Goal: Task Accomplishment & Management: Manage account settings

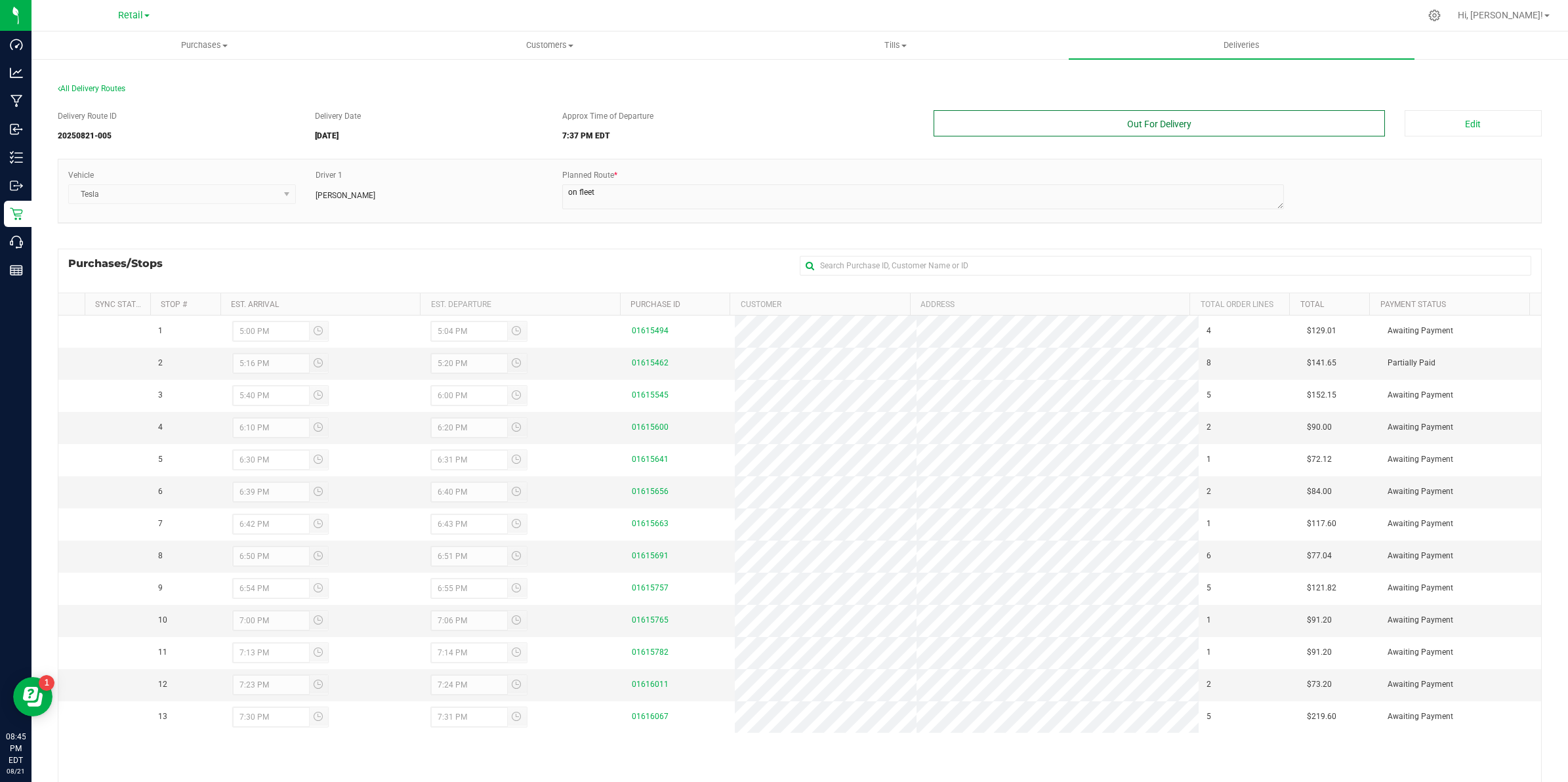
click at [1176, 120] on button "Out For Delivery" at bounding box center [1159, 124] width 451 height 26
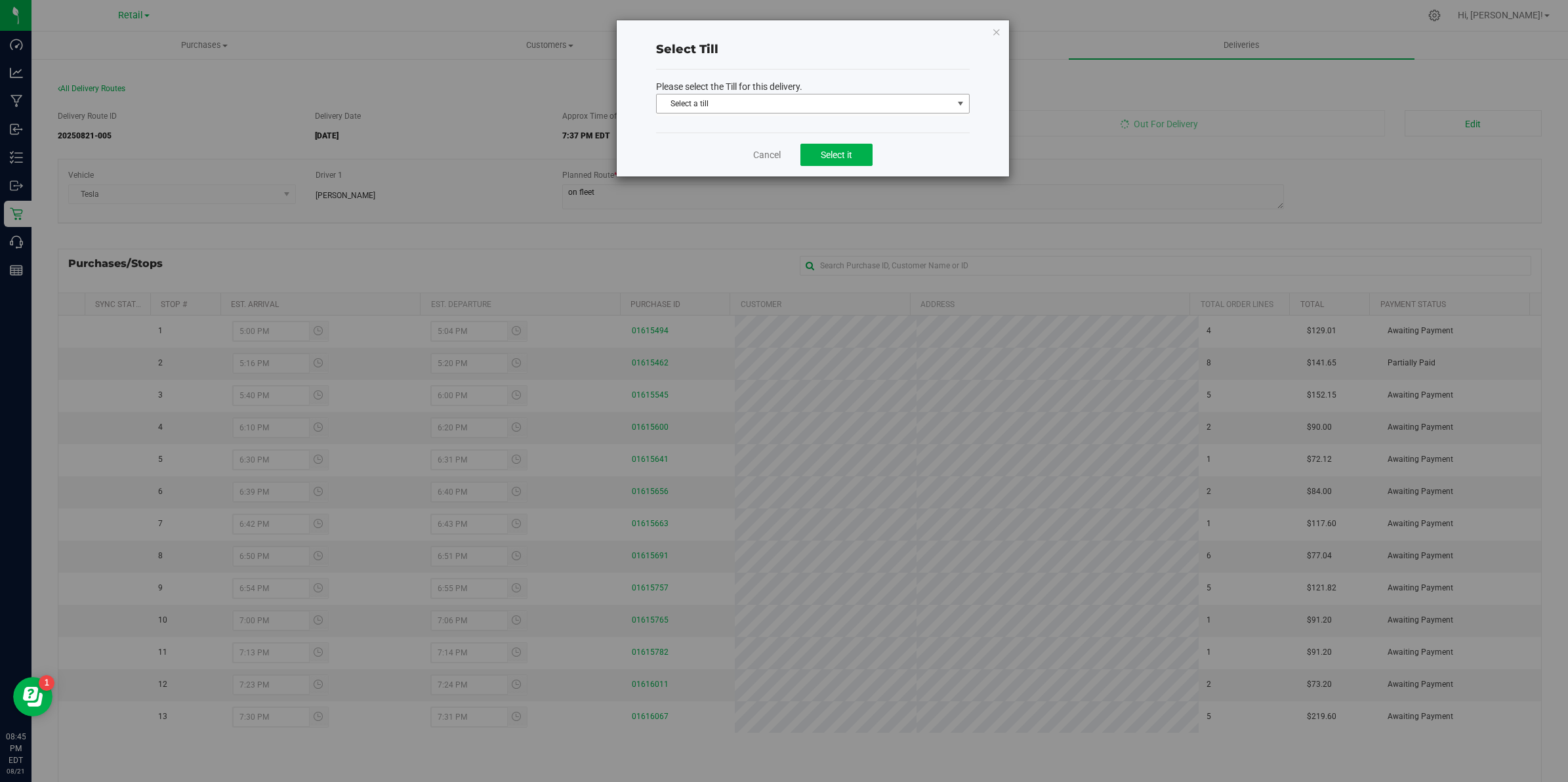
click at [722, 98] on span "Select a till" at bounding box center [804, 104] width 296 height 19
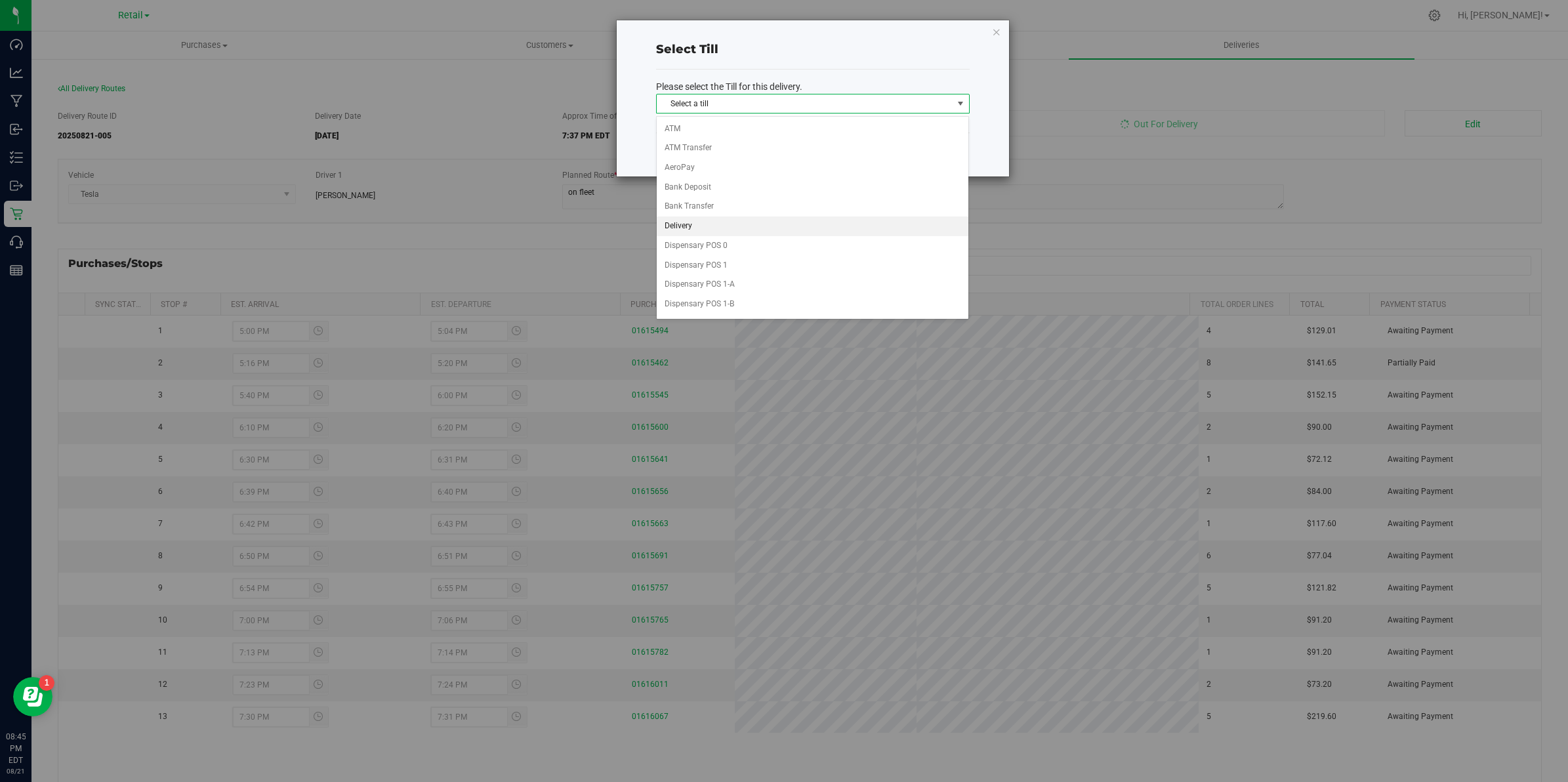
click at [710, 218] on li "Delivery" at bounding box center [813, 226] width 313 height 20
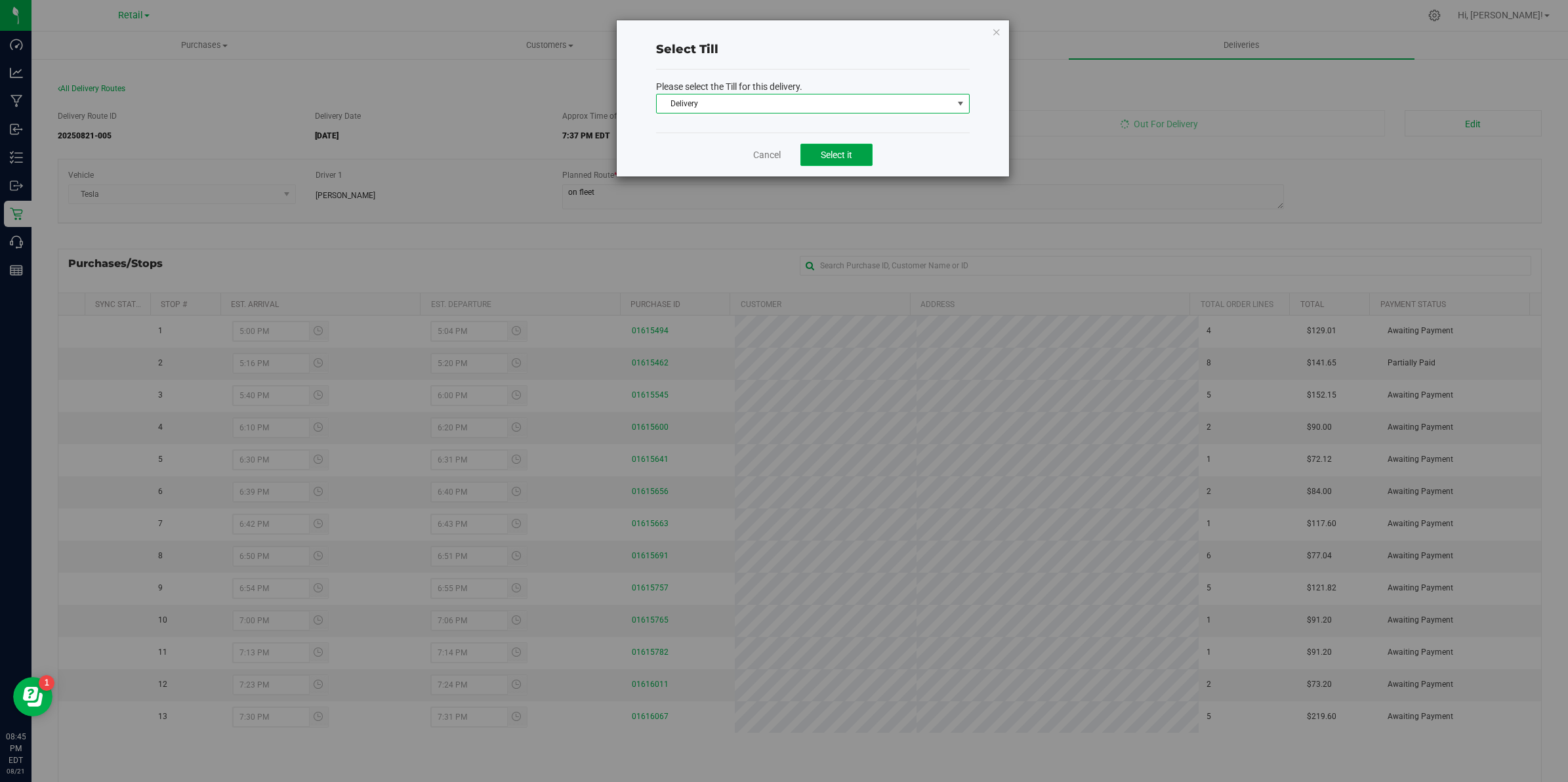
click at [840, 155] on span "Select it" at bounding box center [837, 155] width 32 height 10
click at [834, 150] on span "Select it" at bounding box center [837, 155] width 32 height 10
click at [838, 152] on span "Select it" at bounding box center [837, 155] width 32 height 10
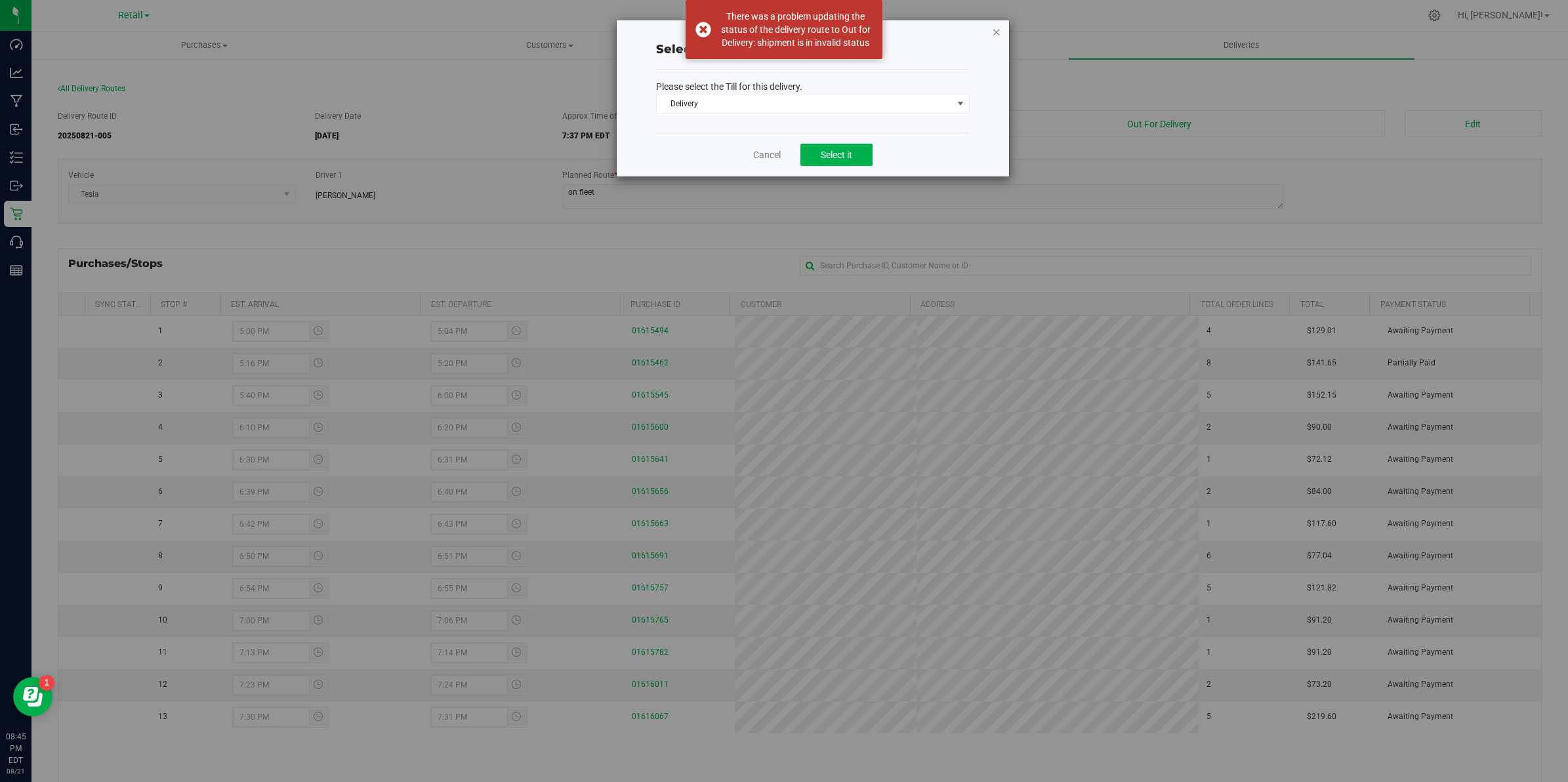
click at [997, 28] on icon at bounding box center [996, 31] width 9 height 16
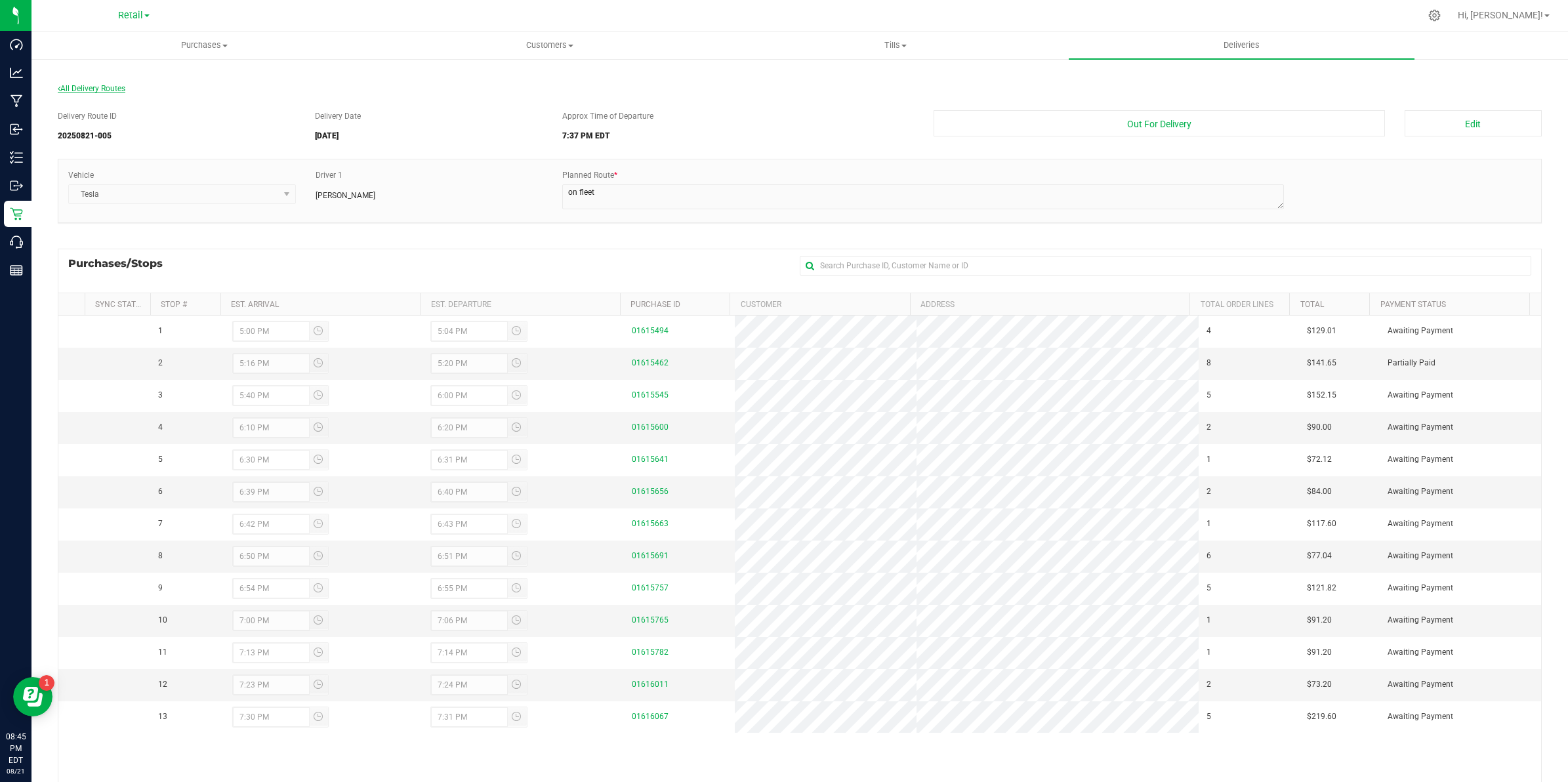
click at [89, 84] on span "All Delivery Routes" at bounding box center [92, 89] width 67 height 9
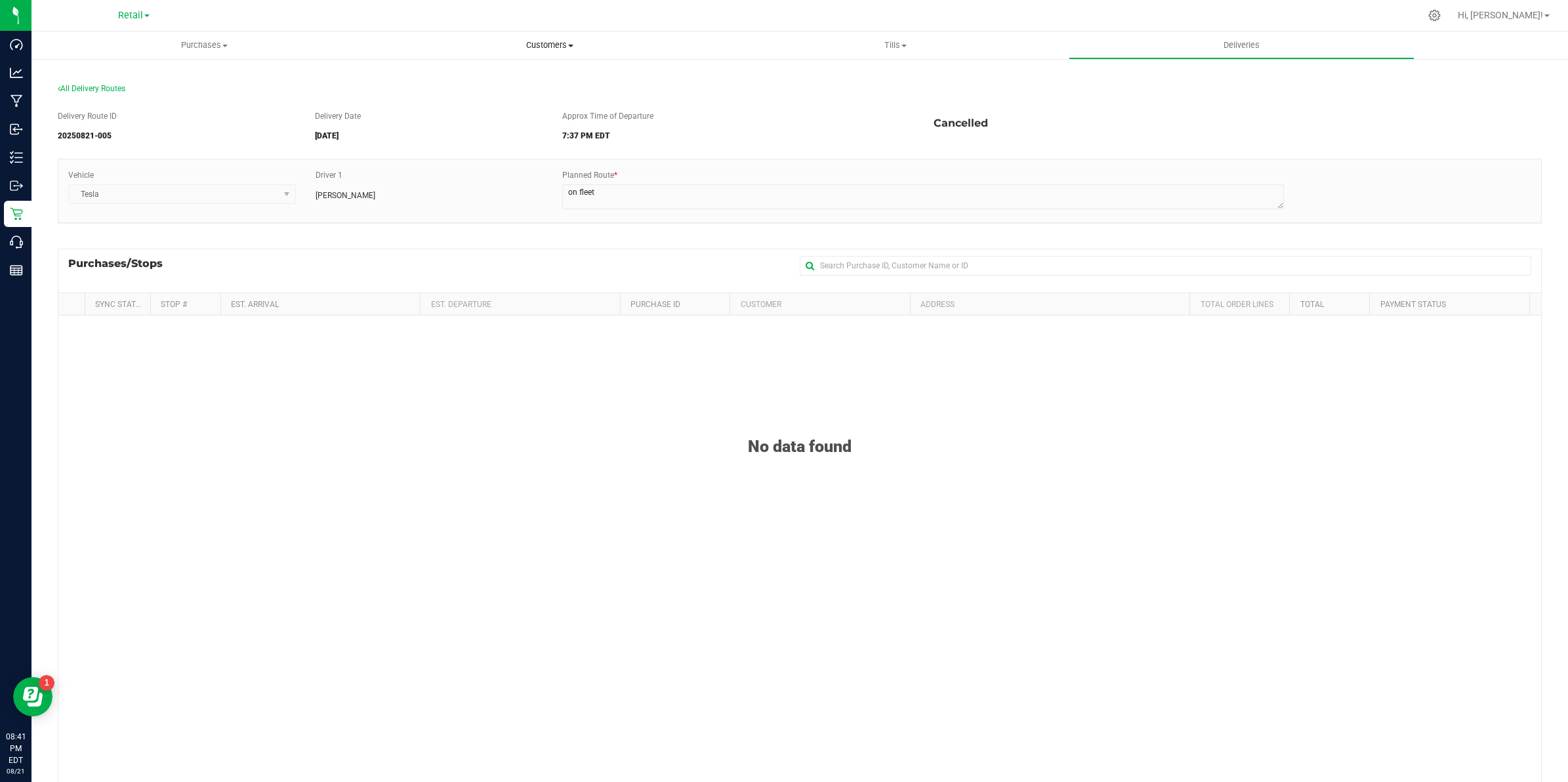
click at [560, 47] on span "Customers" at bounding box center [550, 45] width 344 height 12
click at [437, 71] on li "All customers" at bounding box center [550, 79] width 345 height 16
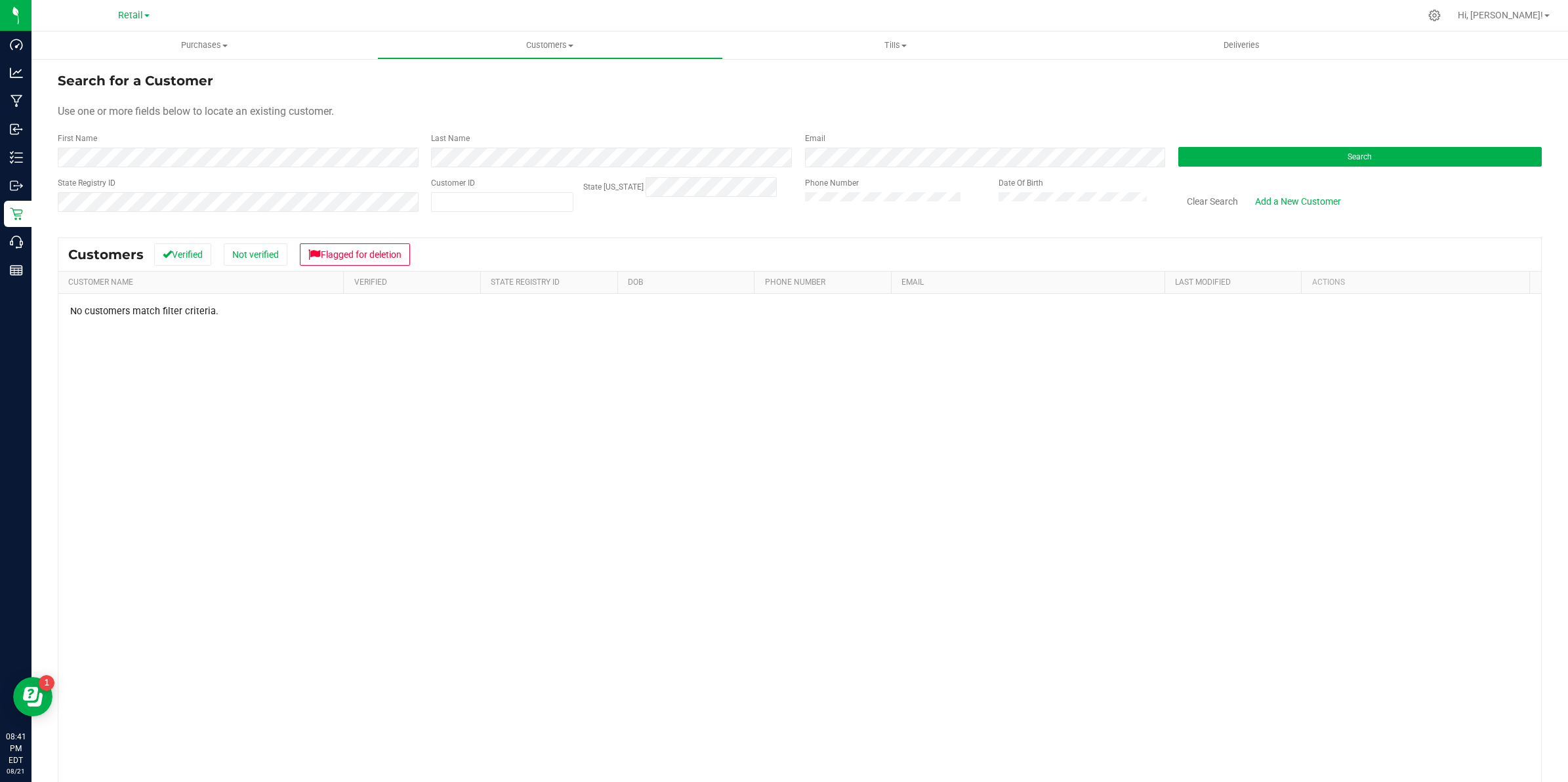
click at [1337, 142] on div "Search" at bounding box center [1355, 150] width 374 height 35
click at [1342, 162] on button "Search" at bounding box center [1359, 156] width 363 height 20
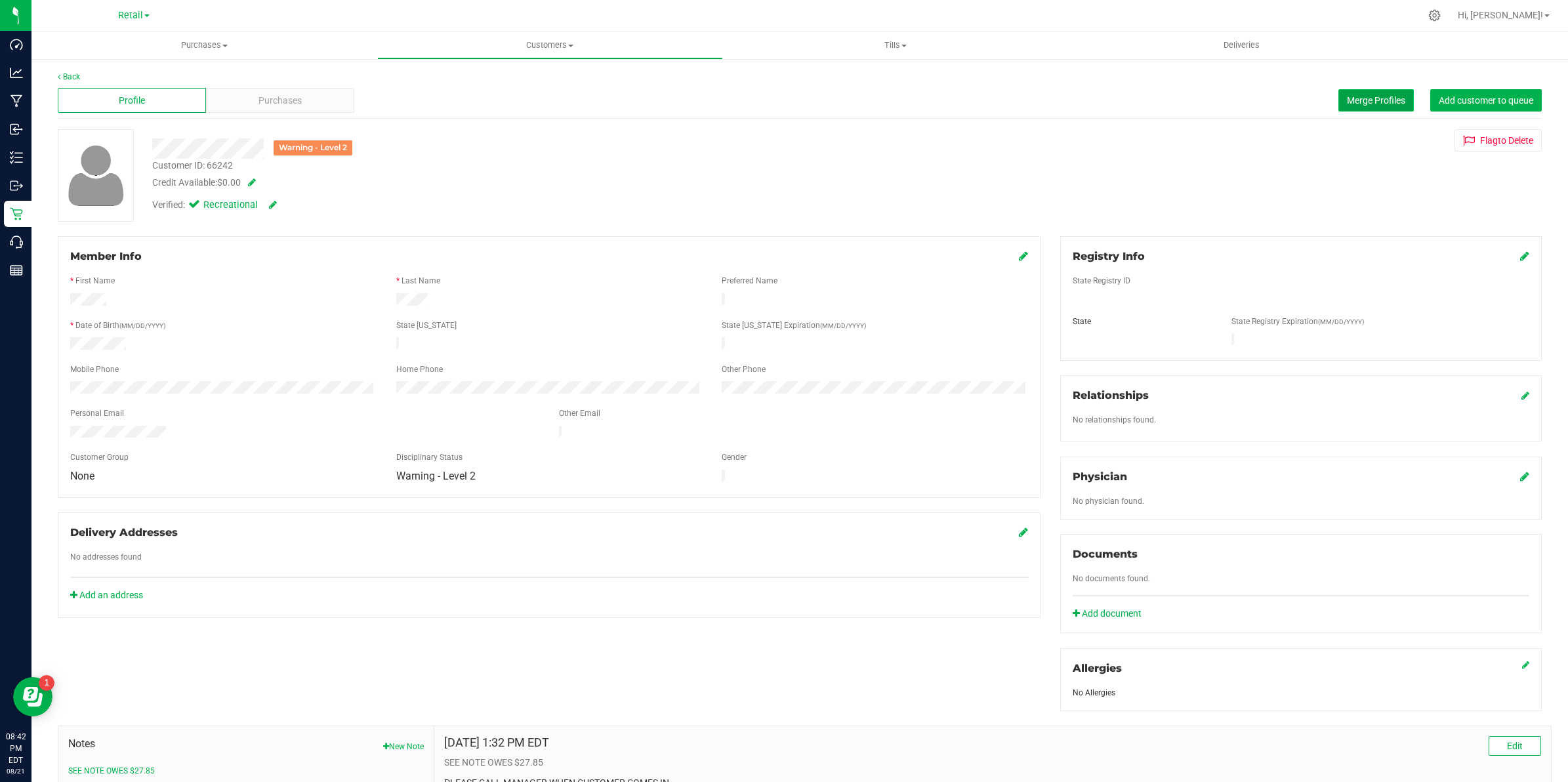
click at [1355, 97] on span "Merge Profiles" at bounding box center [1375, 100] width 58 height 10
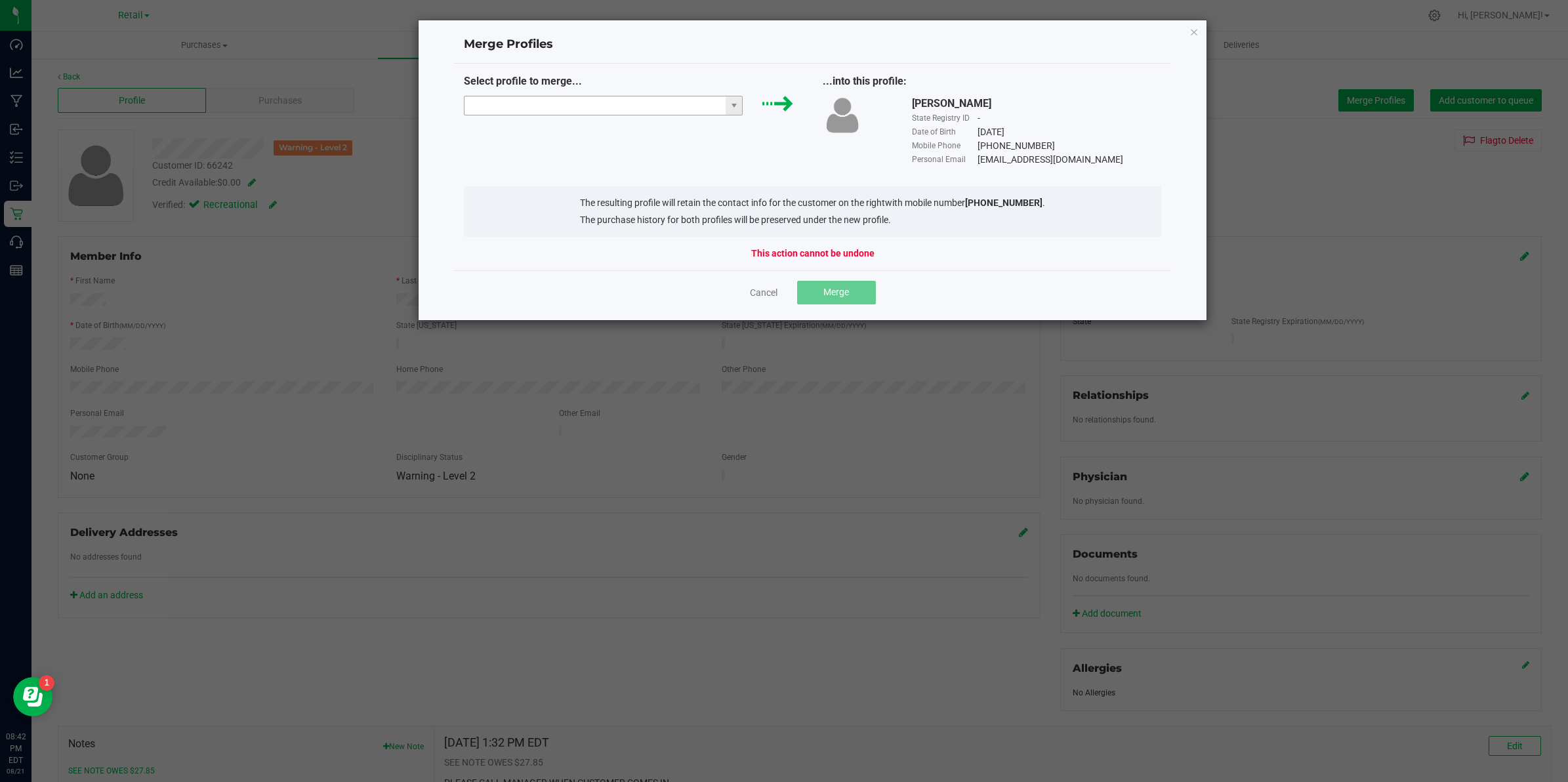
click at [580, 104] on input "NO DATA FOUND" at bounding box center [594, 106] width 261 height 19
click at [533, 126] on li "Victoria Grimm" at bounding box center [603, 130] width 277 height 22
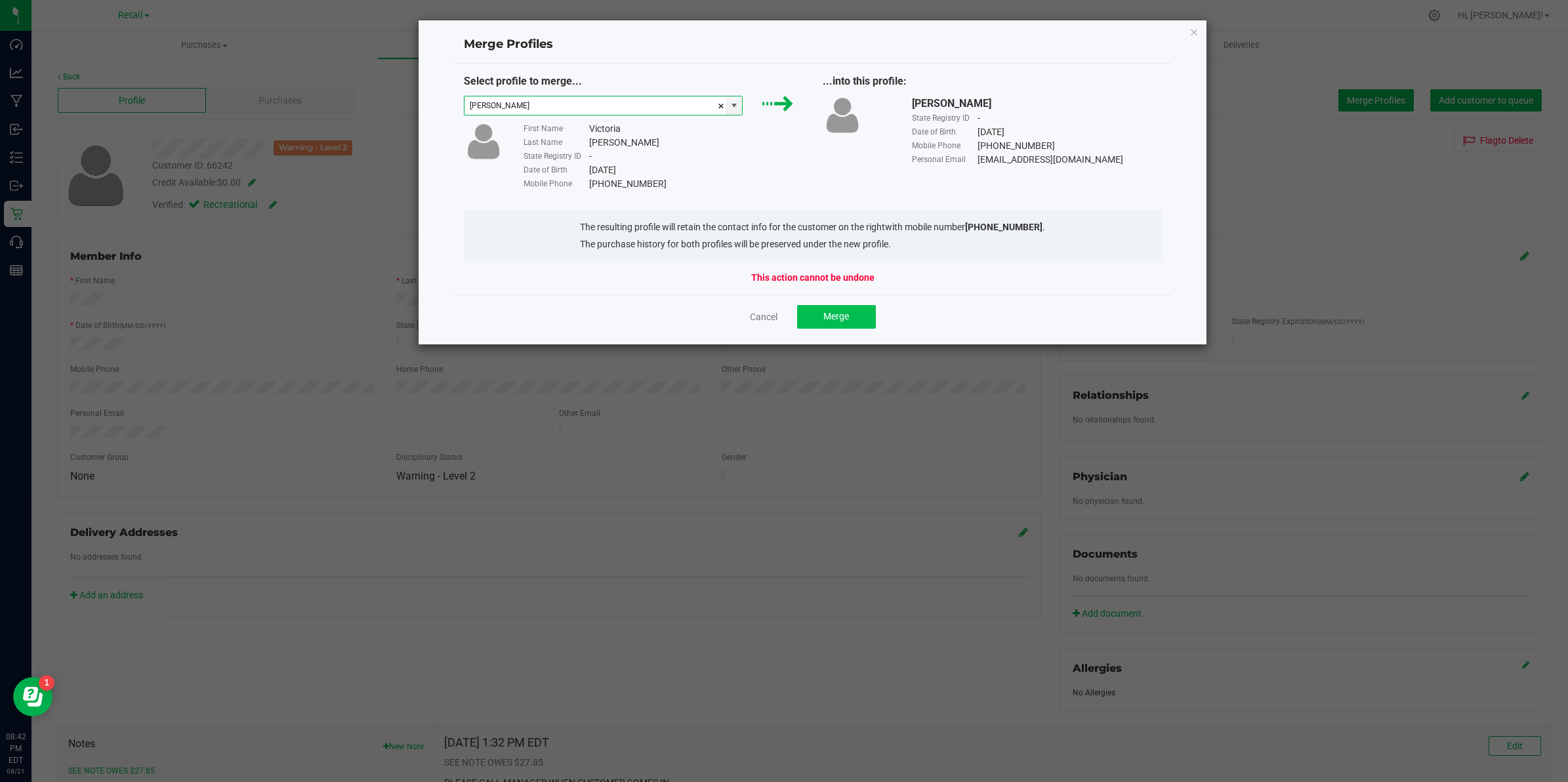
type input "Victoria Grimm"
click at [835, 319] on span "Merge" at bounding box center [835, 316] width 25 height 10
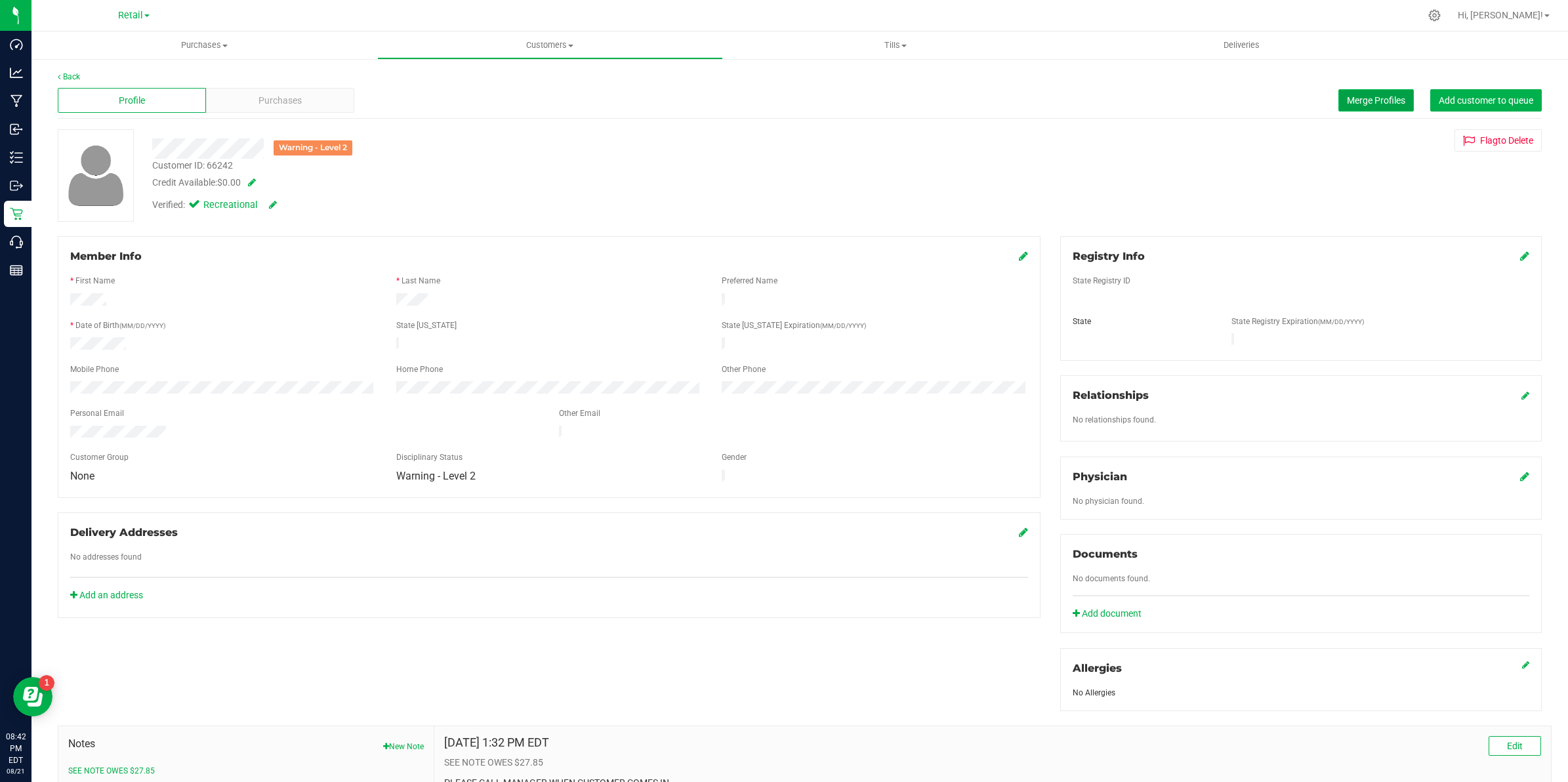
click at [1350, 99] on span "Merge Profiles" at bounding box center [1375, 100] width 58 height 10
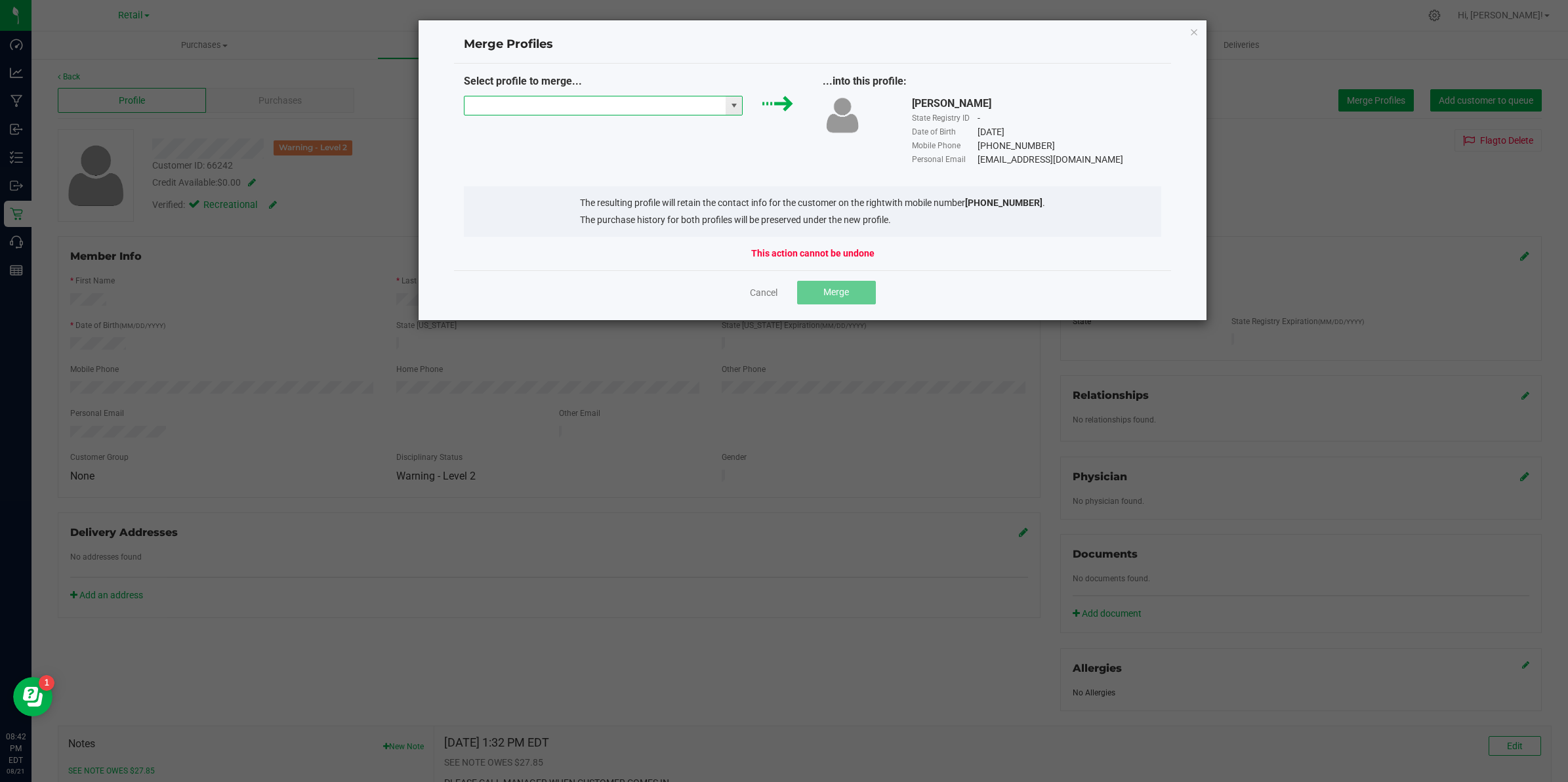
click at [683, 109] on input "NO DATA FOUND" at bounding box center [594, 106] width 261 height 19
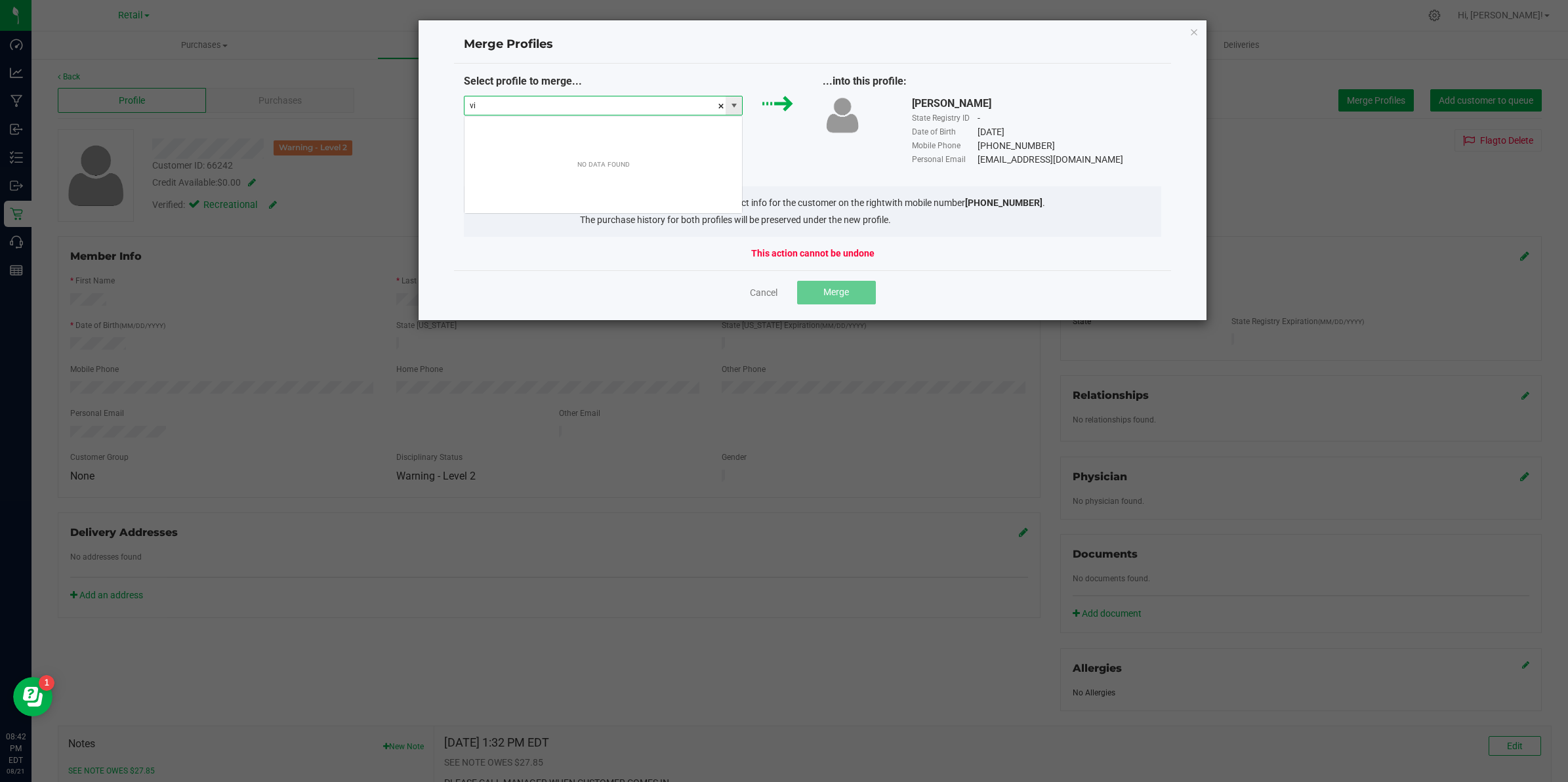
scroll to position [21, 279]
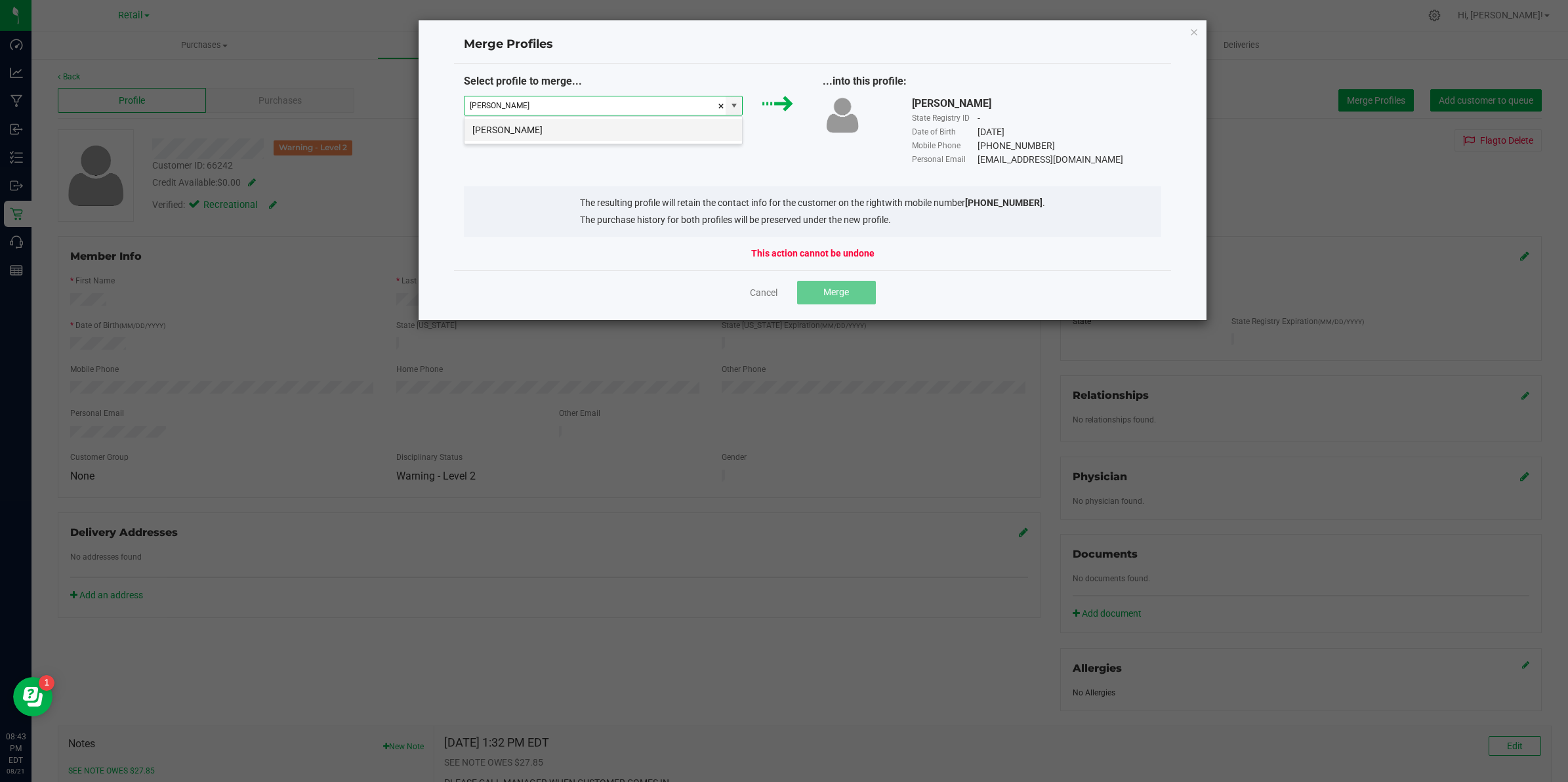
click at [503, 135] on li "Victoria Grimm" at bounding box center [603, 130] width 277 height 22
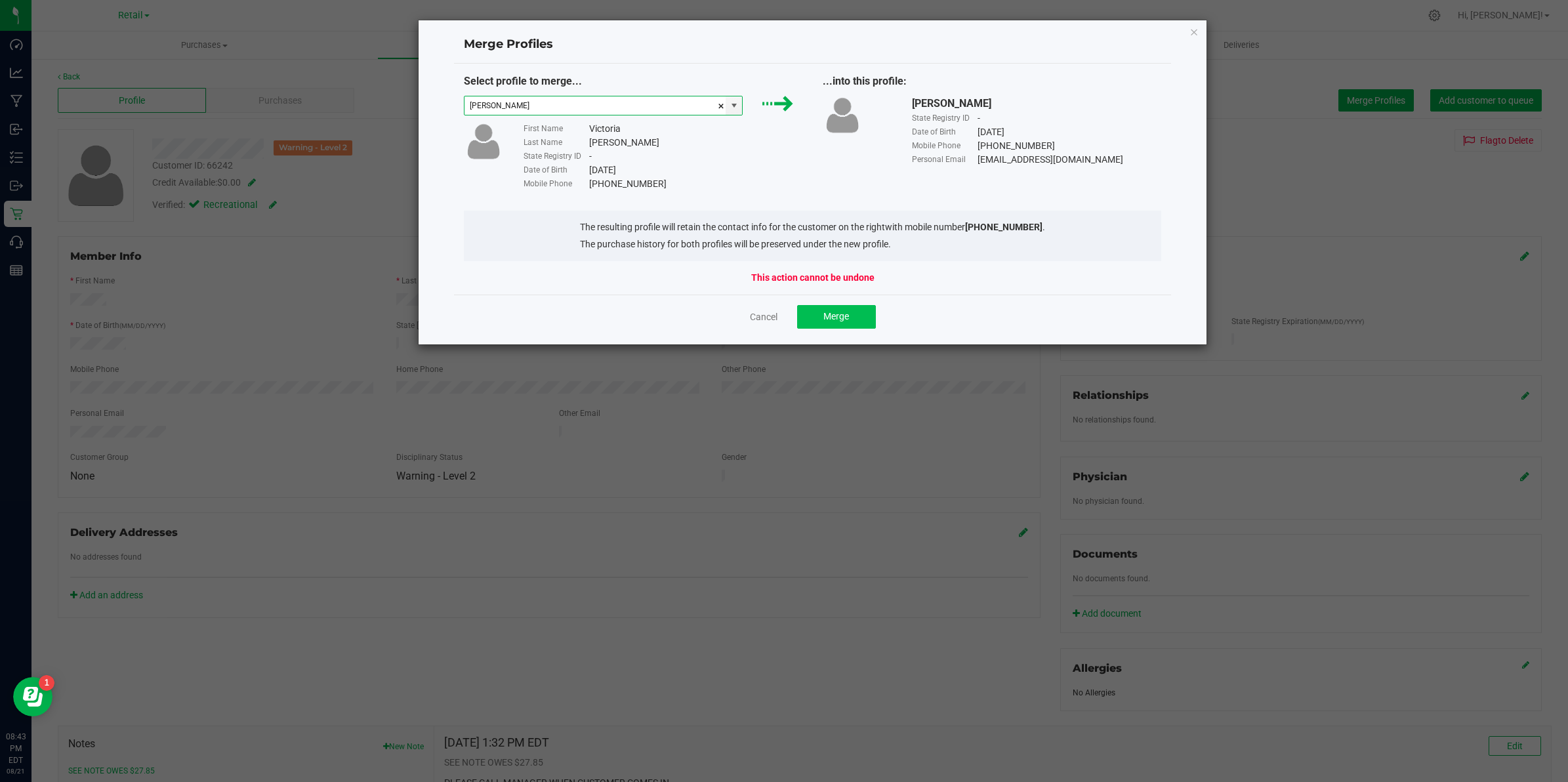
type input "Victoria Grimm"
click at [842, 317] on span "Merge" at bounding box center [835, 316] width 25 height 10
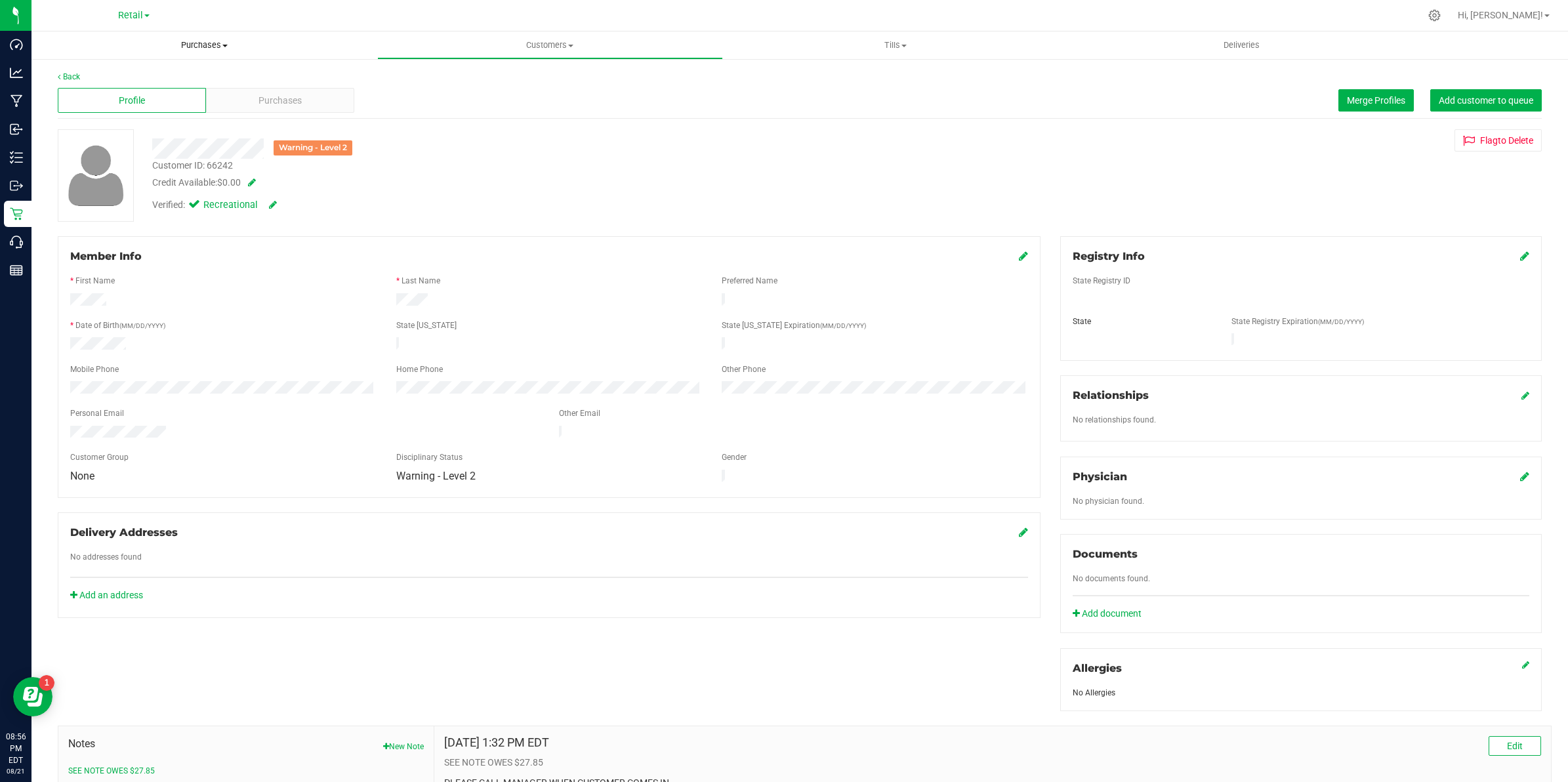
click at [198, 43] on span "Purchases" at bounding box center [204, 45] width 345 height 12
click at [212, 71] on li "Summary of purchases" at bounding box center [204, 79] width 345 height 16
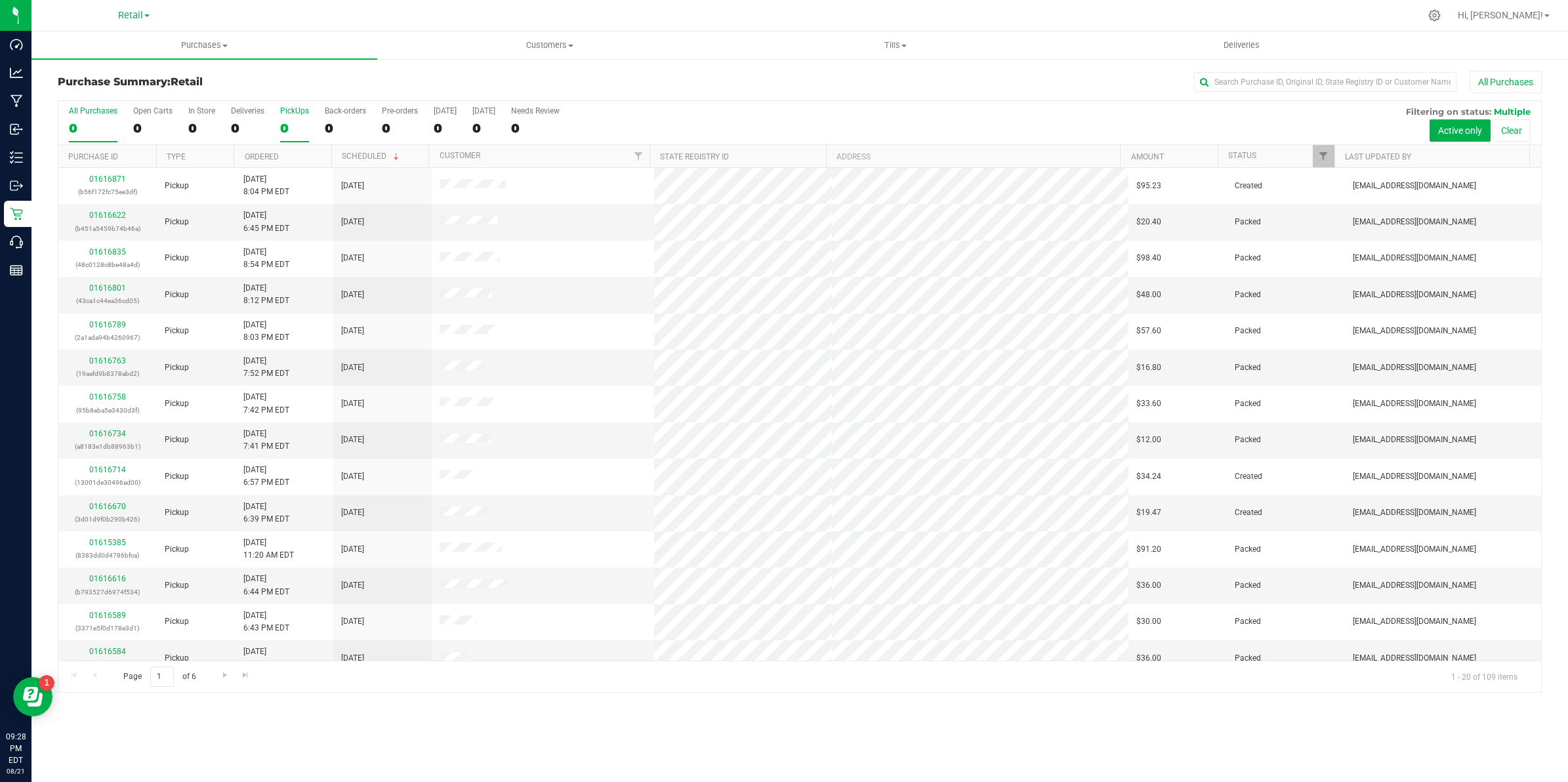
click at [297, 124] on div "0" at bounding box center [294, 128] width 29 height 15
click at [0, 0] on input "PickUps 0" at bounding box center [0, 0] width 0 height 0
click at [297, 125] on div "0" at bounding box center [294, 128] width 29 height 15
click at [0, 0] on input "PickUps 0" at bounding box center [0, 0] width 0 height 0
click at [280, 126] on div "53" at bounding box center [294, 128] width 29 height 15
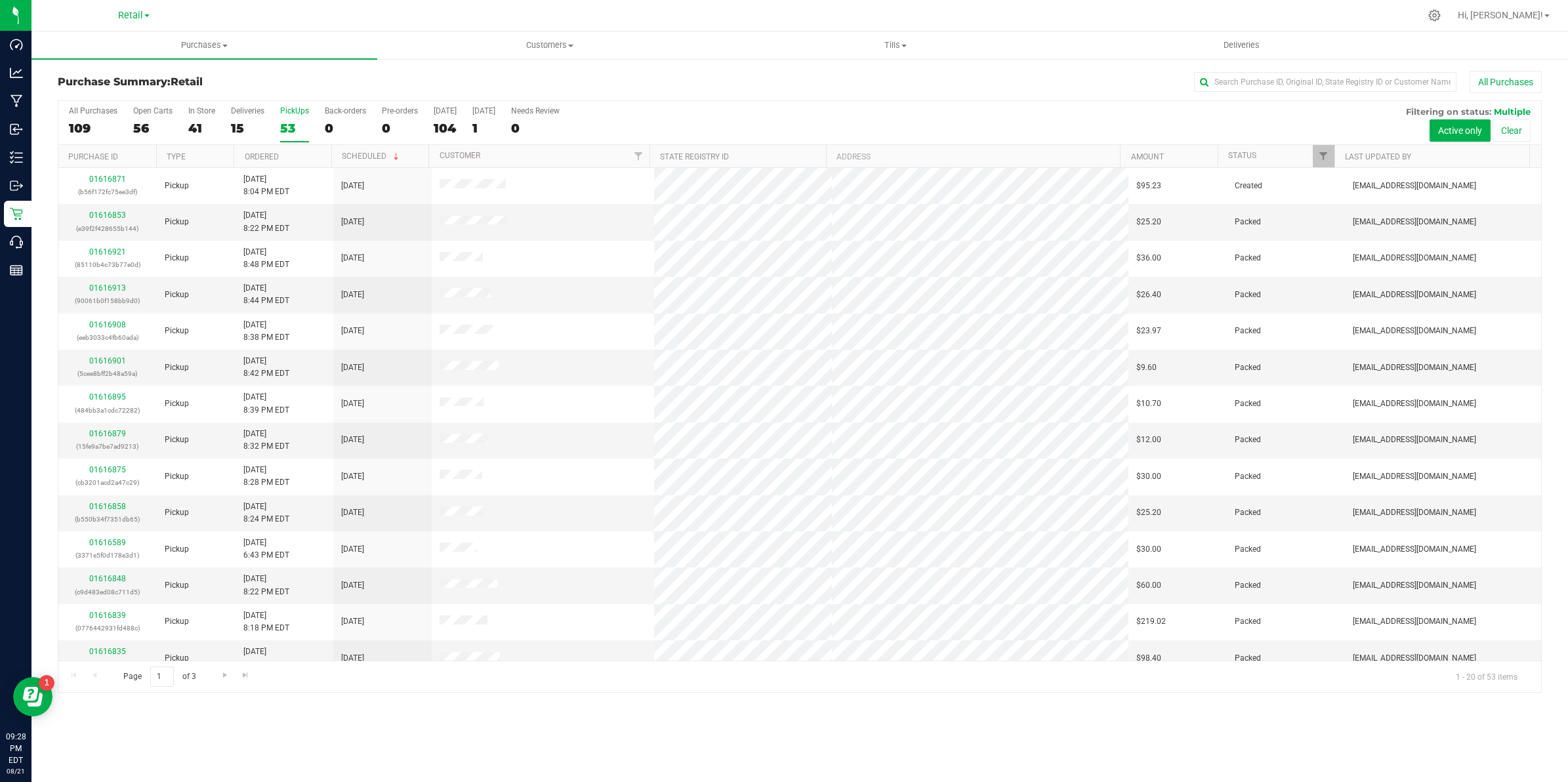
click at [0, 0] on input "PickUps 53" at bounding box center [0, 0] width 0 height 0
click at [273, 161] on link "Ordered" at bounding box center [261, 157] width 34 height 9
drag, startPoint x: 87, startPoint y: 362, endPoint x: 109, endPoint y: 360, distance: 22.1
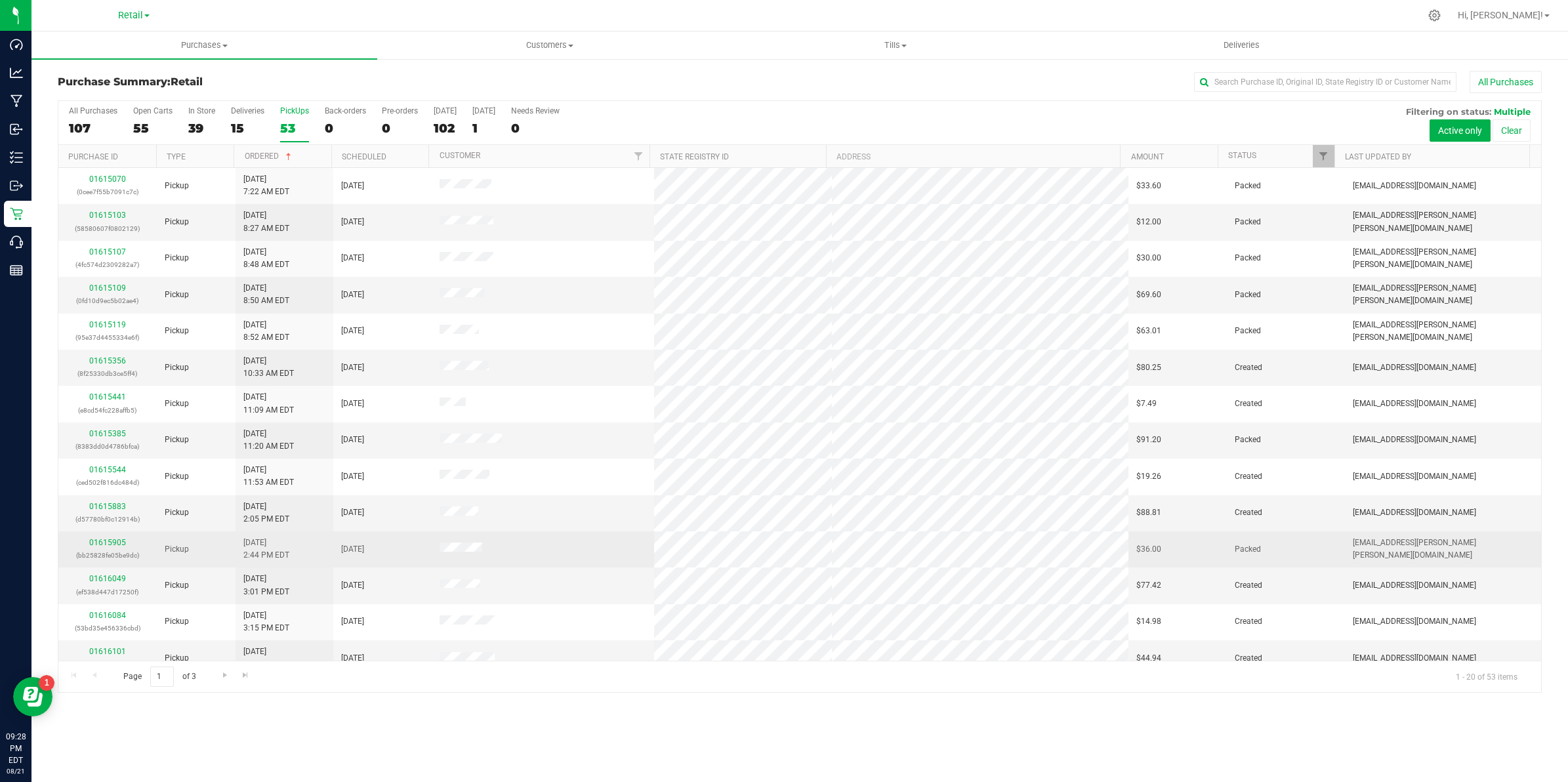
drag, startPoint x: 113, startPoint y: 550, endPoint x: 66, endPoint y: 552, distance: 47.0
click at [35, 548] on div "Purchase Summary: Retail All Purchases All Purchases 107 Open Carts 55 In Store…" at bounding box center [799, 382] width 1536 height 648
drag, startPoint x: 96, startPoint y: 540, endPoint x: 65, endPoint y: 568, distance: 41.8
click at [43, 568] on div "Purchase Summary: Retail All Purchases All Purchases 107 Open Carts 55 In Store…" at bounding box center [799, 382] width 1536 height 648
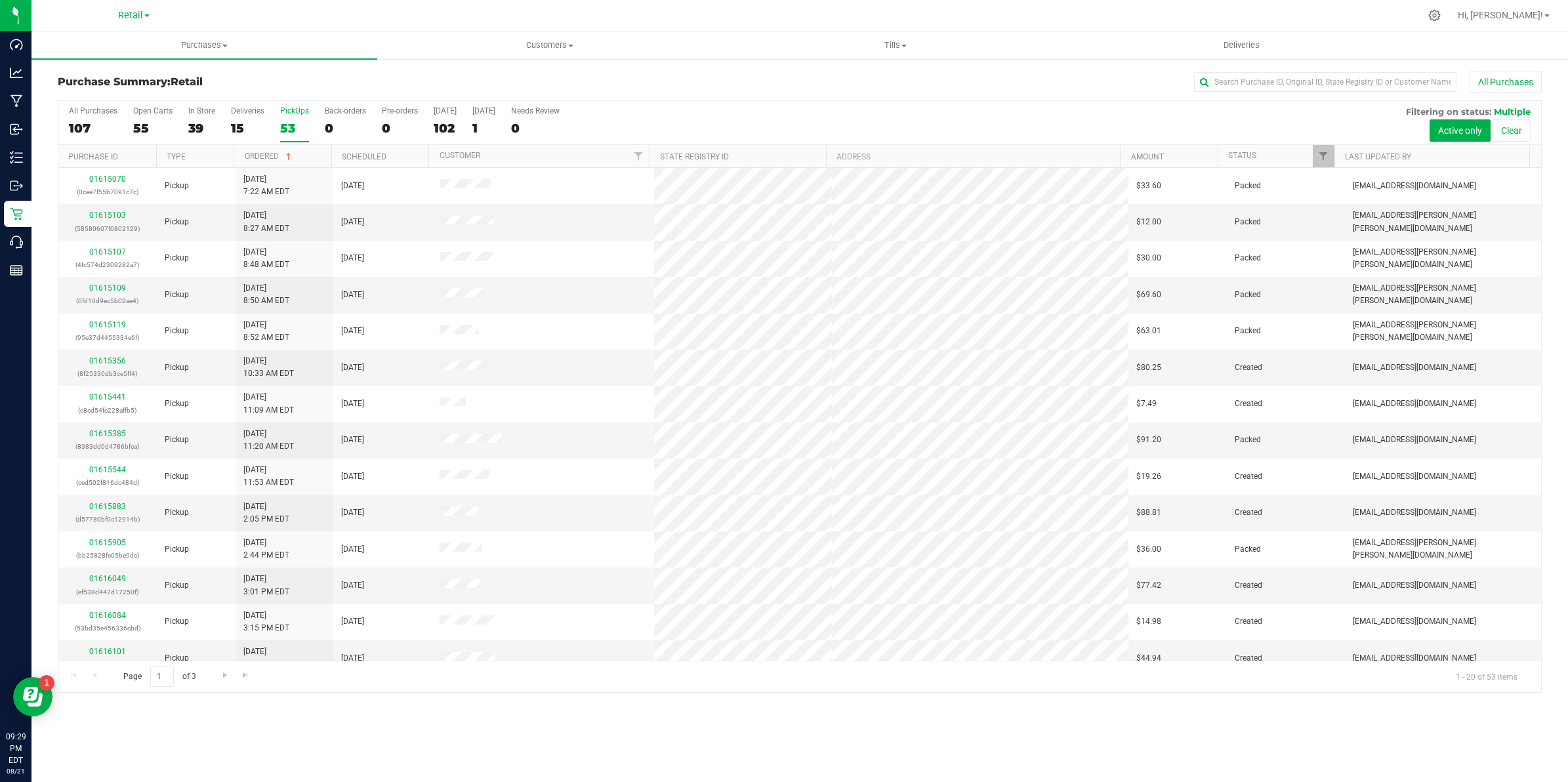
drag, startPoint x: 106, startPoint y: 613, endPoint x: 53, endPoint y: 617, distance: 53.2
click at [40, 602] on div "Purchase Summary: Retail All Purchases All Purchases 107 Open Carts 55 In Store…" at bounding box center [799, 382] width 1536 height 648
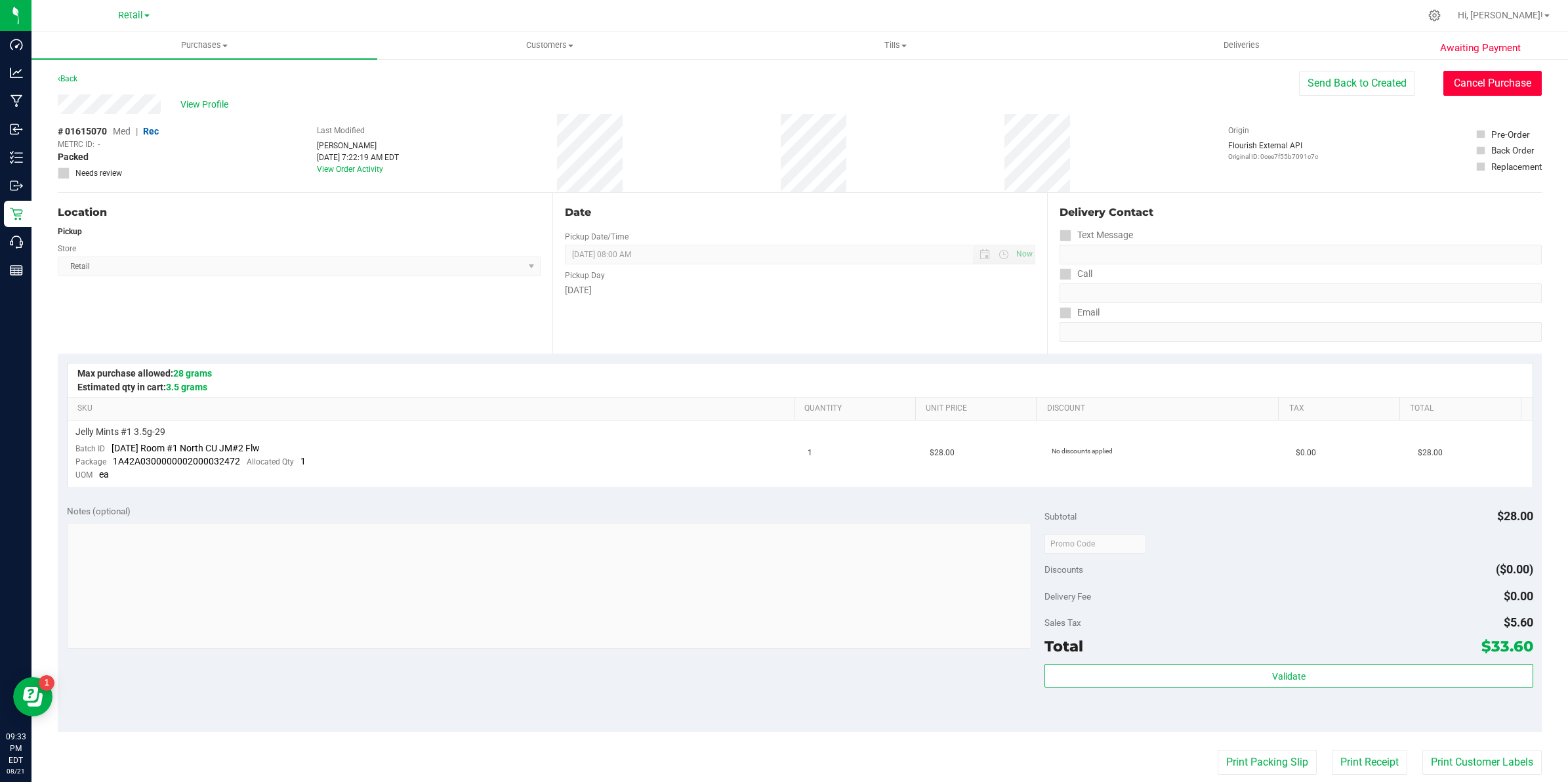
click at [1494, 84] on button "Cancel Purchase" at bounding box center [1491, 83] width 98 height 25
click at [1460, 74] on button "Cancel Purchase" at bounding box center [1491, 83] width 98 height 25
drag, startPoint x: 1476, startPoint y: 93, endPoint x: 674, endPoint y: 53, distance: 803.0
click at [1476, 93] on button "Cancel Purchase" at bounding box center [1491, 83] width 98 height 25
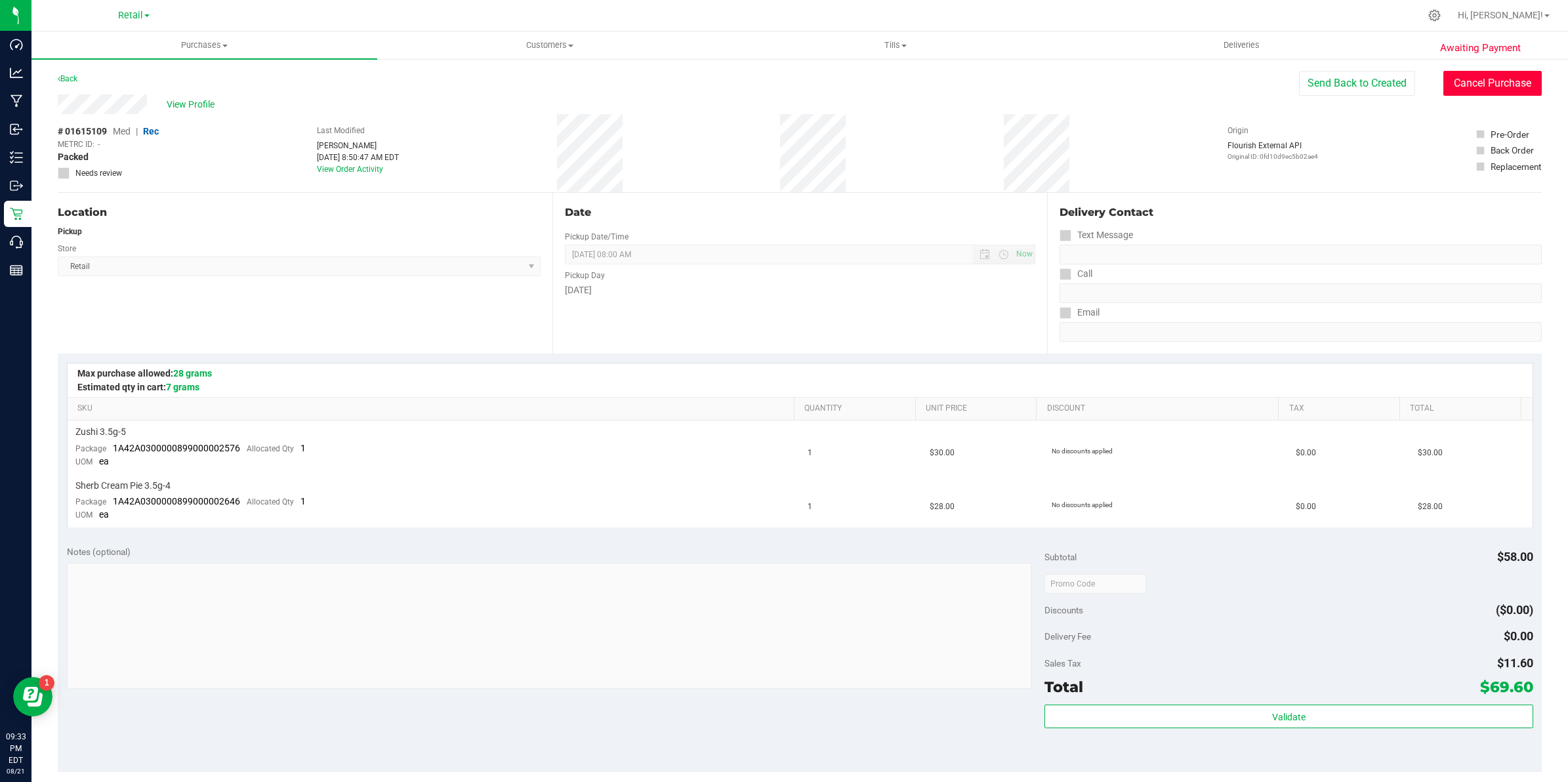
click at [1455, 82] on button "Cancel Purchase" at bounding box center [1491, 83] width 98 height 25
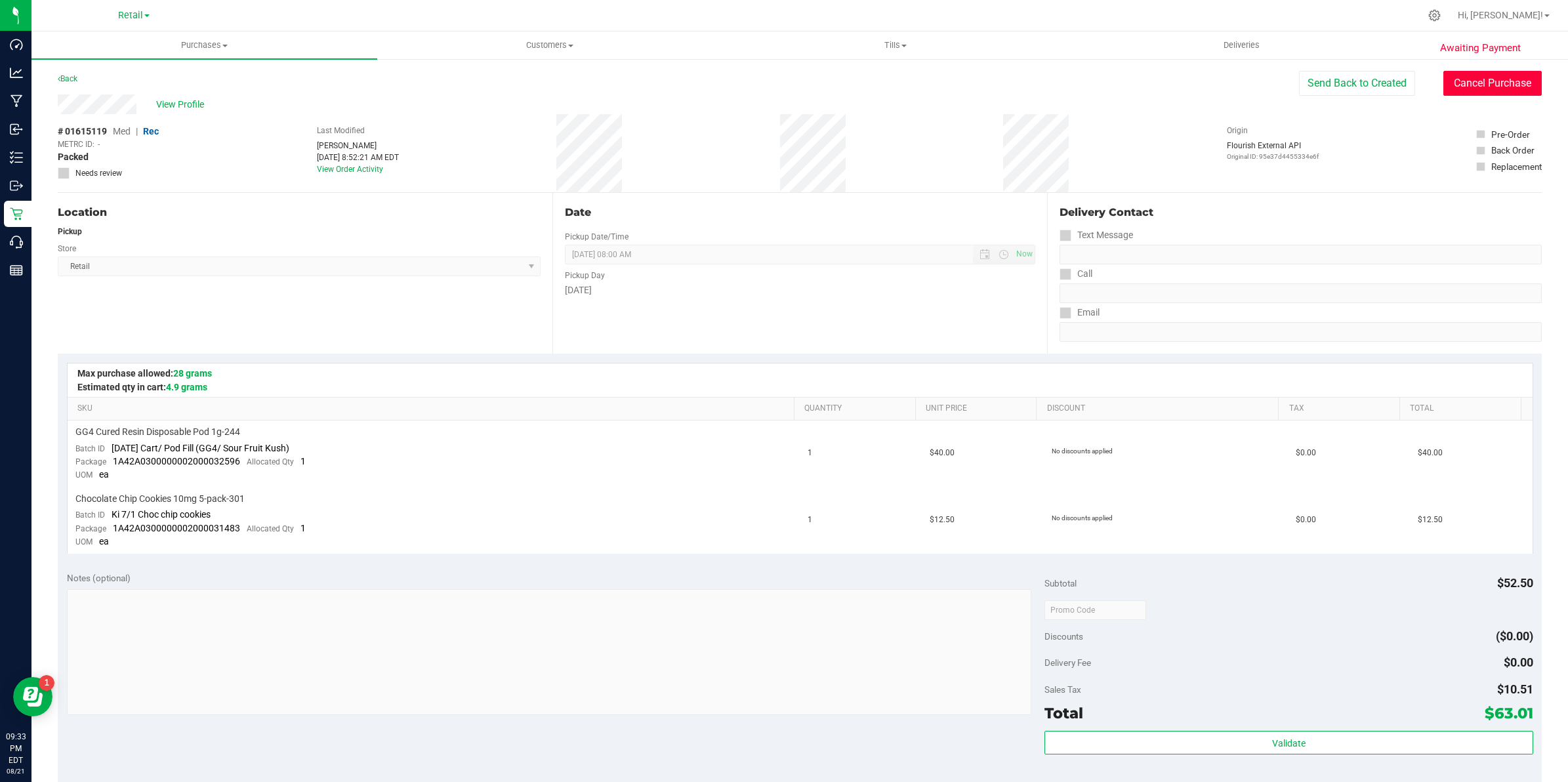
click at [1511, 91] on button "Cancel Purchase" at bounding box center [1491, 83] width 98 height 25
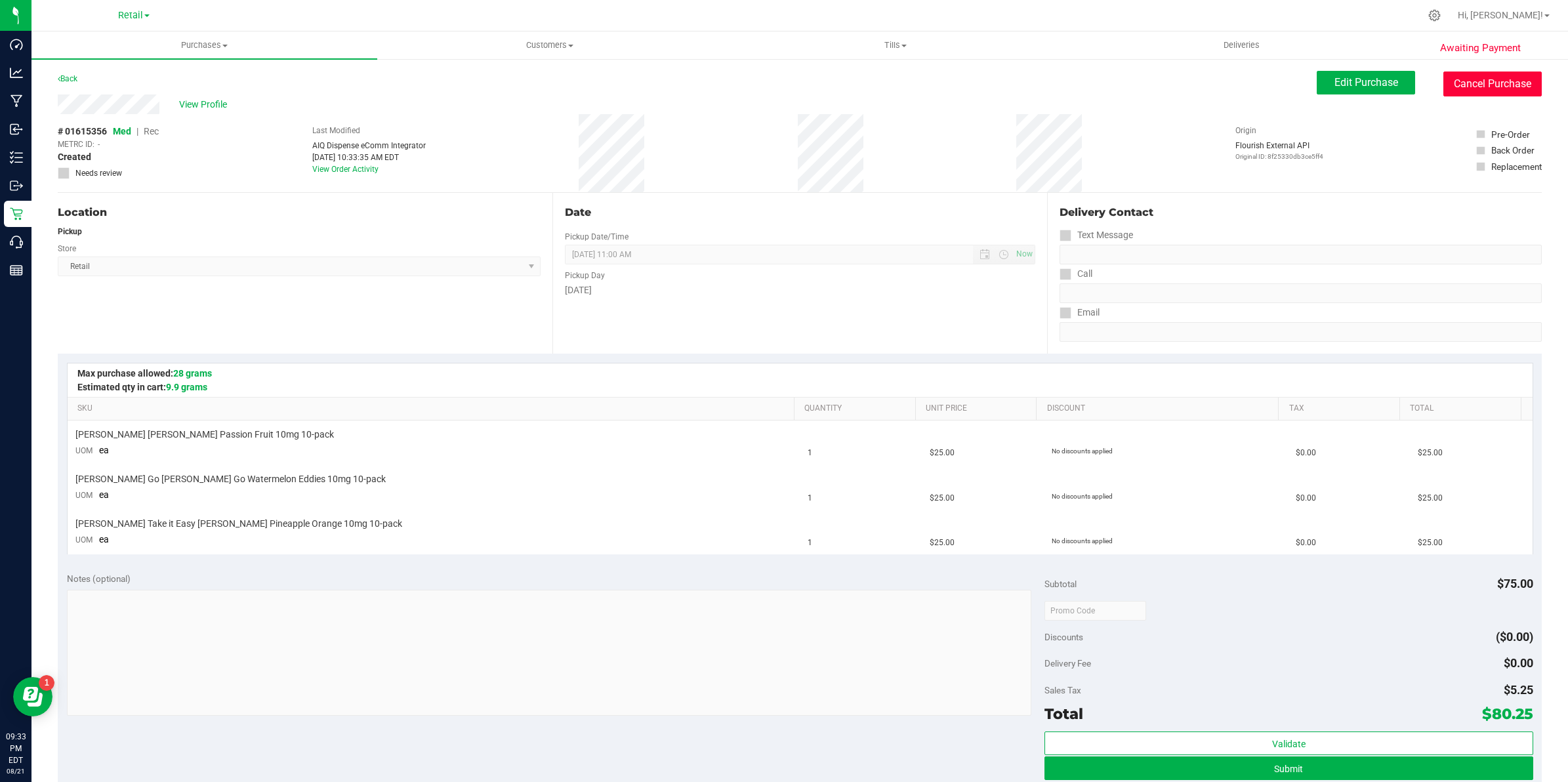
click at [1455, 82] on button "Cancel Purchase" at bounding box center [1491, 83] width 98 height 25
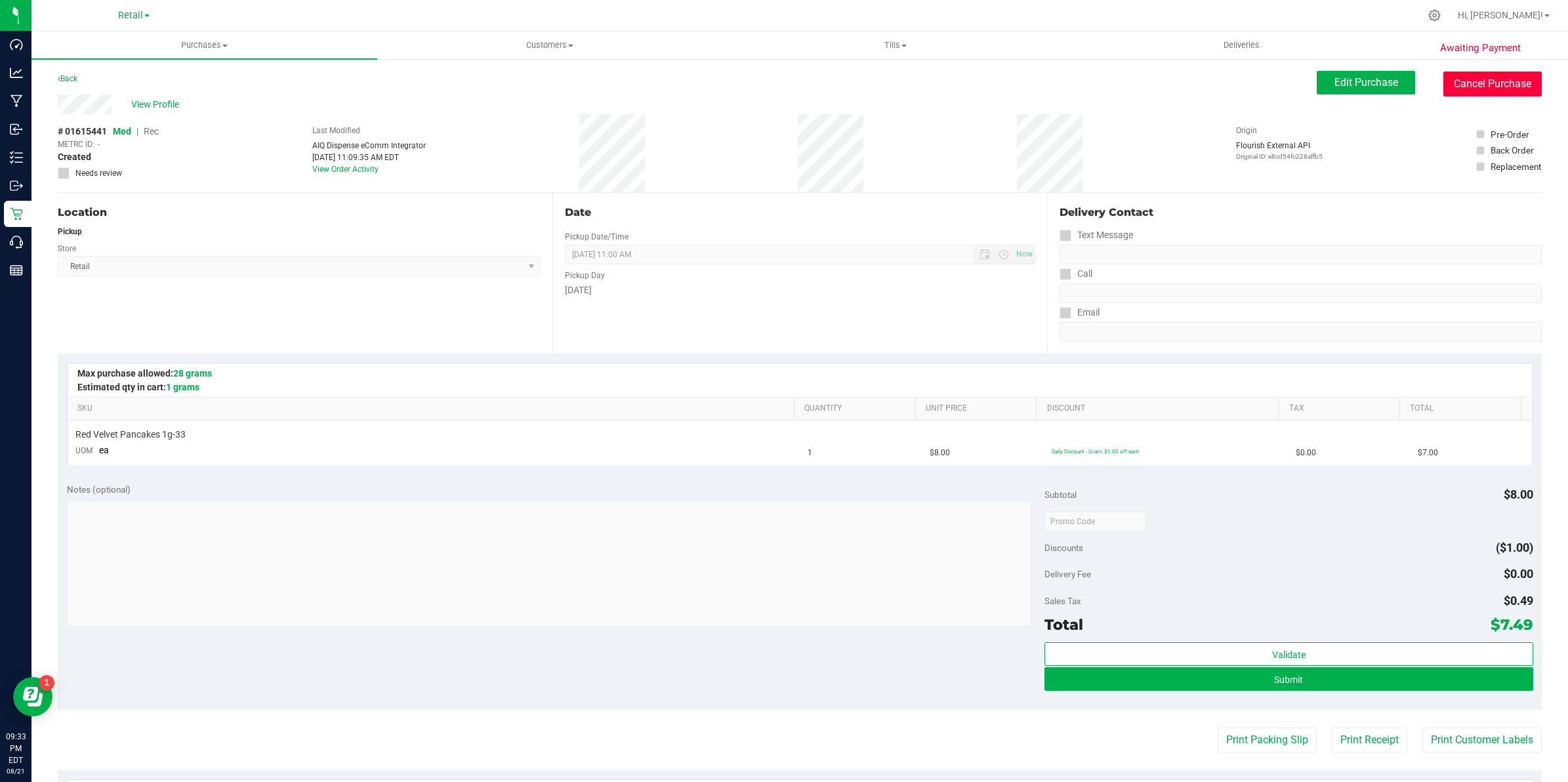
click at [1501, 96] on button "Cancel Purchase" at bounding box center [1491, 83] width 98 height 25
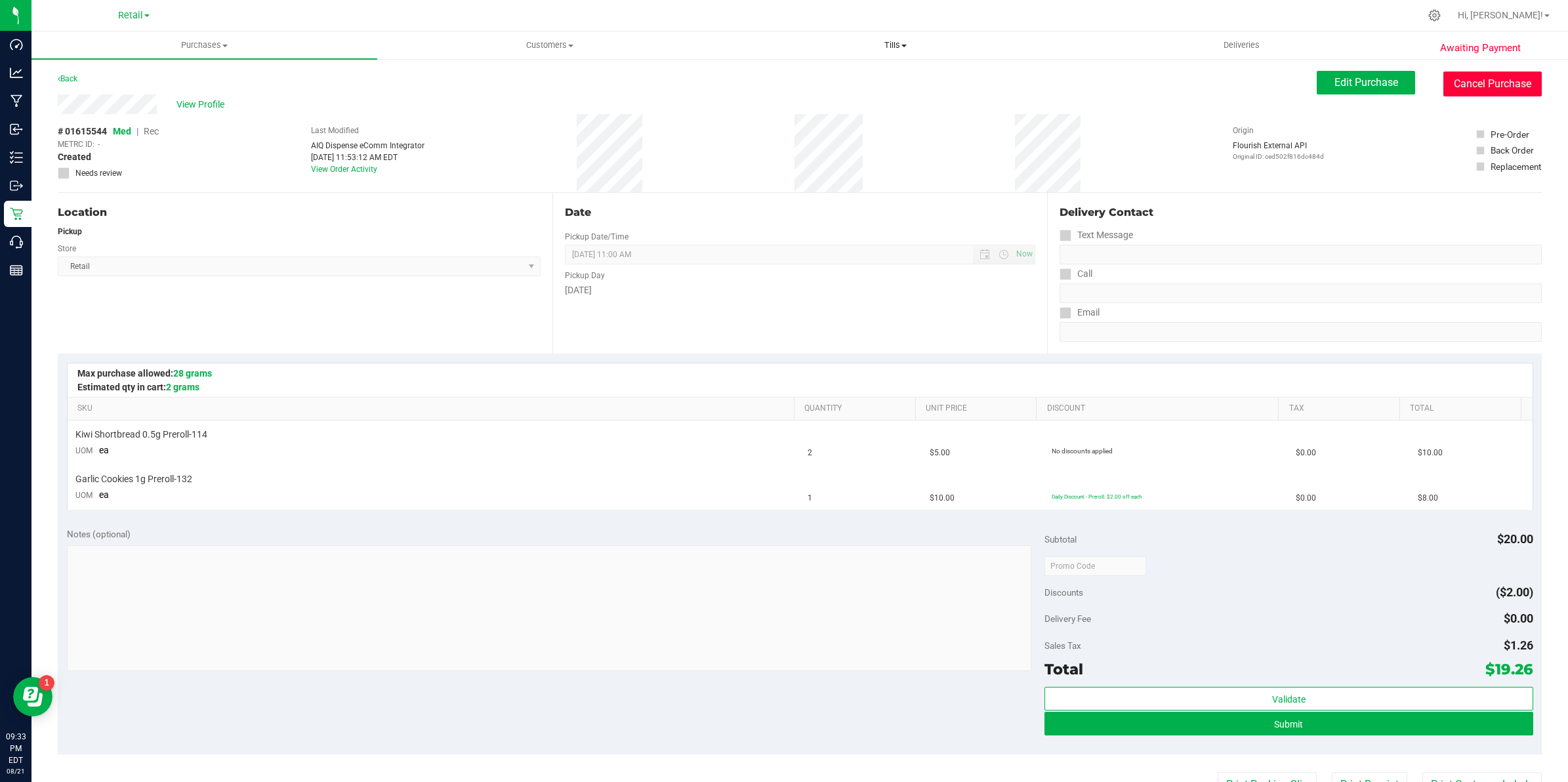
drag, startPoint x: 1510, startPoint y: 83, endPoint x: 808, endPoint y: 37, distance: 703.5
click at [1510, 83] on button "Cancel Purchase" at bounding box center [1491, 83] width 98 height 25
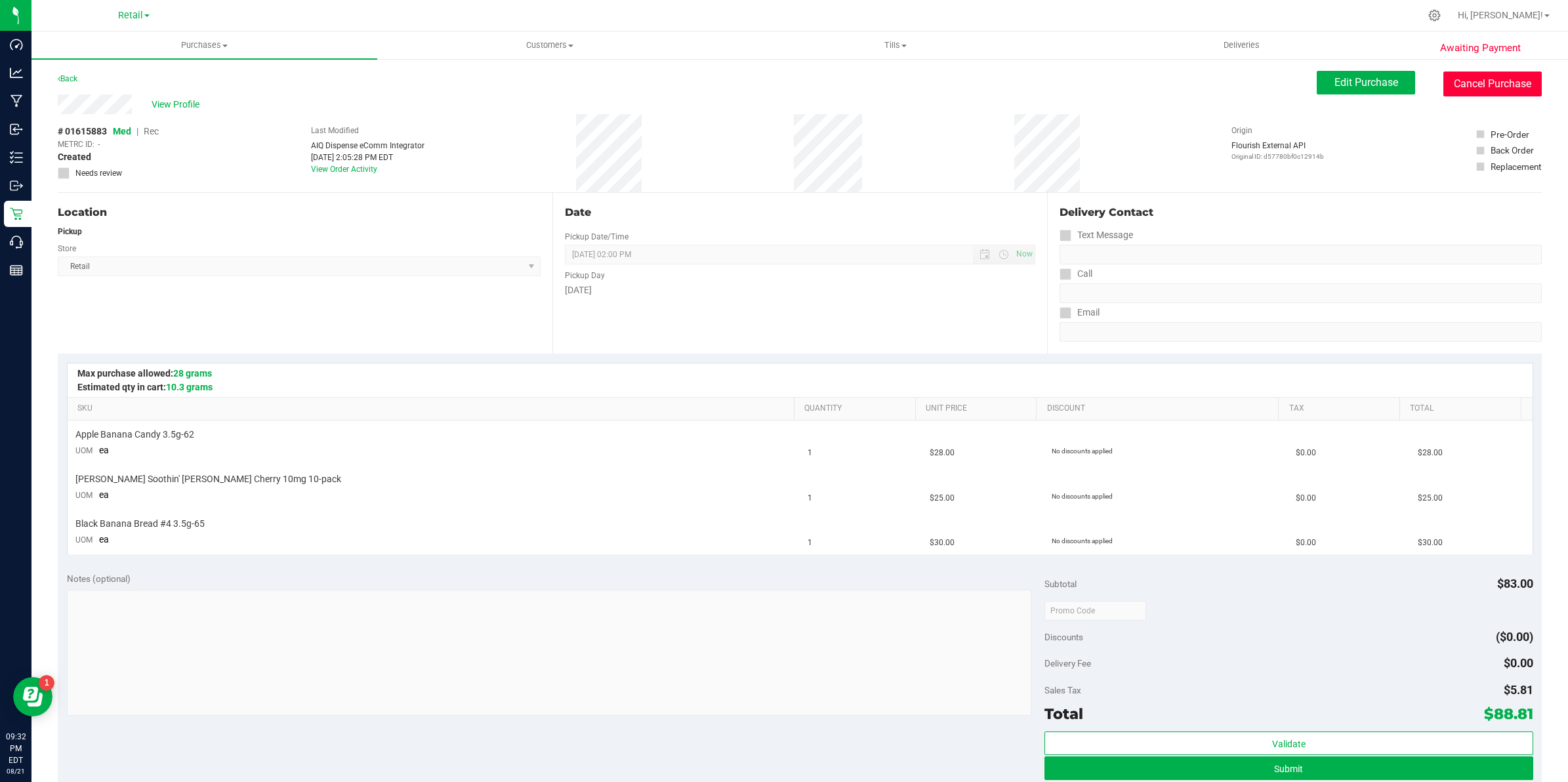
click at [1492, 85] on button "Cancel Purchase" at bounding box center [1491, 83] width 98 height 25
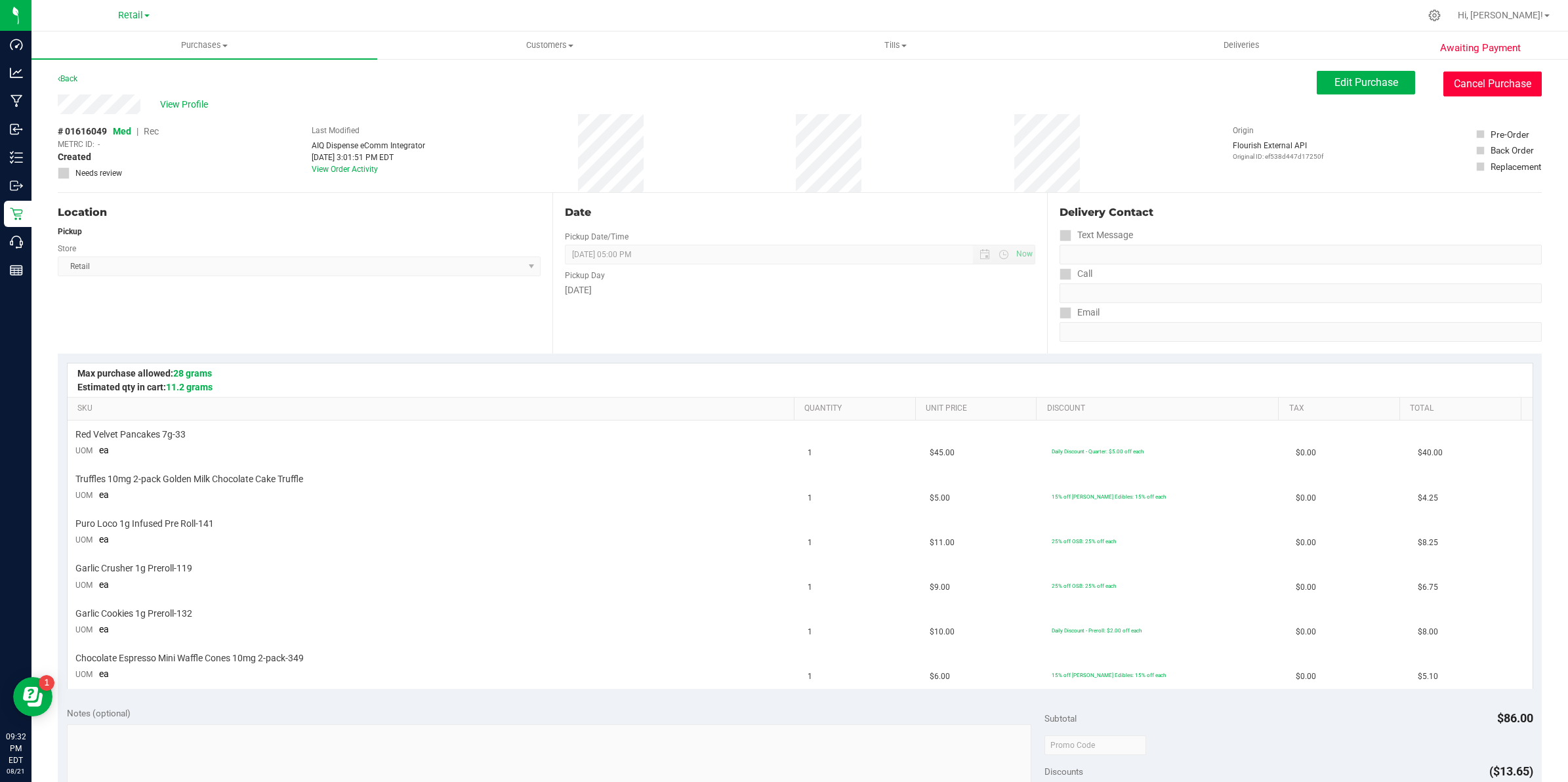
click at [1458, 78] on button "Cancel Purchase" at bounding box center [1491, 83] width 98 height 25
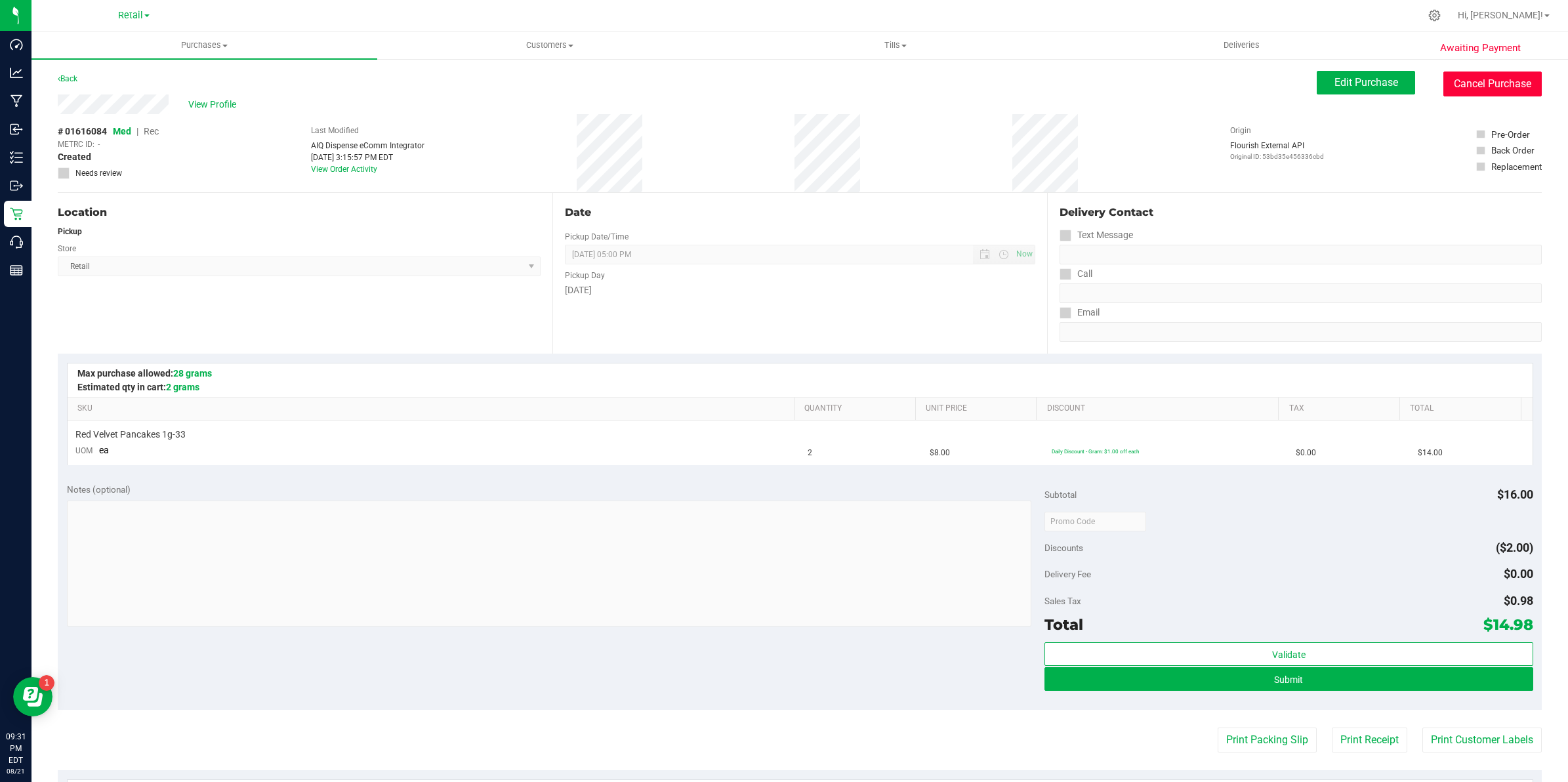
drag, startPoint x: 1481, startPoint y: 82, endPoint x: 861, endPoint y: 58, distance: 620.5
click at [1481, 82] on button "Cancel Purchase" at bounding box center [1491, 83] width 98 height 25
click at [1513, 80] on button "Cancel Purchase" at bounding box center [1491, 83] width 98 height 25
click at [1471, 76] on button "Cancel Purchase" at bounding box center [1491, 83] width 98 height 25
click at [1494, 83] on button "Cancel Purchase" at bounding box center [1491, 83] width 98 height 25
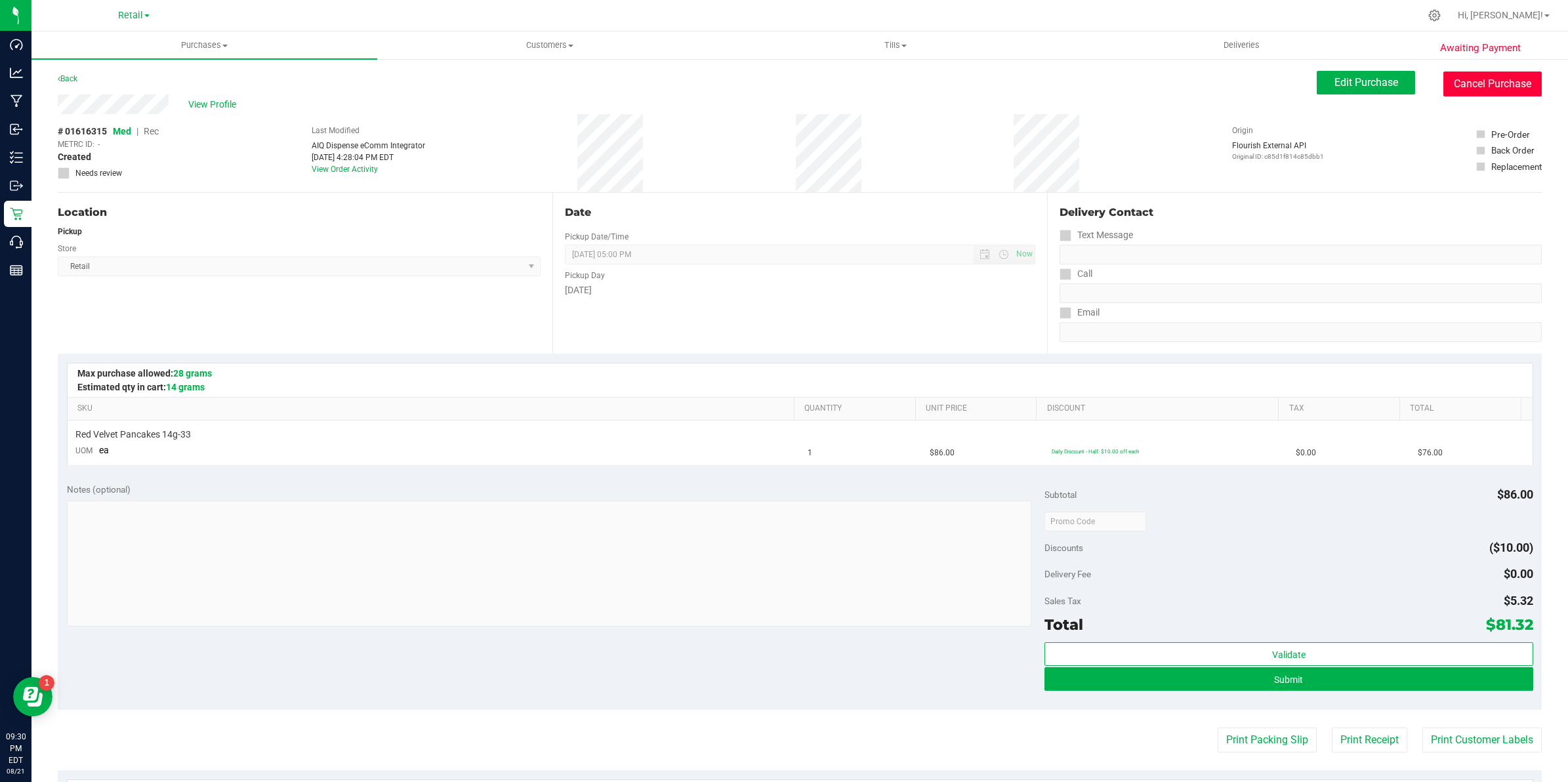
drag, startPoint x: 1484, startPoint y: 80, endPoint x: 847, endPoint y: 94, distance: 637.2
click at [1484, 80] on button "Cancel Purchase" at bounding box center [1491, 83] width 98 height 25
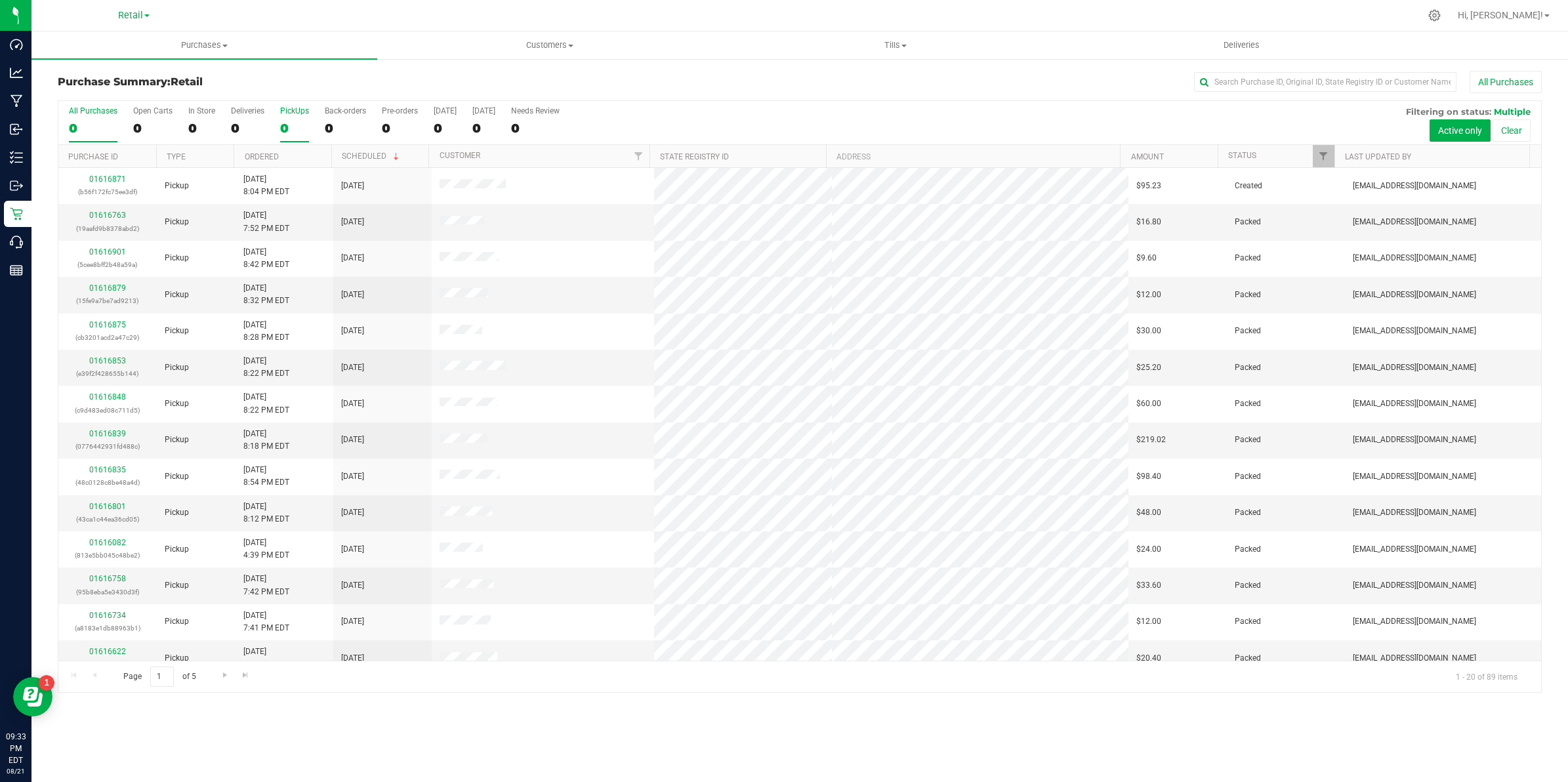
click at [283, 125] on div "0" at bounding box center [294, 128] width 29 height 15
click at [0, 0] on input "PickUps 0" at bounding box center [0, 0] width 0 height 0
click at [264, 163] on th "Ordered" at bounding box center [282, 156] width 97 height 23
click at [198, 126] on div "45" at bounding box center [201, 128] width 27 height 15
click at [0, 0] on input "In Store 45" at bounding box center [0, 0] width 0 height 0
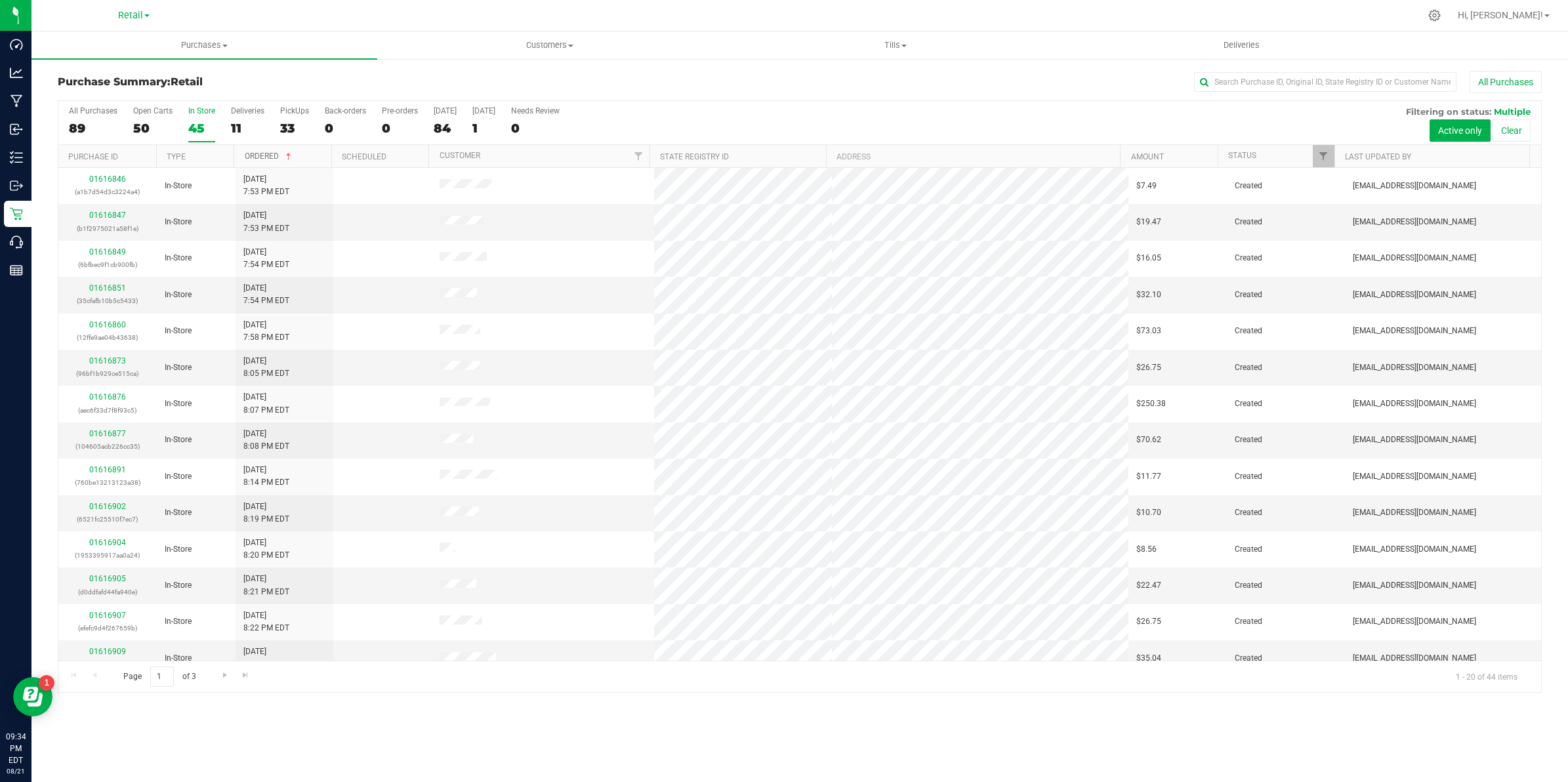
click at [259, 159] on link "Ordered" at bounding box center [269, 156] width 50 height 9
click at [249, 155] on link "Ordered" at bounding box center [261, 157] width 34 height 9
drag, startPoint x: 89, startPoint y: 512, endPoint x: 53, endPoint y: 517, distance: 36.3
click at [45, 516] on div "Purchase Summary: Retail All Purchases All Purchases 87 Open Carts 49 In Store …" at bounding box center [799, 382] width 1536 height 648
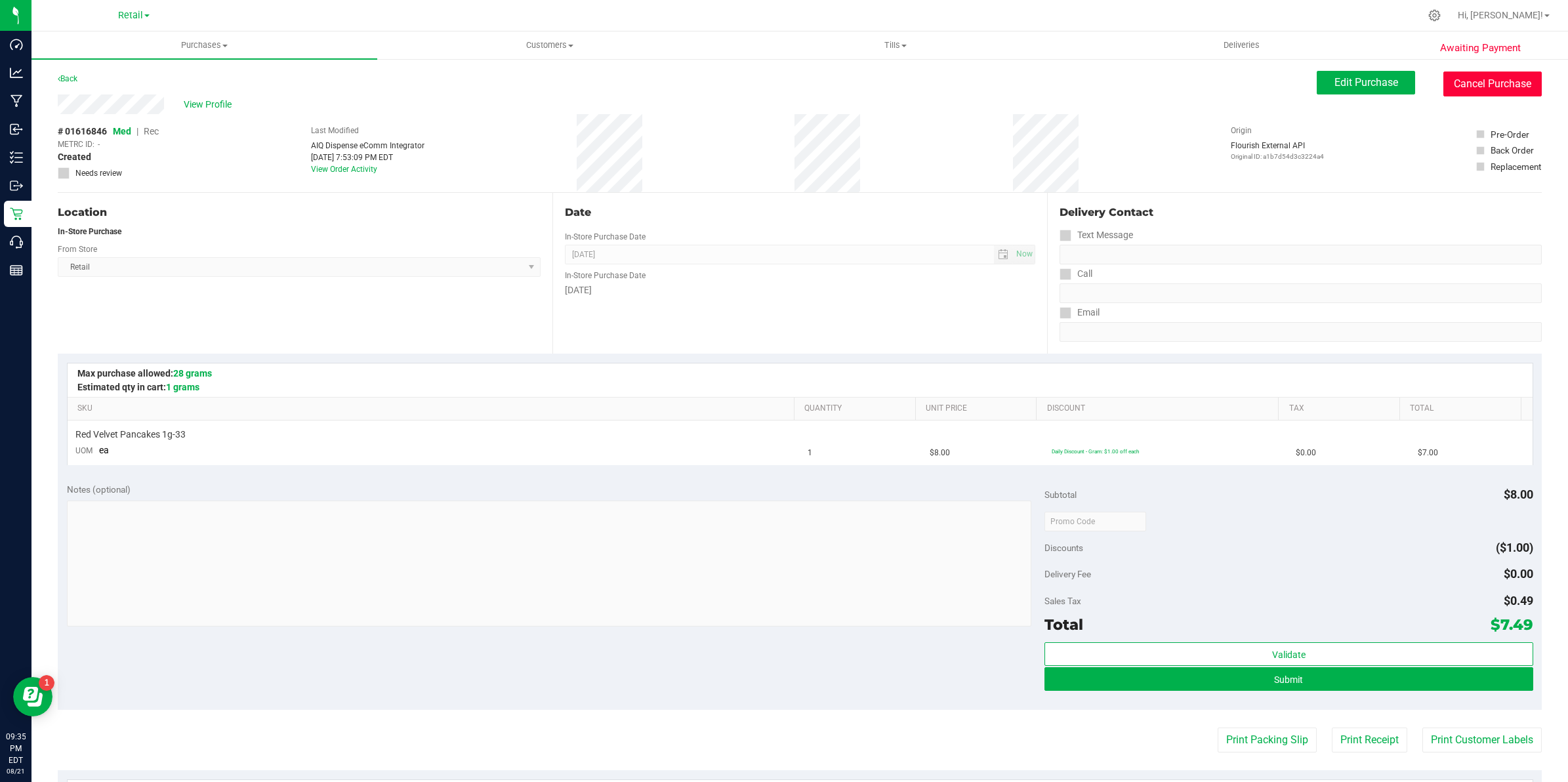
click at [1443, 80] on button "Cancel Purchase" at bounding box center [1491, 83] width 98 height 25
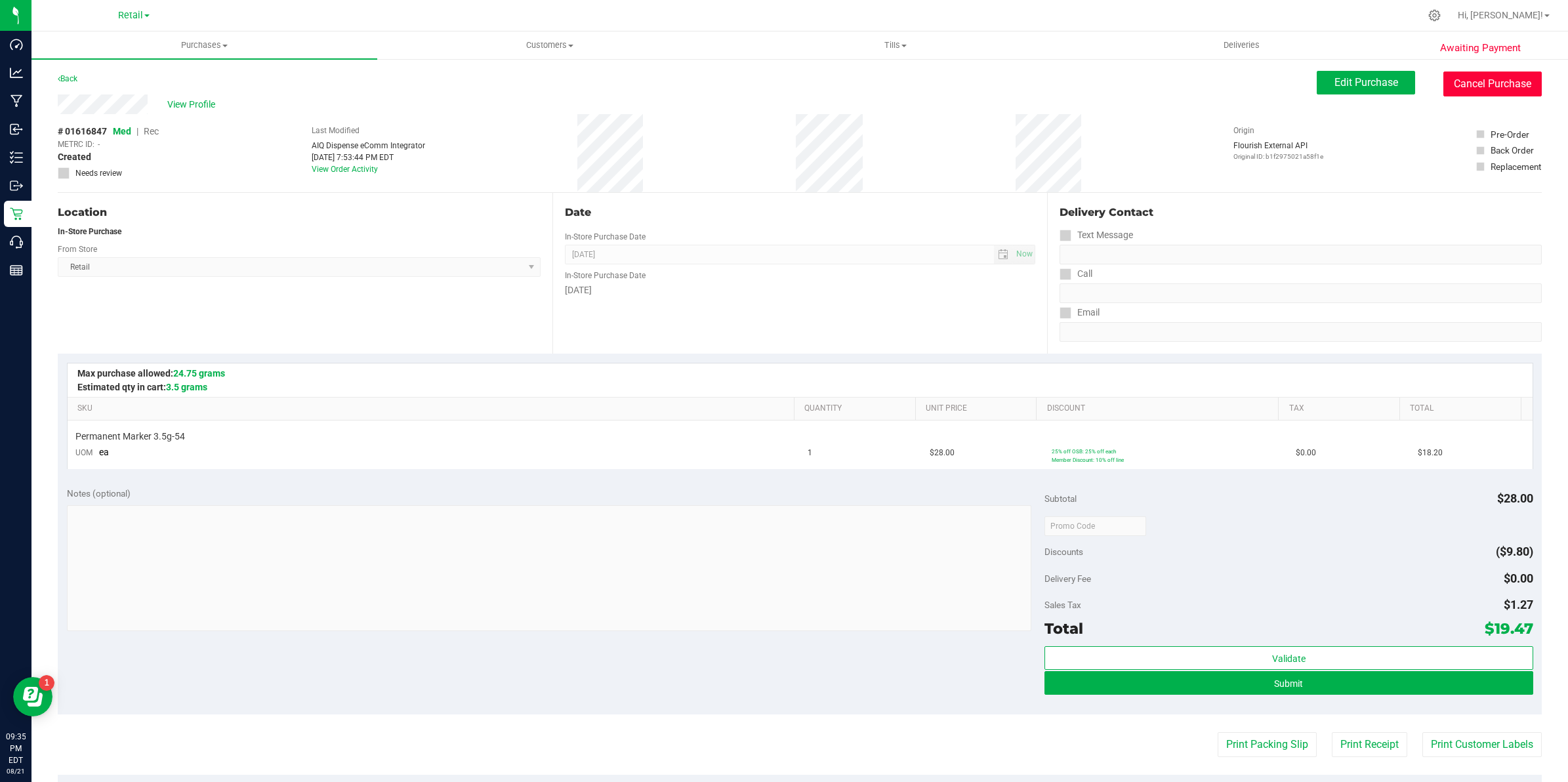
drag, startPoint x: 1493, startPoint y: 80, endPoint x: 857, endPoint y: 103, distance: 636.4
click at [1493, 80] on button "Cancel Purchase" at bounding box center [1491, 83] width 98 height 25
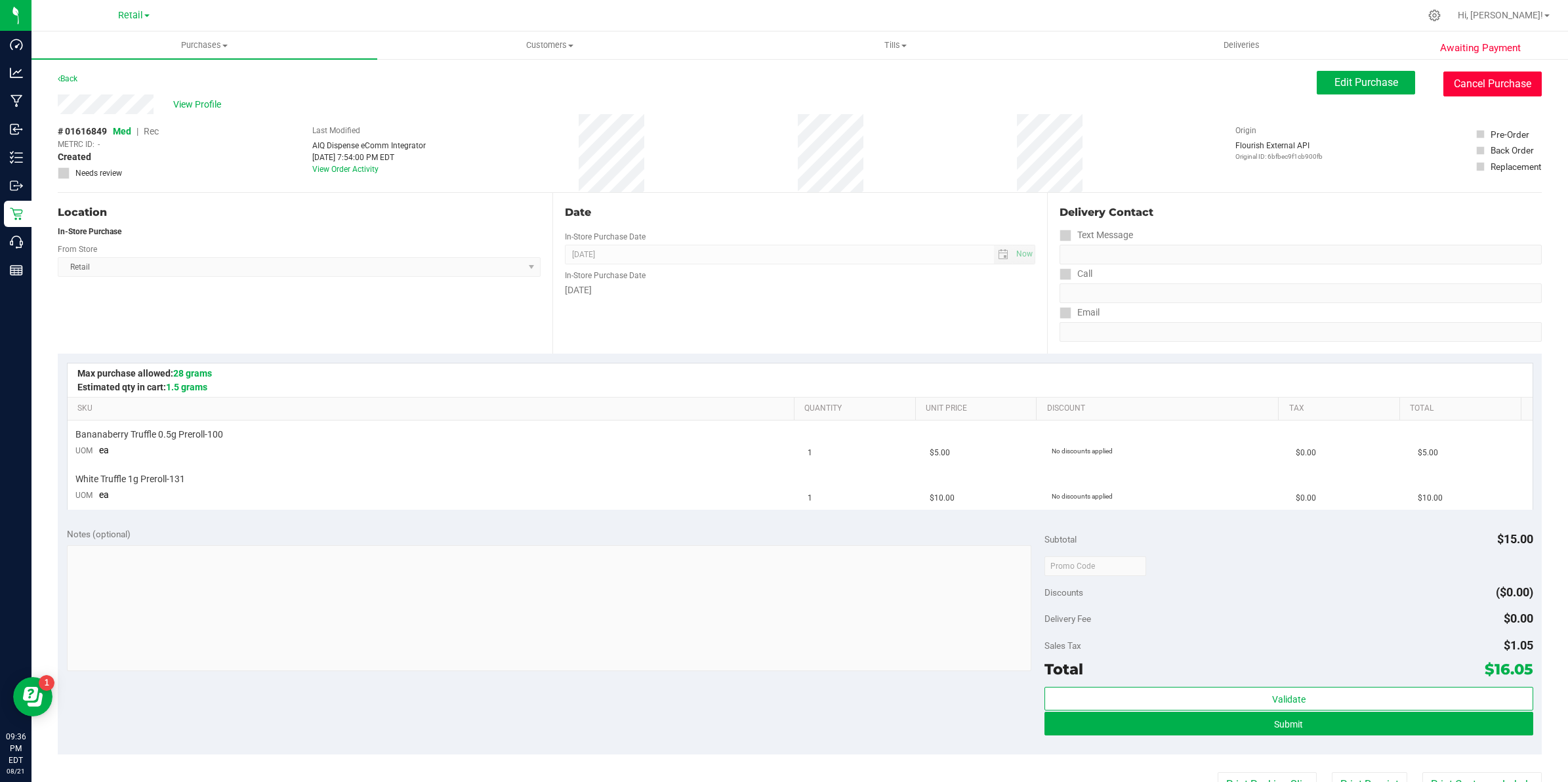
drag, startPoint x: 1460, startPoint y: 86, endPoint x: 860, endPoint y: 100, distance: 600.2
click at [1460, 86] on button "Cancel Purchase" at bounding box center [1491, 83] width 98 height 25
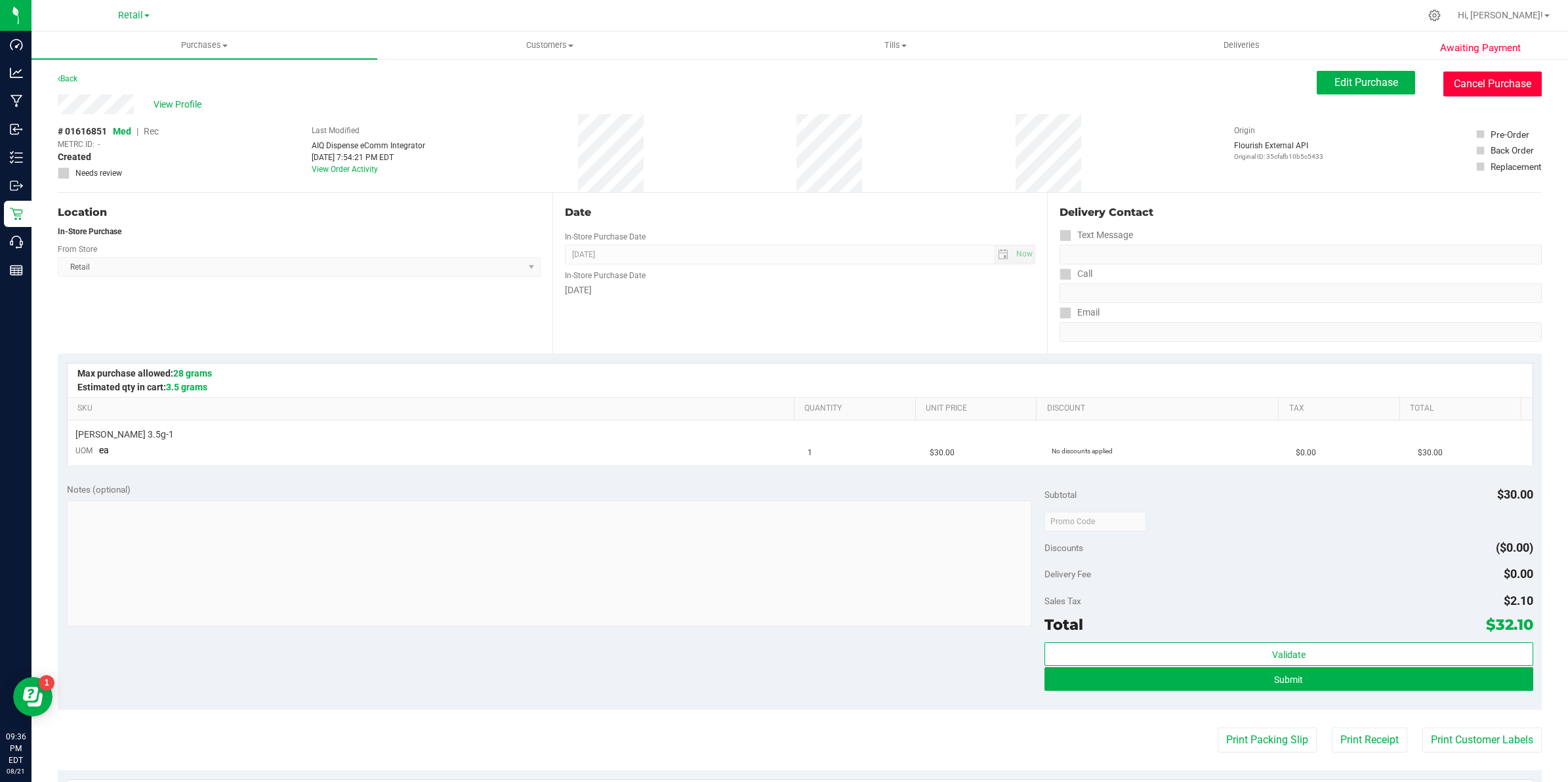
drag, startPoint x: 1441, startPoint y: 84, endPoint x: 871, endPoint y: 96, distance: 570.1
click at [1443, 84] on button "Cancel Purchase" at bounding box center [1491, 83] width 98 height 25
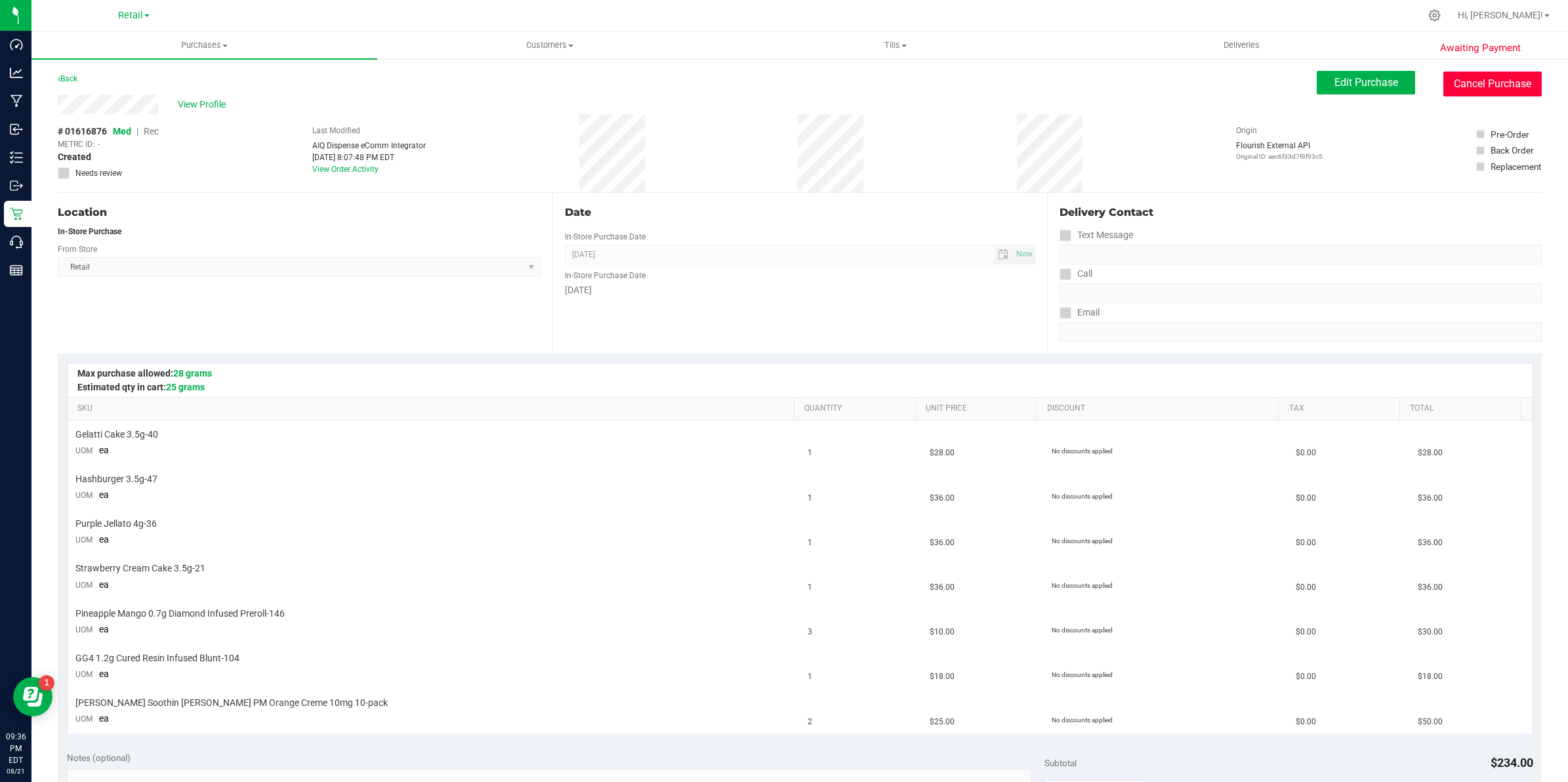
click at [1465, 77] on button "Cancel Purchase" at bounding box center [1491, 83] width 98 height 25
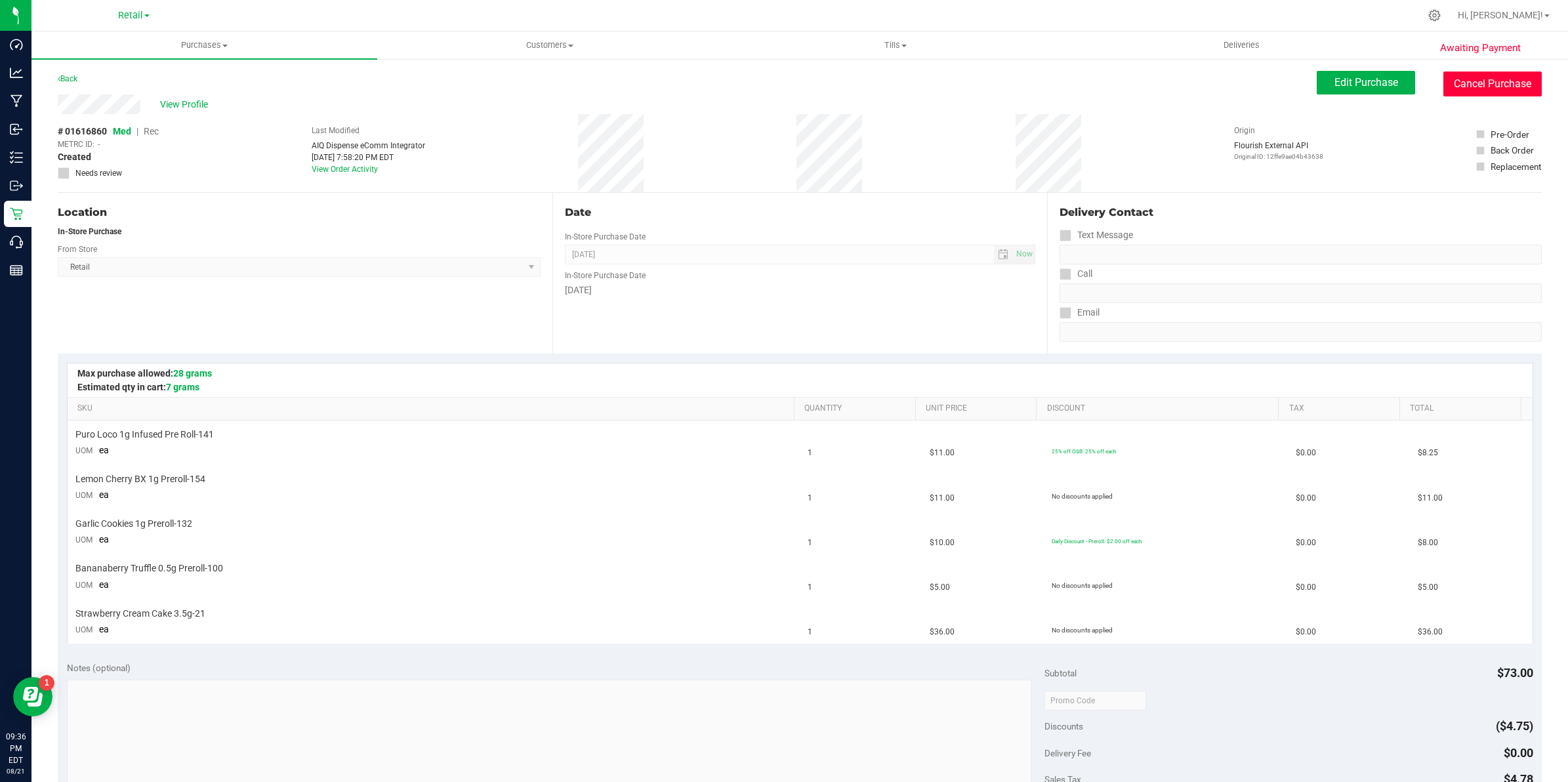
drag, startPoint x: 1483, startPoint y: 80, endPoint x: 841, endPoint y: 96, distance: 642.2
click at [1483, 80] on button "Cancel Purchase" at bounding box center [1491, 83] width 98 height 25
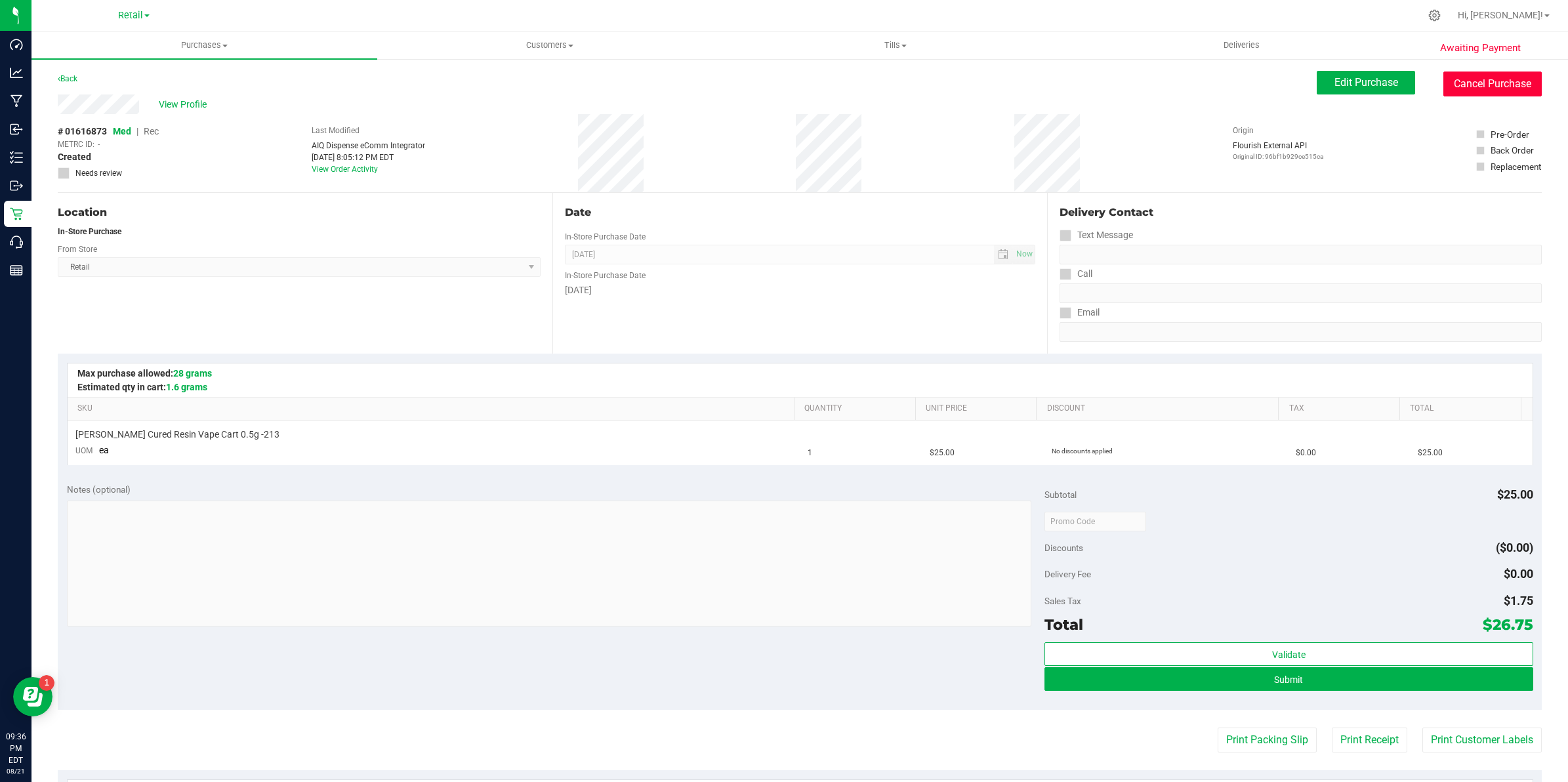
click at [1443, 80] on button "Cancel Purchase" at bounding box center [1491, 83] width 98 height 25
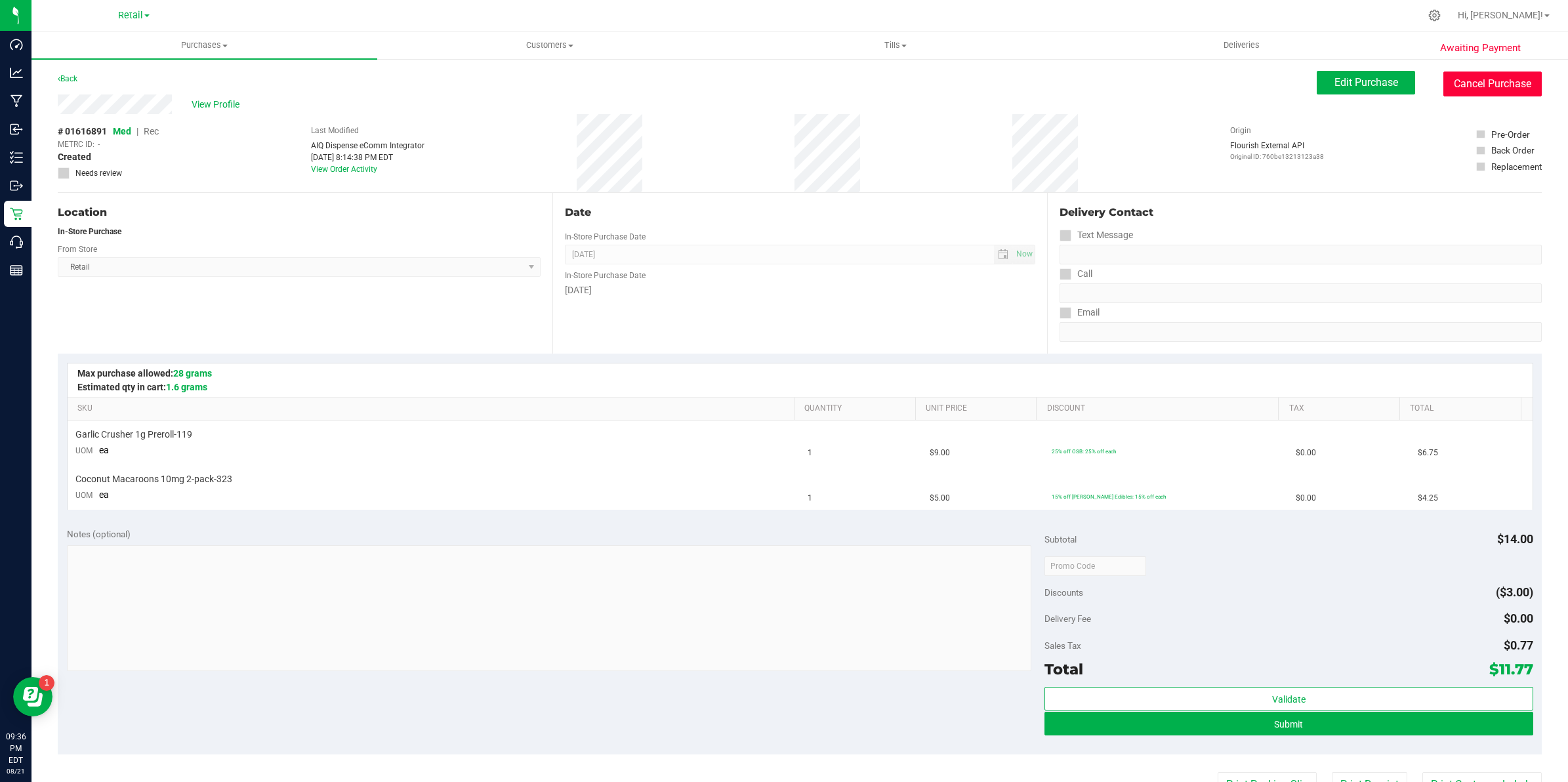
drag, startPoint x: 1453, startPoint y: 82, endPoint x: 828, endPoint y: 100, distance: 625.3
click at [1453, 82] on button "Cancel Purchase" at bounding box center [1491, 83] width 98 height 25
click at [1475, 86] on button "Cancel Purchase" at bounding box center [1491, 83] width 98 height 25
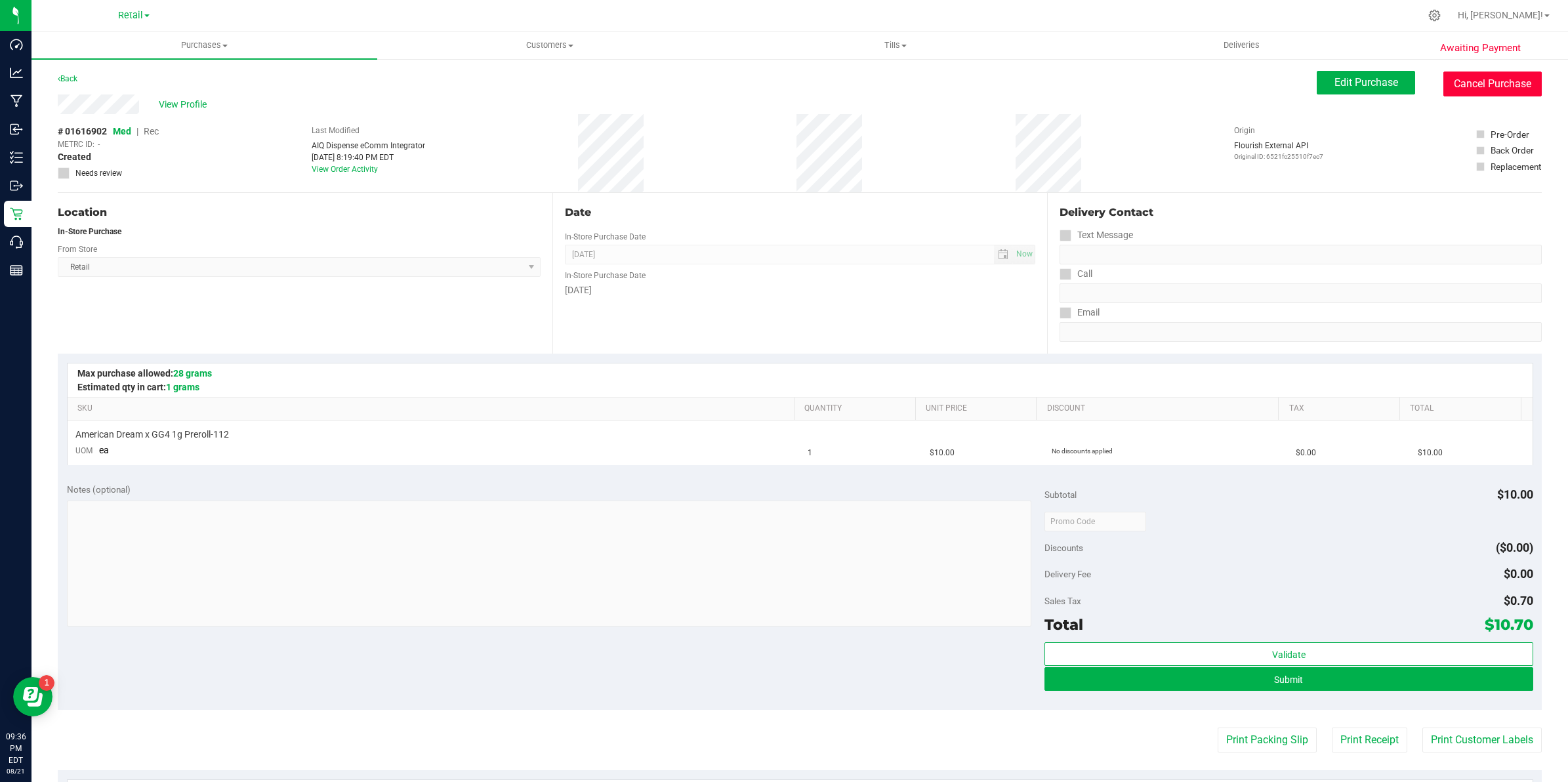
click at [1446, 79] on button "Cancel Purchase" at bounding box center [1491, 83] width 98 height 25
click at [1443, 89] on button "Cancel Purchase" at bounding box center [1491, 83] width 98 height 25
click at [1489, 89] on button "Cancel Purchase" at bounding box center [1491, 83] width 98 height 25
click at [1496, 90] on button "Cancel Purchase" at bounding box center [1491, 83] width 98 height 25
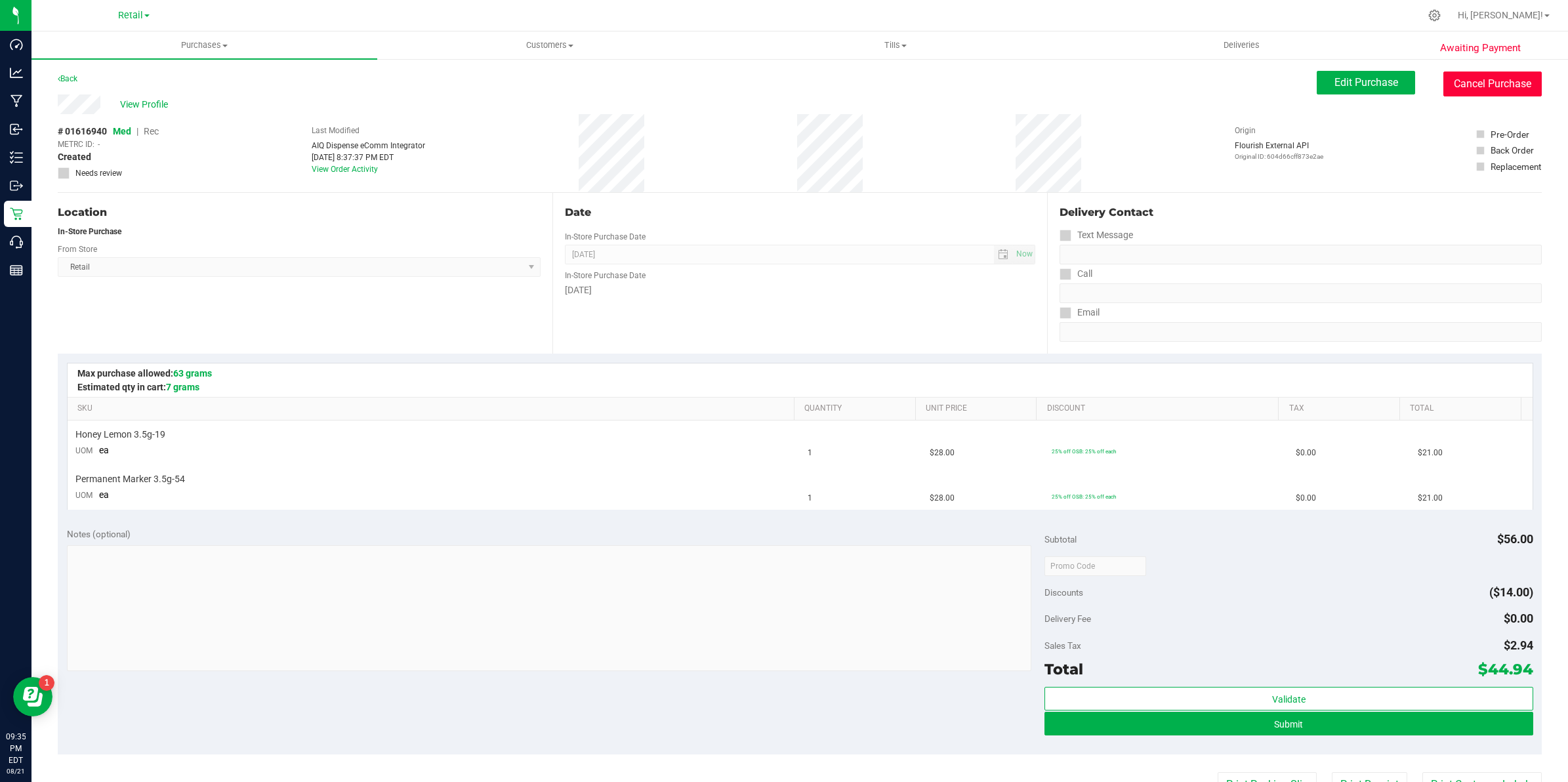
click at [1480, 91] on button "Cancel Purchase" at bounding box center [1491, 83] width 98 height 25
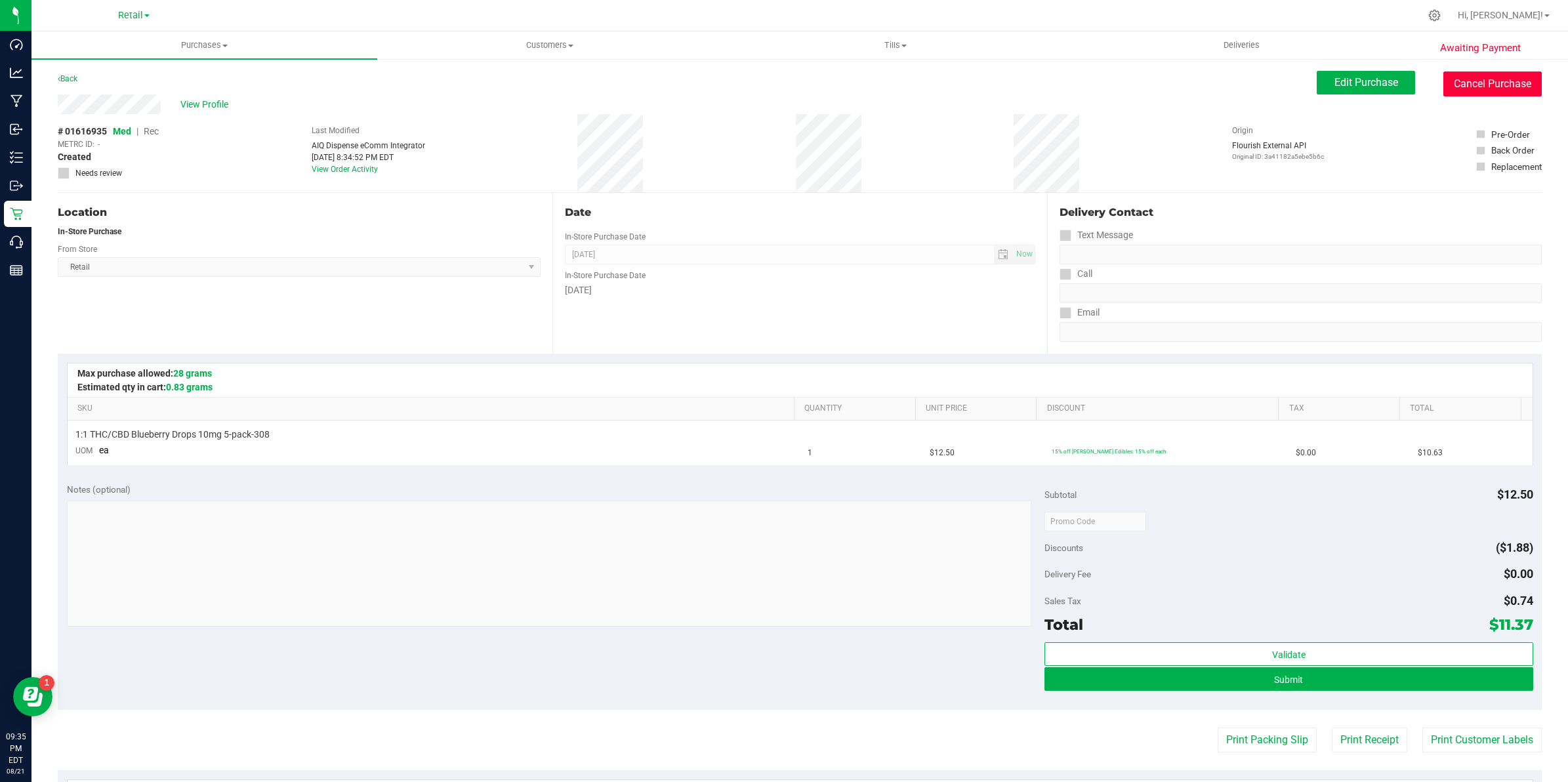
click at [1483, 82] on button "Cancel Purchase" at bounding box center [1491, 83] width 98 height 25
click at [1490, 80] on button "Cancel Purchase" at bounding box center [1491, 83] width 98 height 25
click at [1456, 82] on button "Cancel Purchase" at bounding box center [1491, 83] width 98 height 25
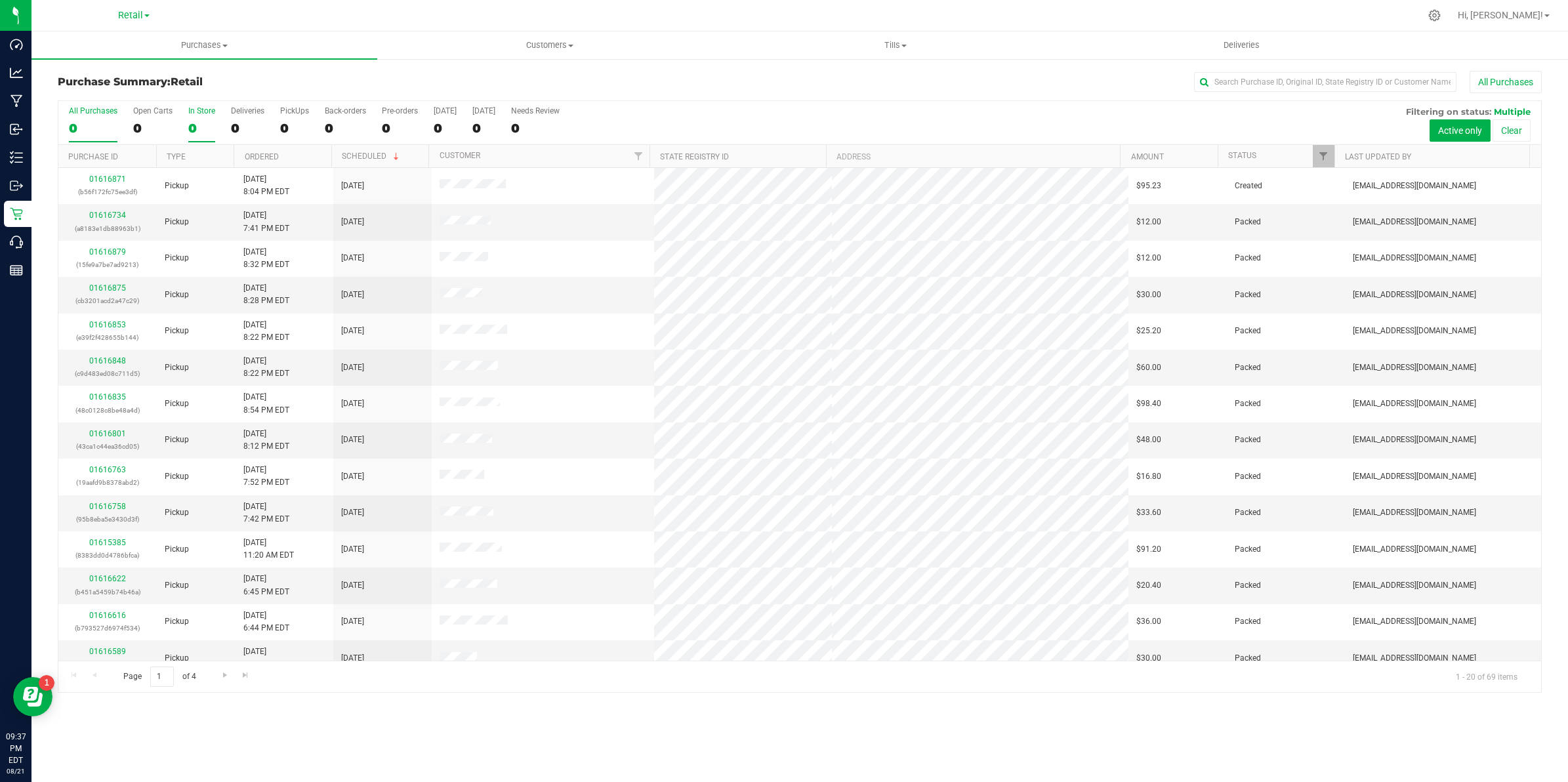
click at [197, 128] on div "0" at bounding box center [201, 128] width 27 height 15
click at [0, 0] on input "In Store 0" at bounding box center [0, 0] width 0 height 0
click at [189, 158] on th "Type" at bounding box center [195, 156] width 78 height 23
click at [264, 157] on link "Ordered" at bounding box center [261, 157] width 34 height 9
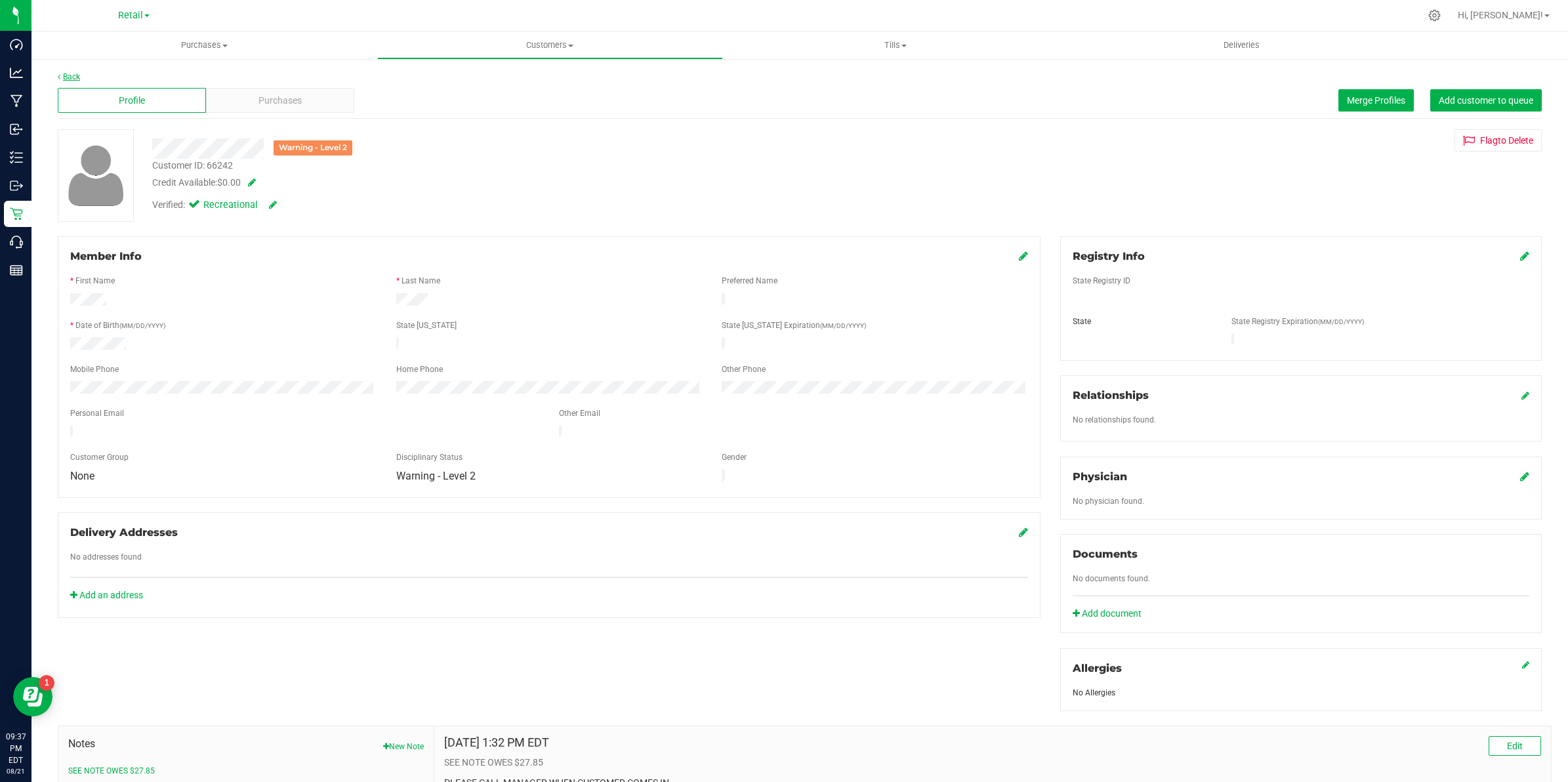
click at [72, 73] on link "Back" at bounding box center [69, 77] width 22 height 9
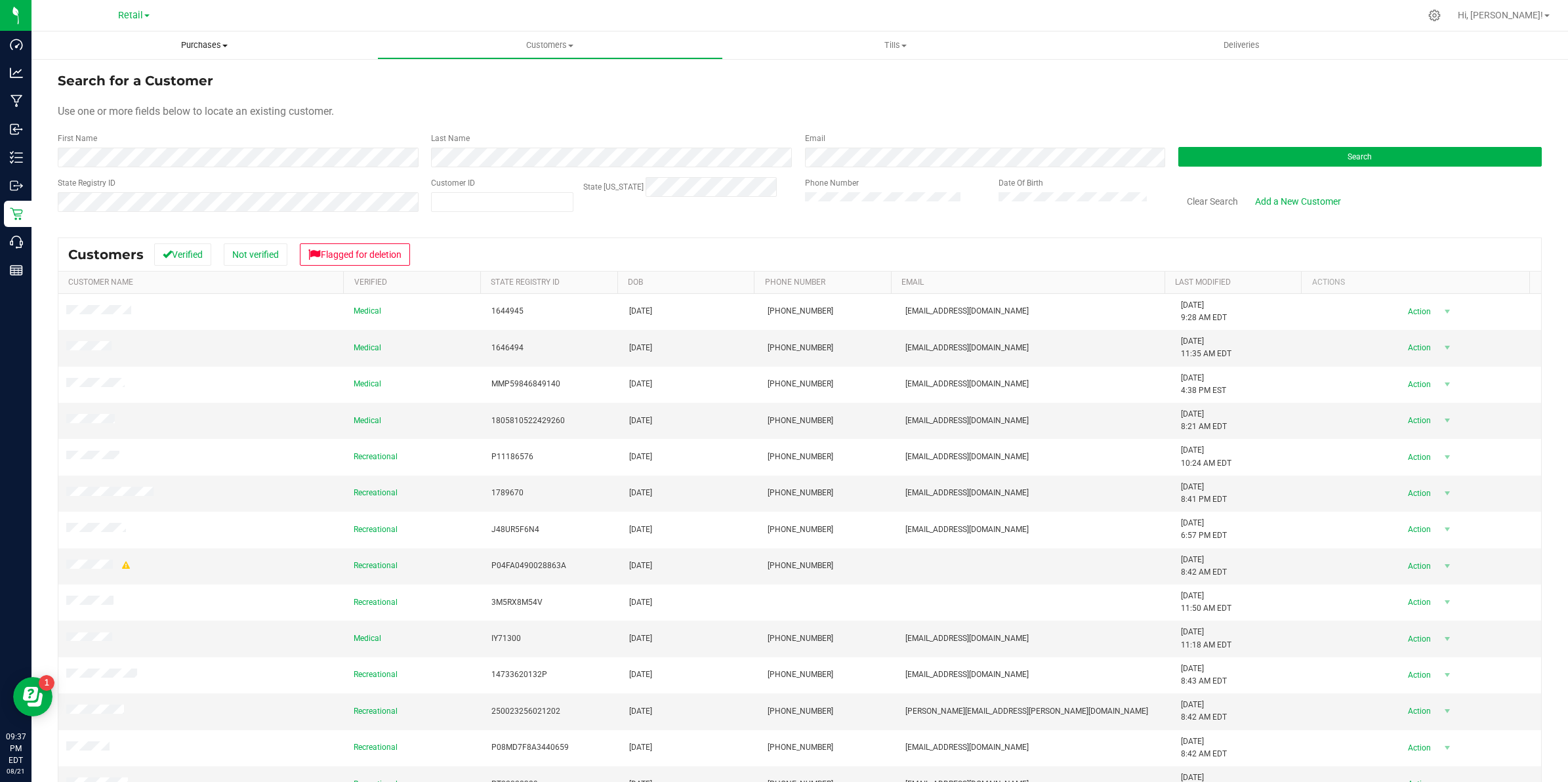
click at [185, 46] on span "Purchases" at bounding box center [204, 45] width 345 height 12
click at [166, 73] on li "Summary of purchases" at bounding box center [204, 79] width 345 height 16
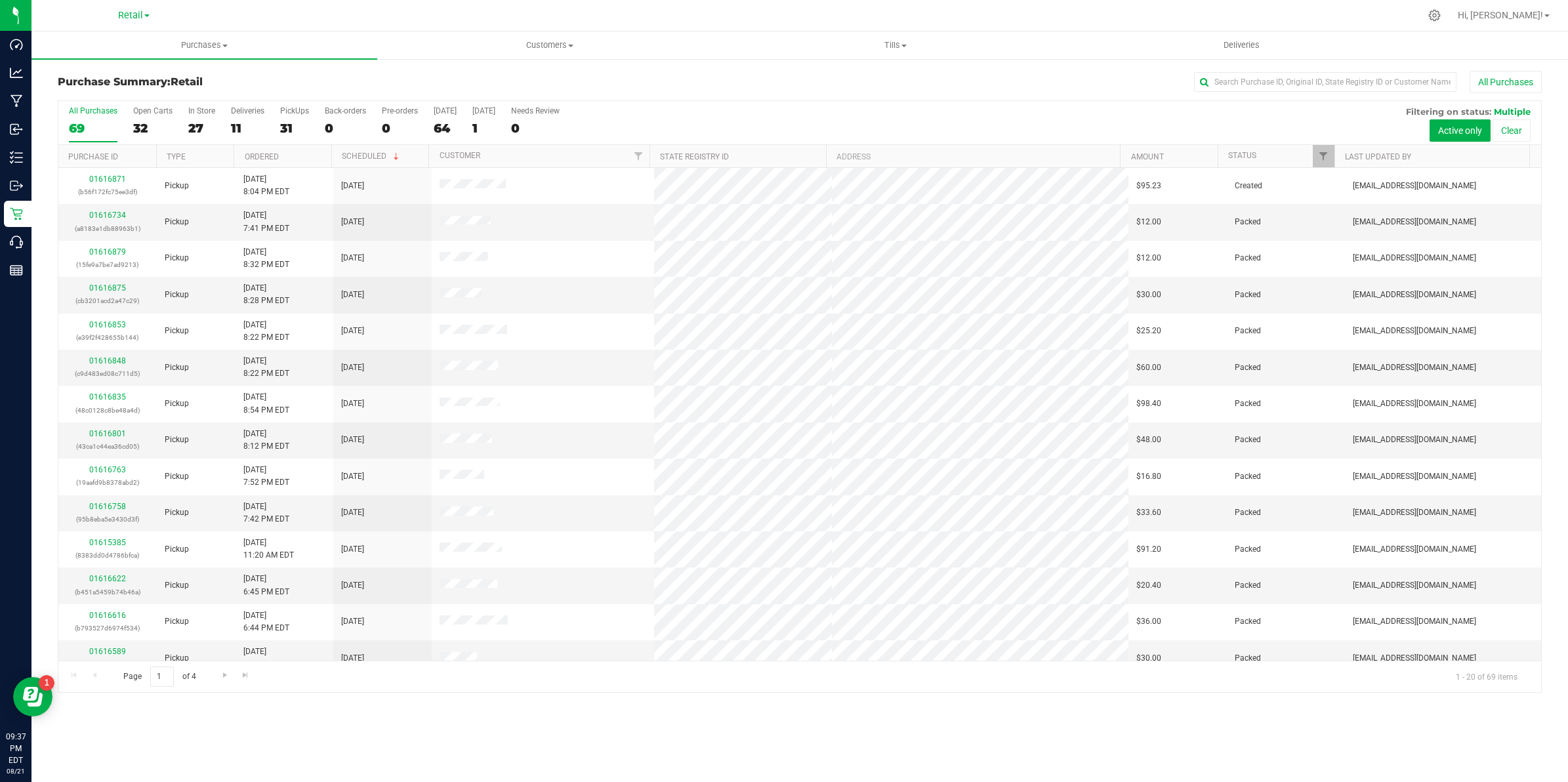
click at [260, 164] on th "Ordered" at bounding box center [282, 156] width 97 height 23
click at [196, 123] on div "27" at bounding box center [201, 128] width 27 height 15
click at [0, 0] on input "In Store 27" at bounding box center [0, 0] width 0 height 0
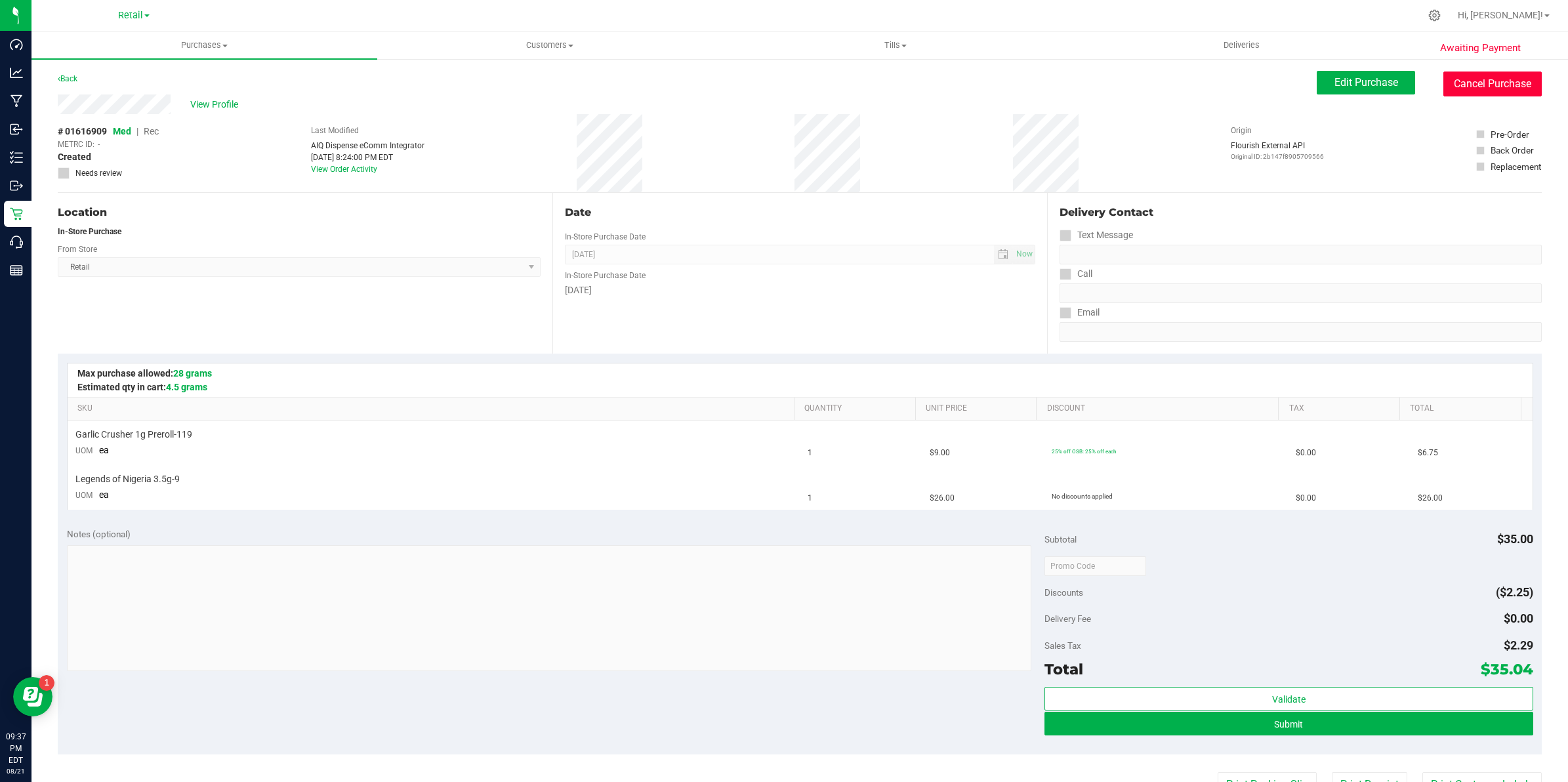
drag, startPoint x: 1472, startPoint y: 78, endPoint x: 856, endPoint y: 99, distance: 616.4
click at [1472, 78] on button "Cancel Purchase" at bounding box center [1491, 83] width 98 height 25
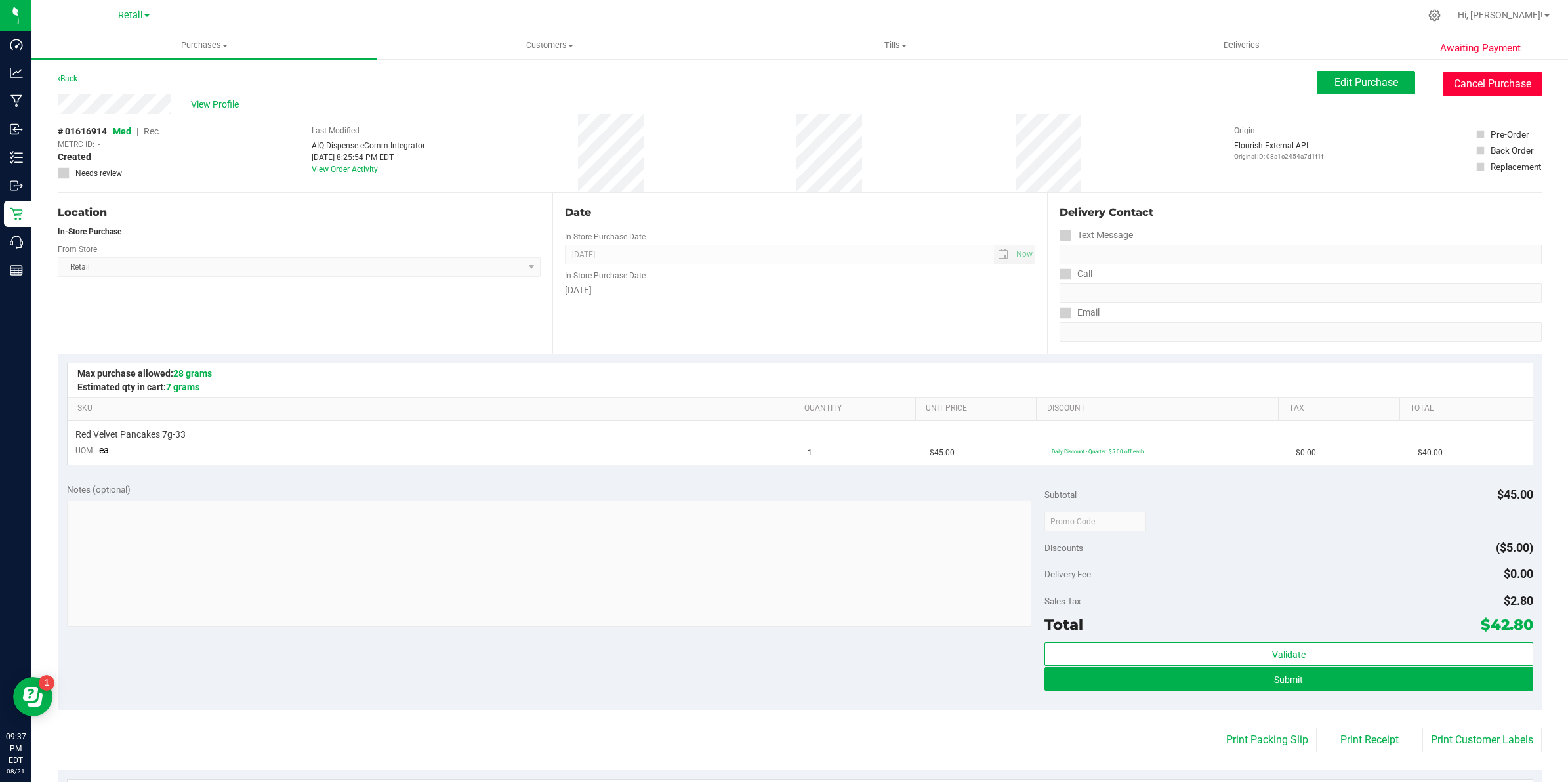
drag, startPoint x: 1466, startPoint y: 78, endPoint x: 837, endPoint y: 92, distance: 629.2
click at [1466, 78] on button "Cancel Purchase" at bounding box center [1491, 83] width 98 height 25
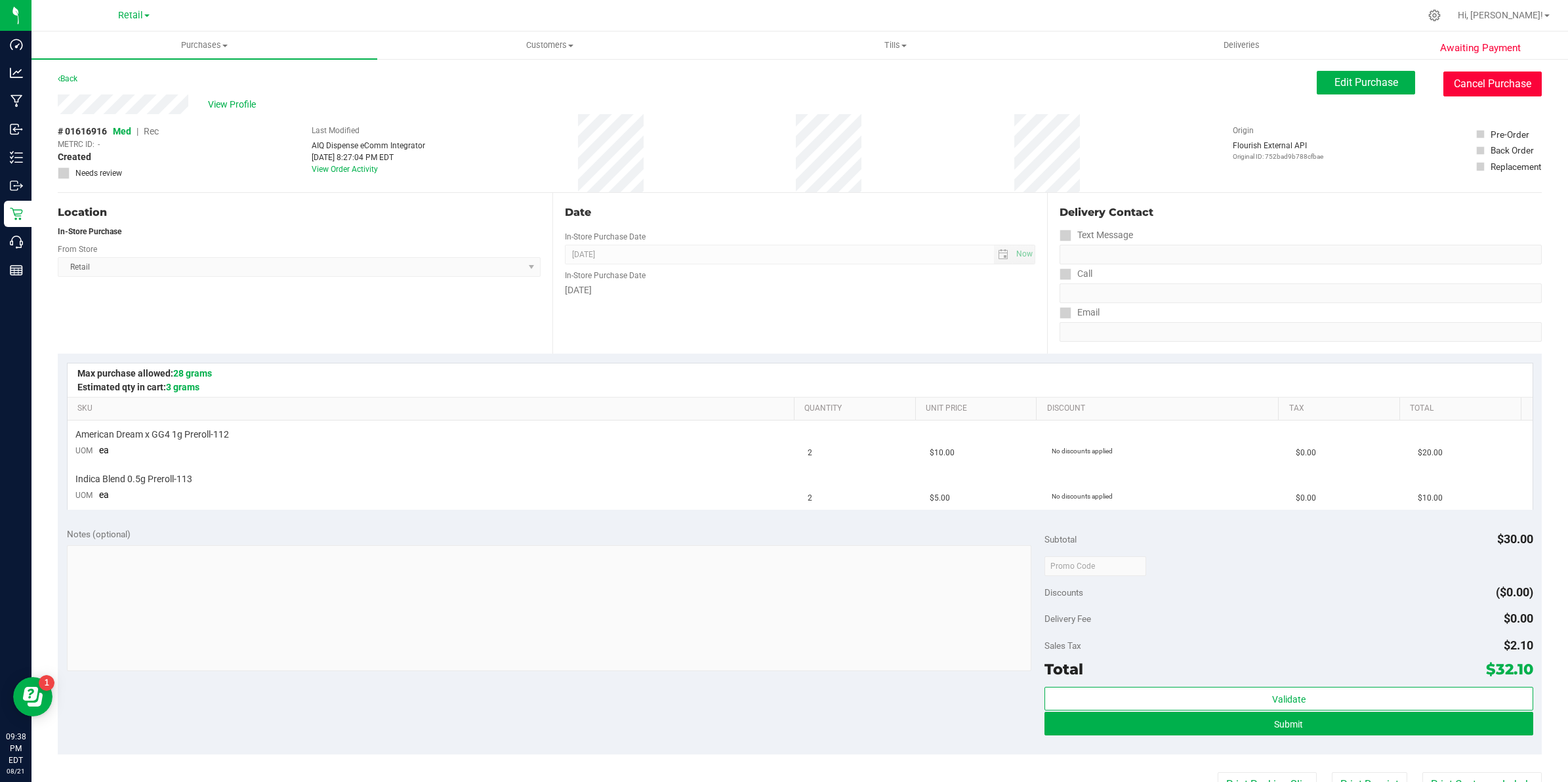
click at [1467, 89] on button "Cancel Purchase" at bounding box center [1491, 83] width 98 height 25
drag, startPoint x: 1493, startPoint y: 89, endPoint x: 859, endPoint y: 102, distance: 634.1
click at [1493, 89] on button "Cancel Purchase" at bounding box center [1491, 83] width 98 height 25
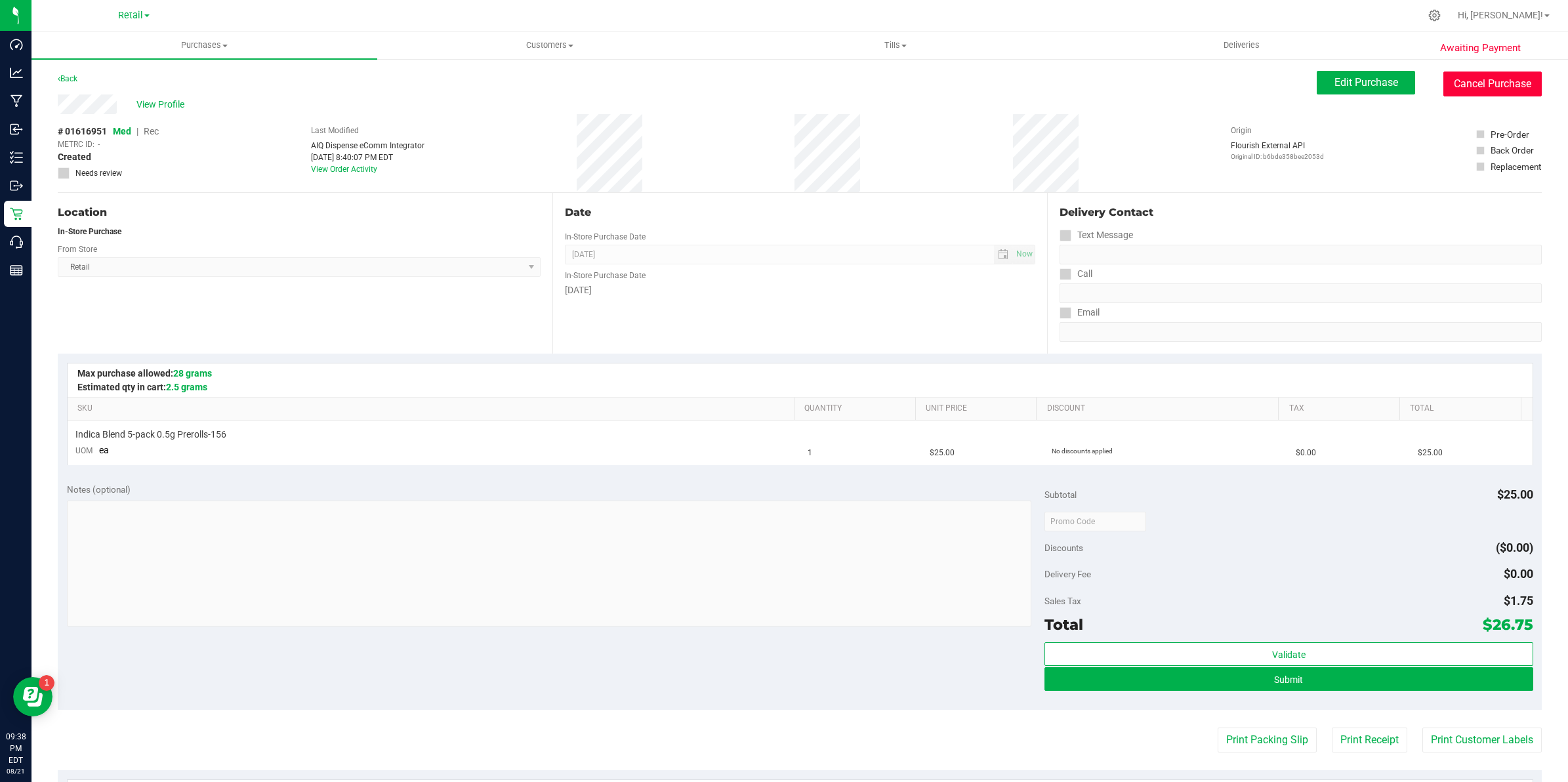
drag, startPoint x: 1498, startPoint y: 89, endPoint x: 854, endPoint y: 100, distance: 644.1
click at [1498, 89] on button "Cancel Purchase" at bounding box center [1491, 83] width 98 height 25
click at [1463, 86] on button "Cancel Purchase" at bounding box center [1491, 83] width 98 height 25
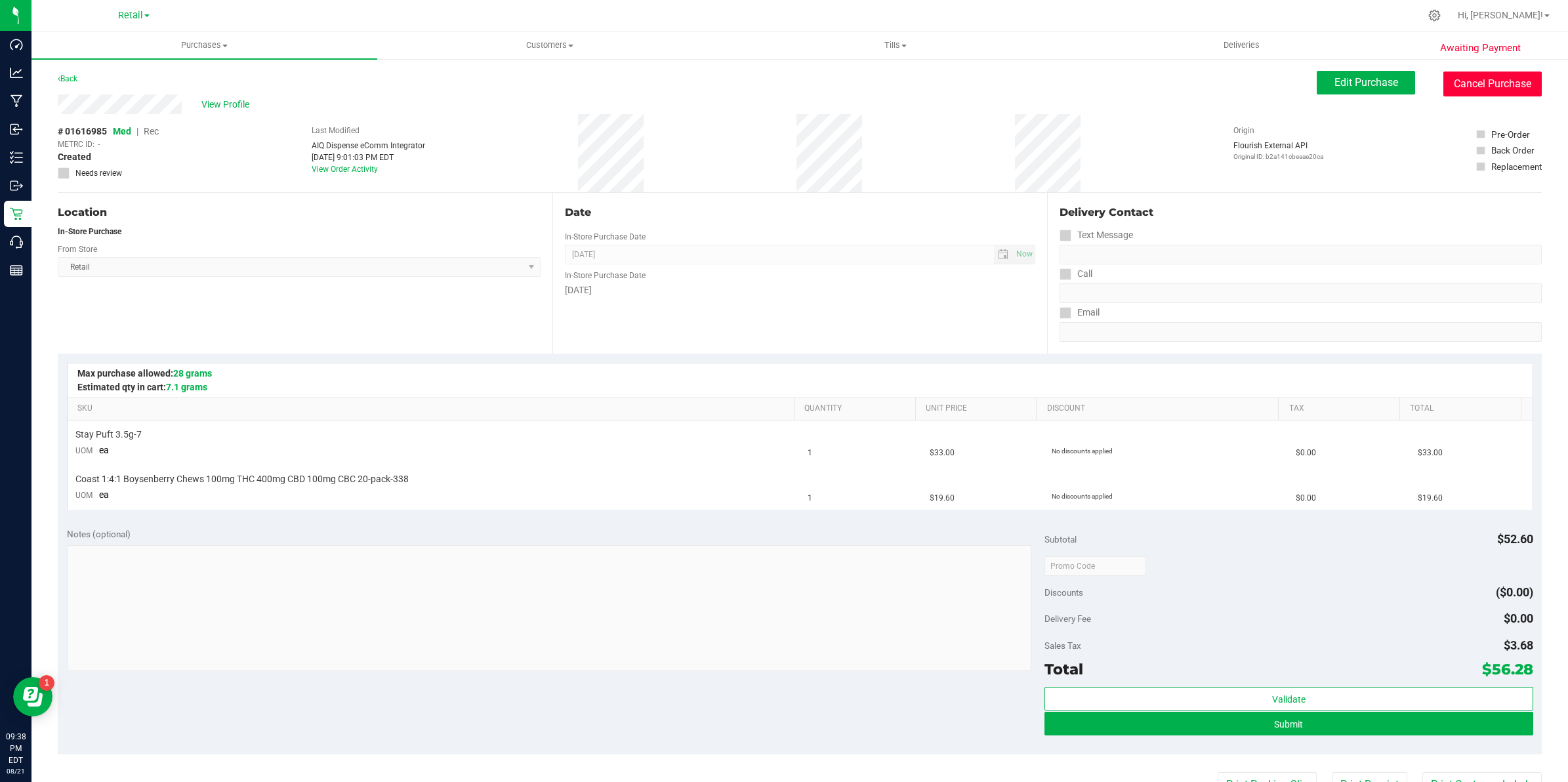
click at [1465, 85] on button "Cancel Purchase" at bounding box center [1491, 83] width 98 height 25
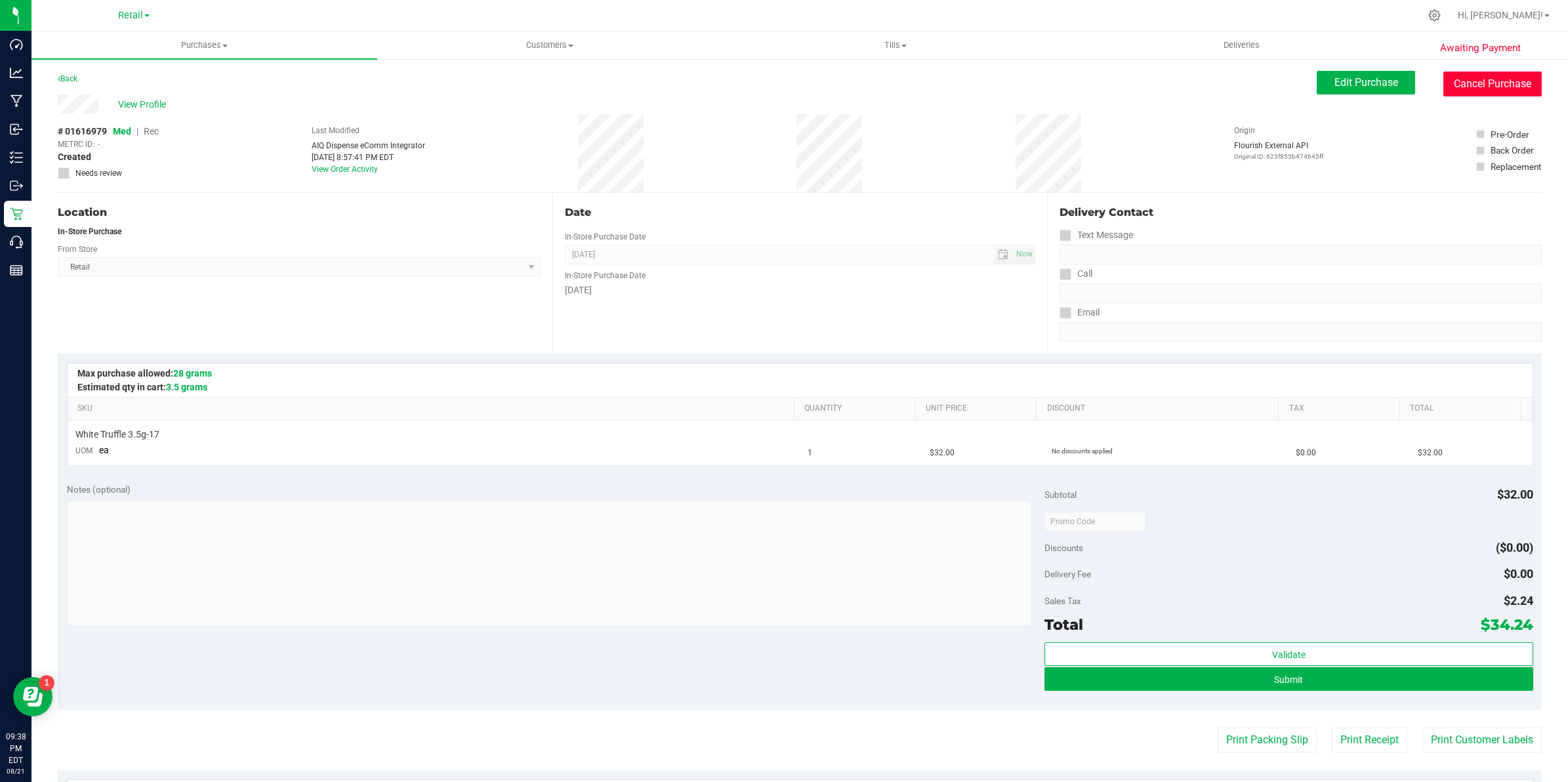
click at [1457, 85] on button "Cancel Purchase" at bounding box center [1491, 83] width 98 height 25
click at [1473, 96] on button "Cancel Purchase" at bounding box center [1491, 83] width 98 height 25
drag, startPoint x: 1460, startPoint y: 78, endPoint x: 867, endPoint y: 102, distance: 593.5
click at [1460, 78] on button "Cancel Purchase" at bounding box center [1491, 83] width 98 height 25
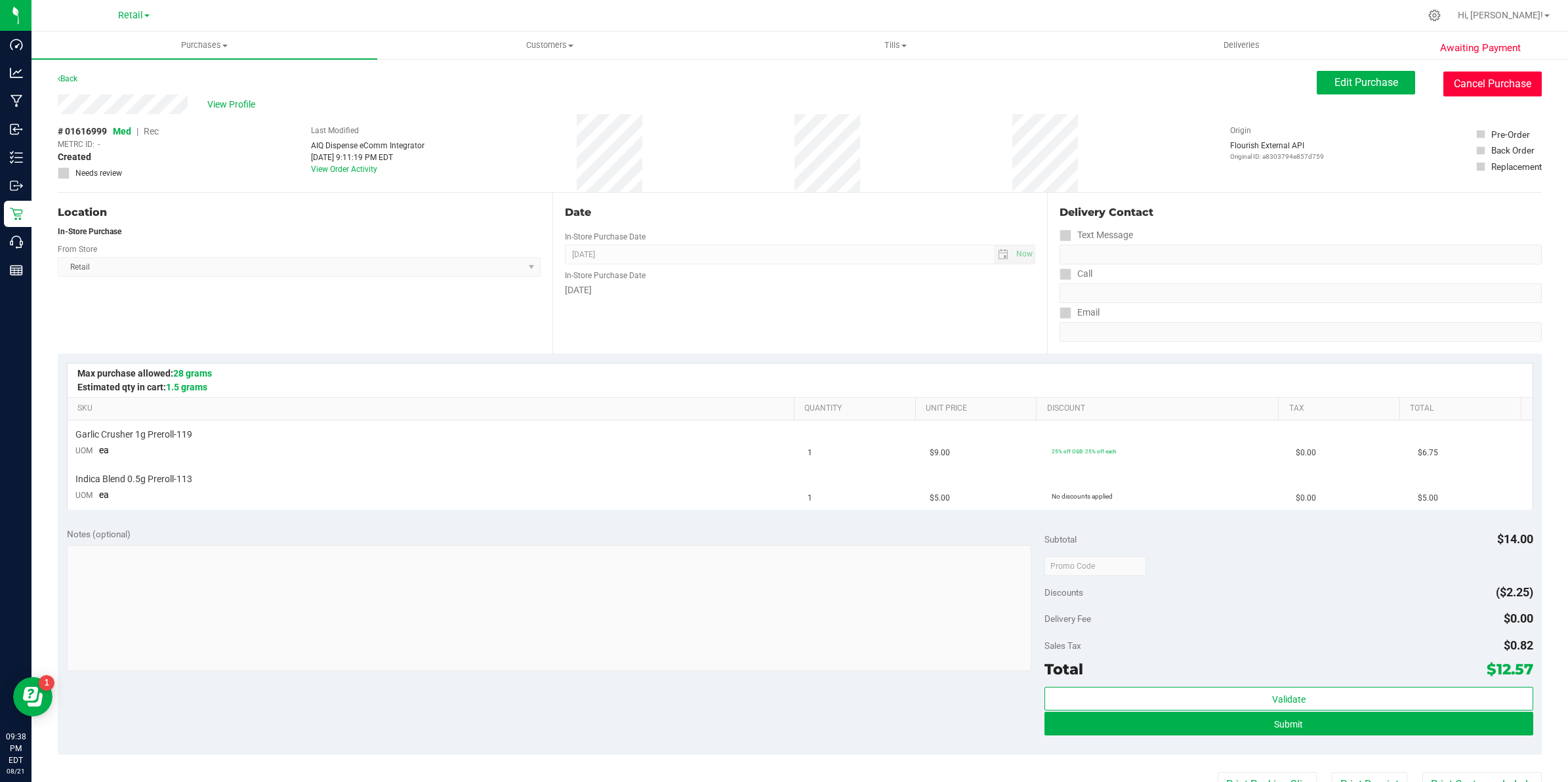
click at [1480, 83] on button "Cancel Purchase" at bounding box center [1491, 83] width 98 height 25
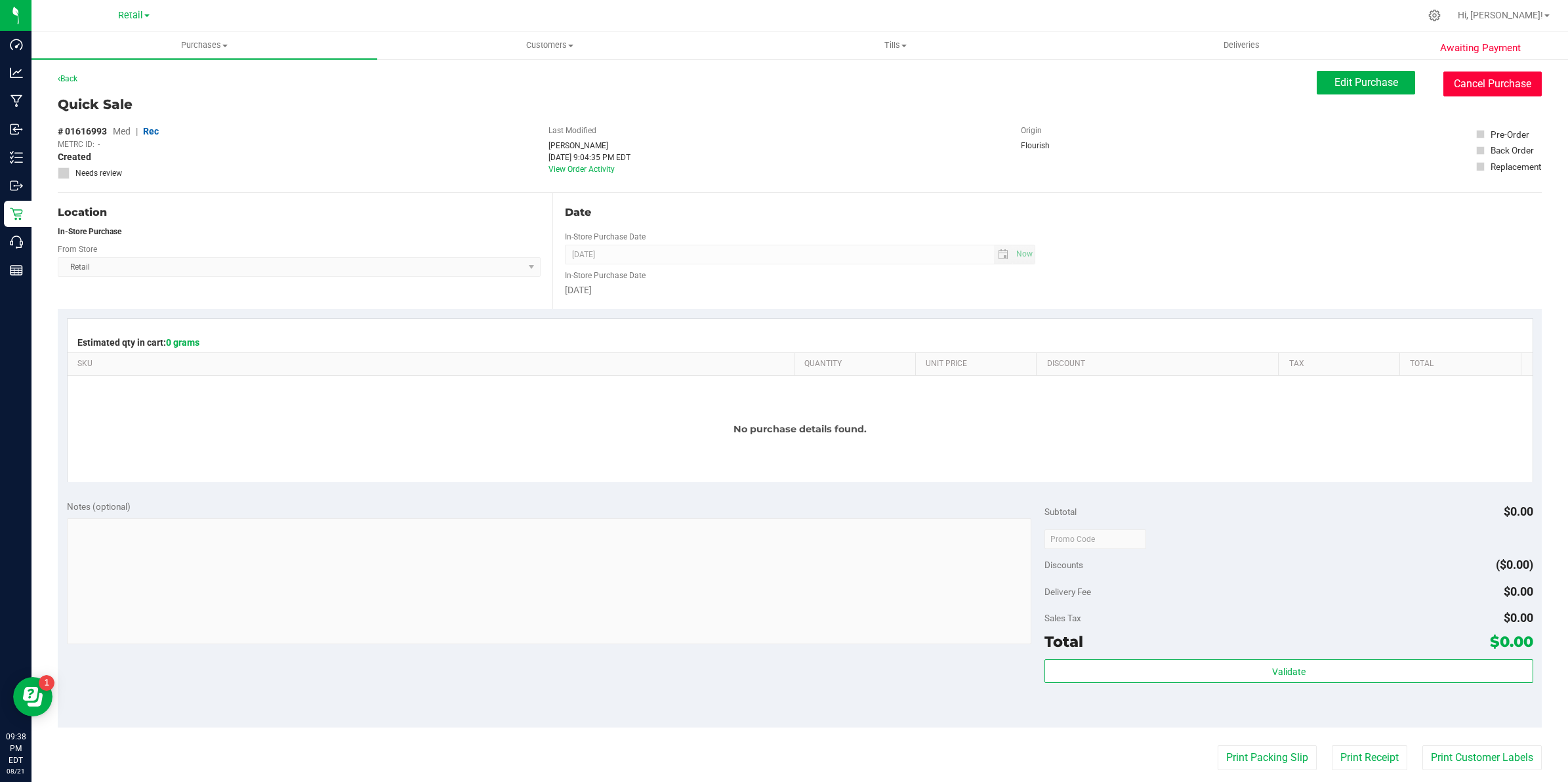
drag, startPoint x: 1442, startPoint y: 90, endPoint x: 857, endPoint y: 106, distance: 585.2
click at [1443, 90] on button "Cancel Purchase" at bounding box center [1491, 83] width 98 height 25
drag, startPoint x: 1464, startPoint y: 76, endPoint x: 871, endPoint y: 104, distance: 593.7
click at [1465, 79] on button "Cancel Purchase" at bounding box center [1491, 83] width 98 height 25
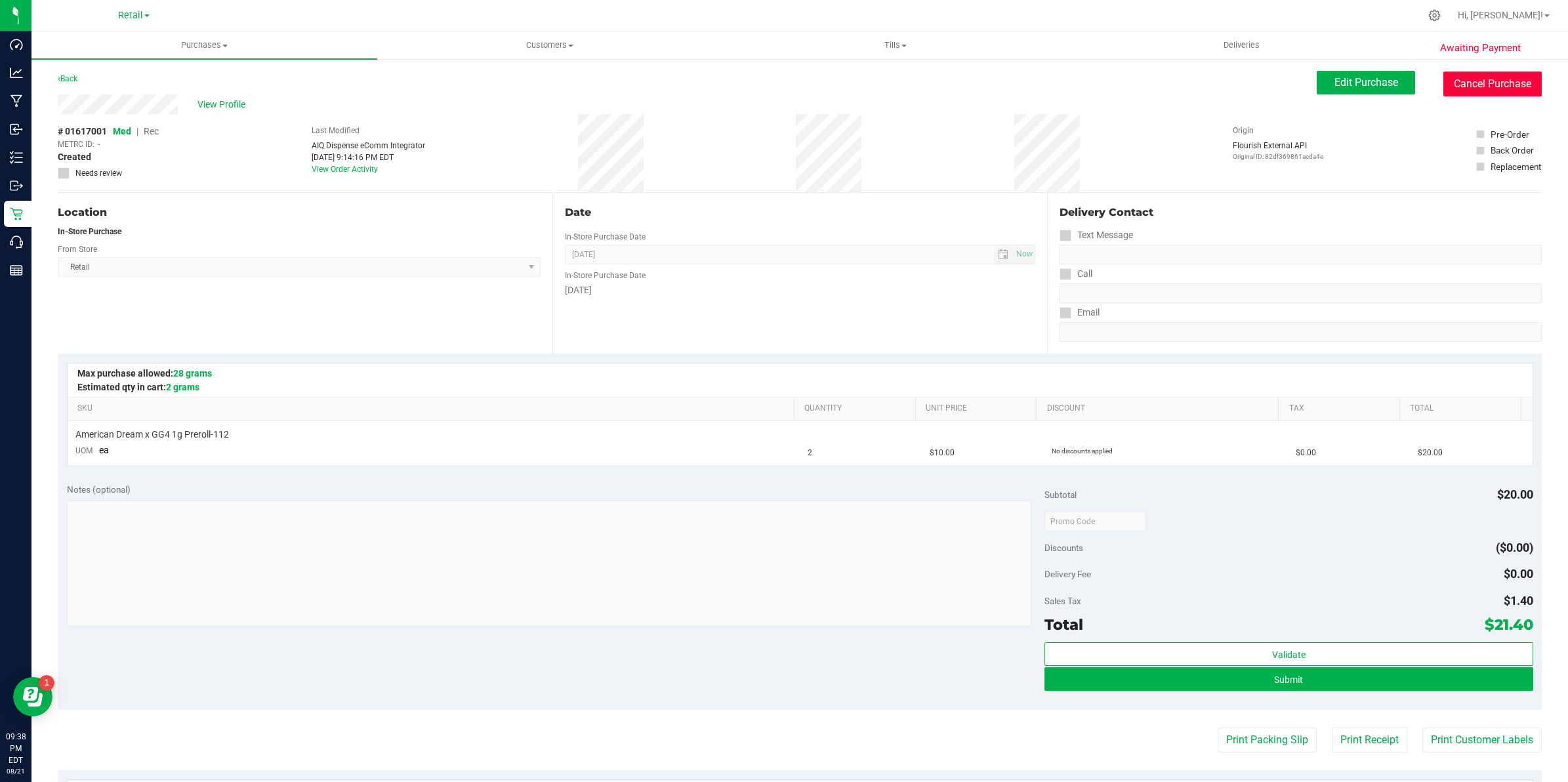
drag, startPoint x: 1450, startPoint y: 73, endPoint x: 857, endPoint y: 104, distance: 593.8
click at [1450, 73] on button "Cancel Purchase" at bounding box center [1491, 83] width 98 height 25
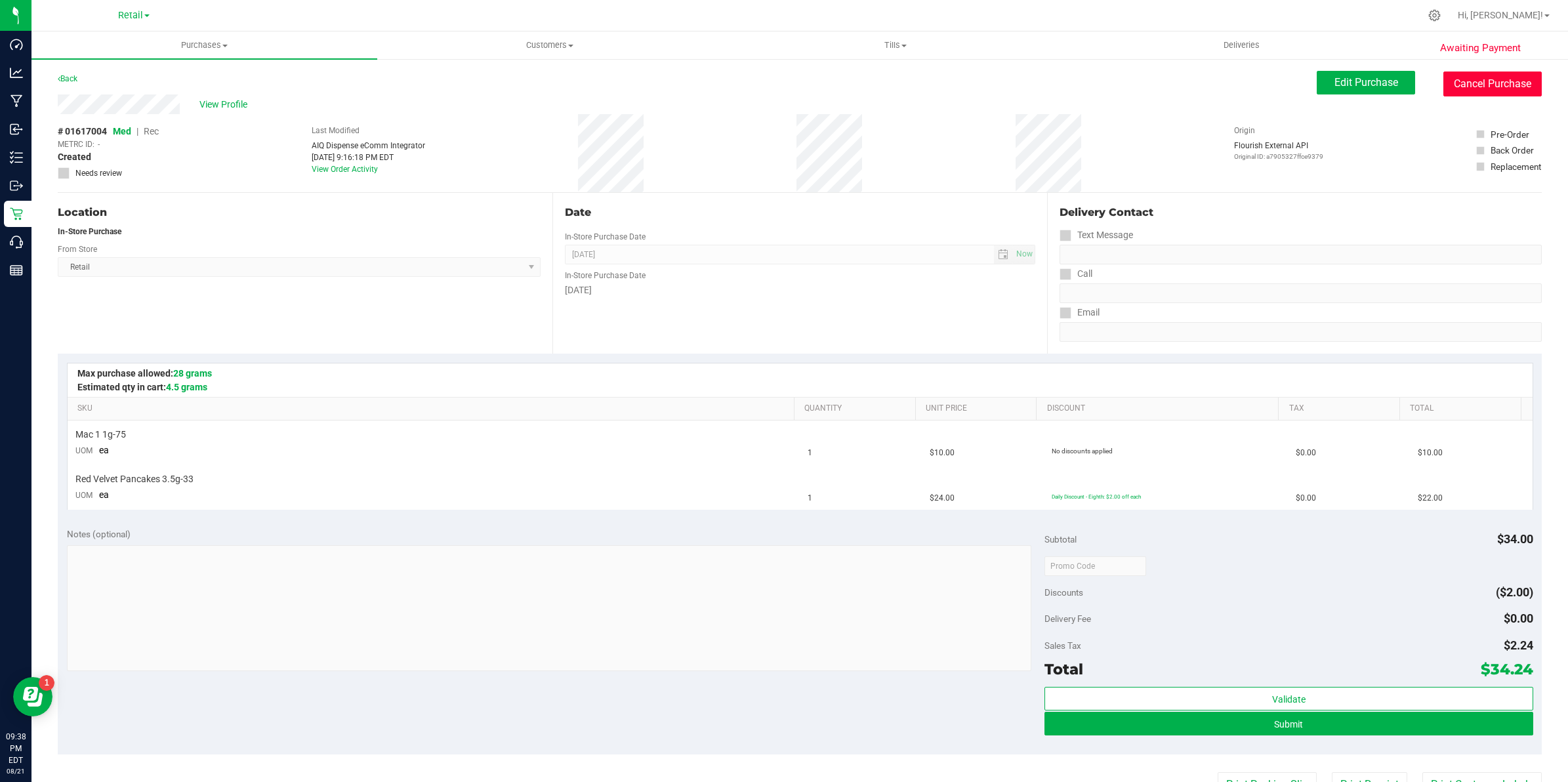
drag, startPoint x: 1456, startPoint y: 78, endPoint x: 872, endPoint y: 99, distance: 584.4
click at [1456, 78] on button "Cancel Purchase" at bounding box center [1491, 83] width 98 height 25
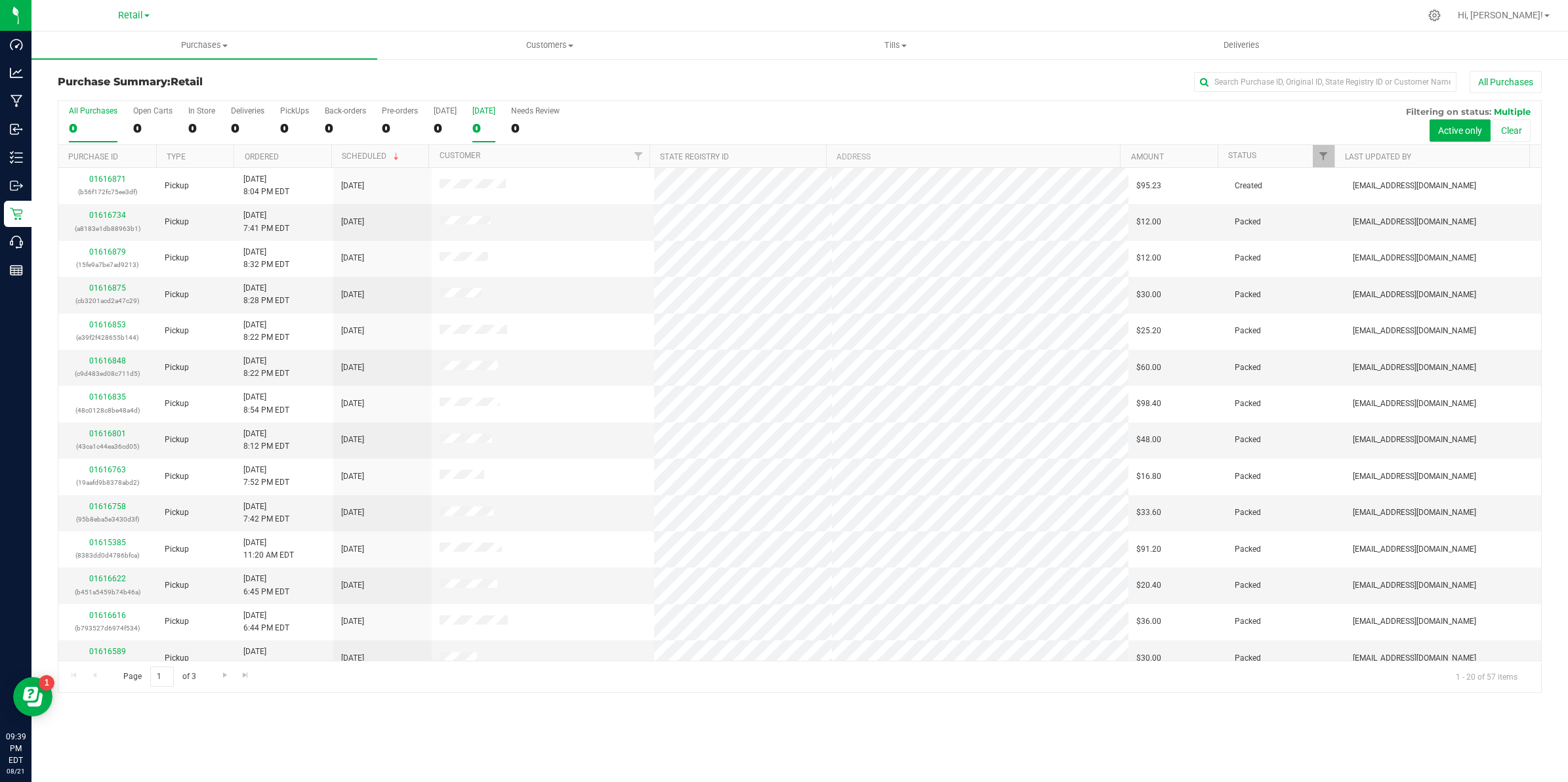
click at [487, 125] on div "0" at bounding box center [483, 128] width 23 height 15
click at [0, 0] on input "[DATE] 0" at bounding box center [0, 0] width 0 height 0
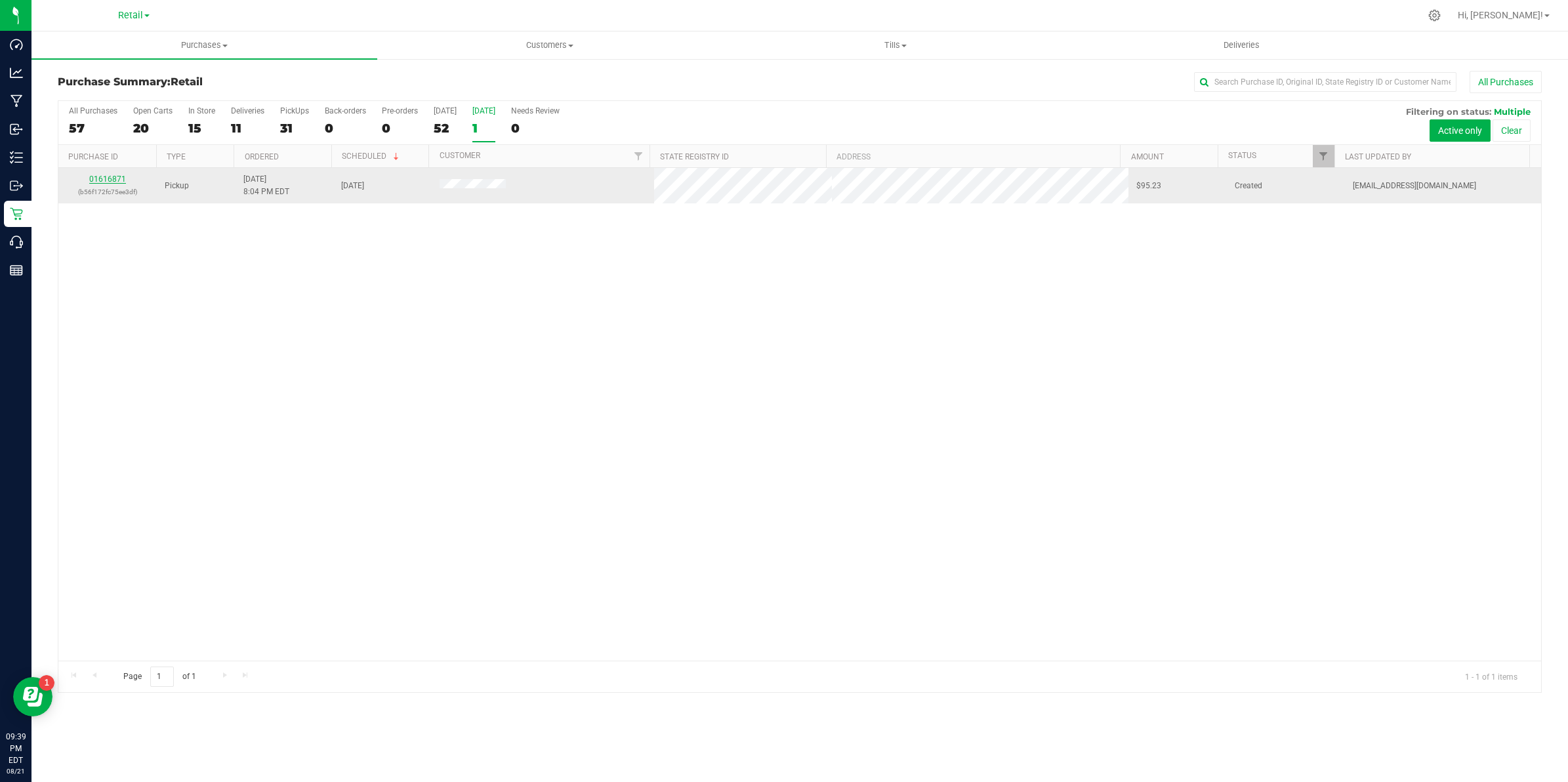
click at [103, 181] on link "01616871" at bounding box center [107, 179] width 37 height 9
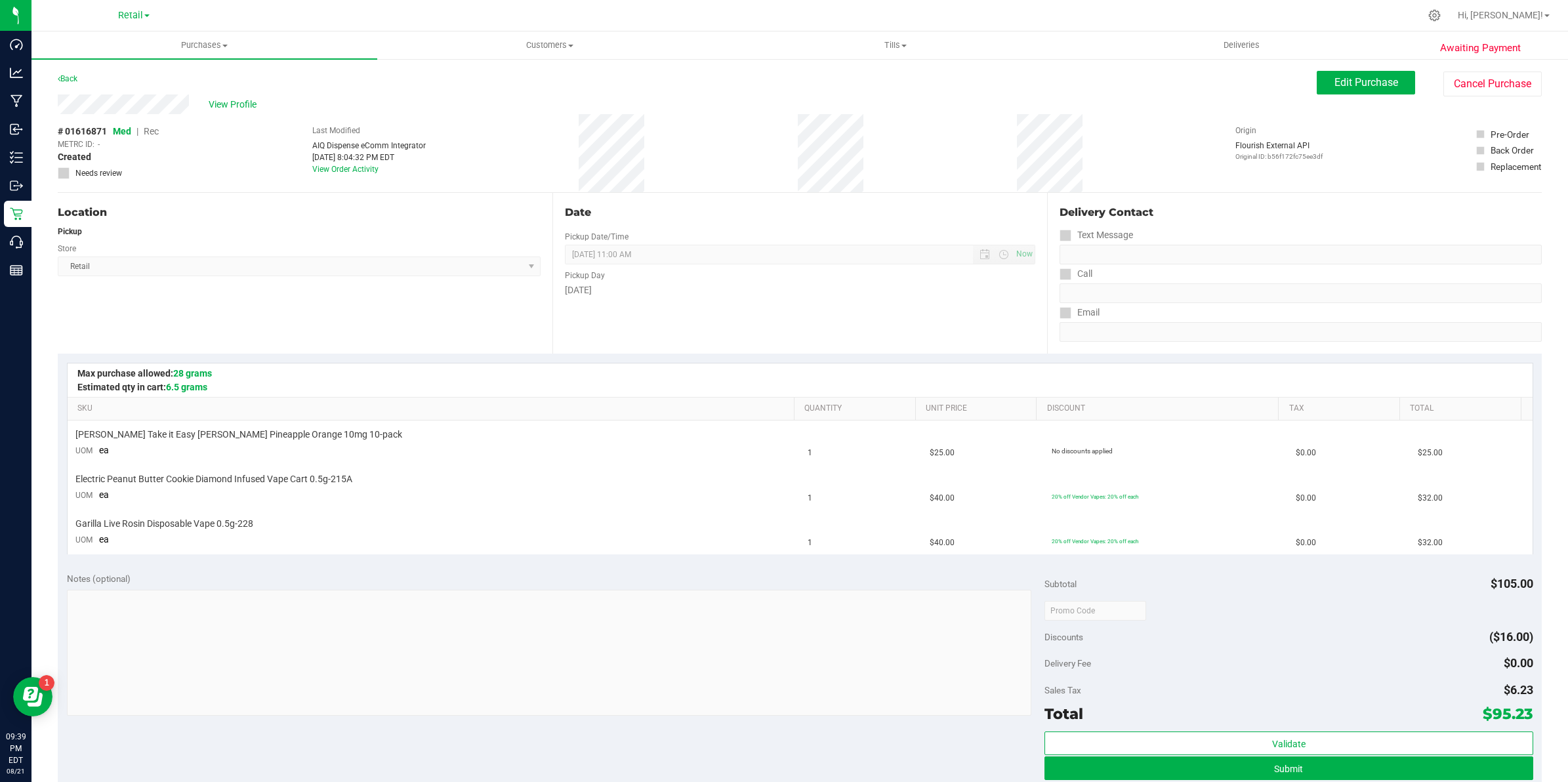
click at [64, 73] on div "Back" at bounding box center [67, 79] width 20 height 16
click at [64, 78] on link "Back" at bounding box center [67, 79] width 20 height 9
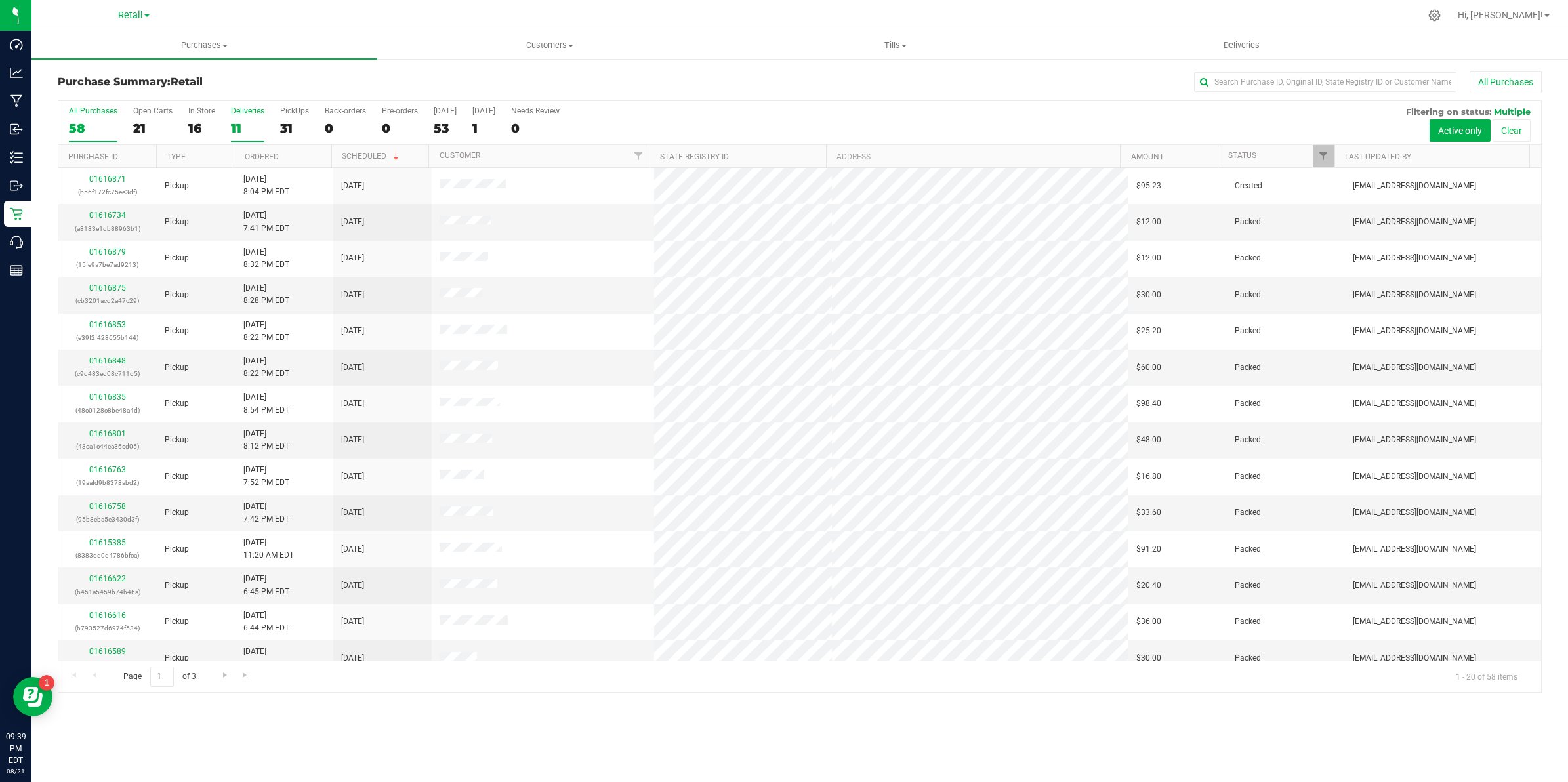
click at [237, 122] on div "11" at bounding box center [248, 128] width 34 height 15
click at [0, 0] on input "Deliveries 11" at bounding box center [0, 0] width 0 height 0
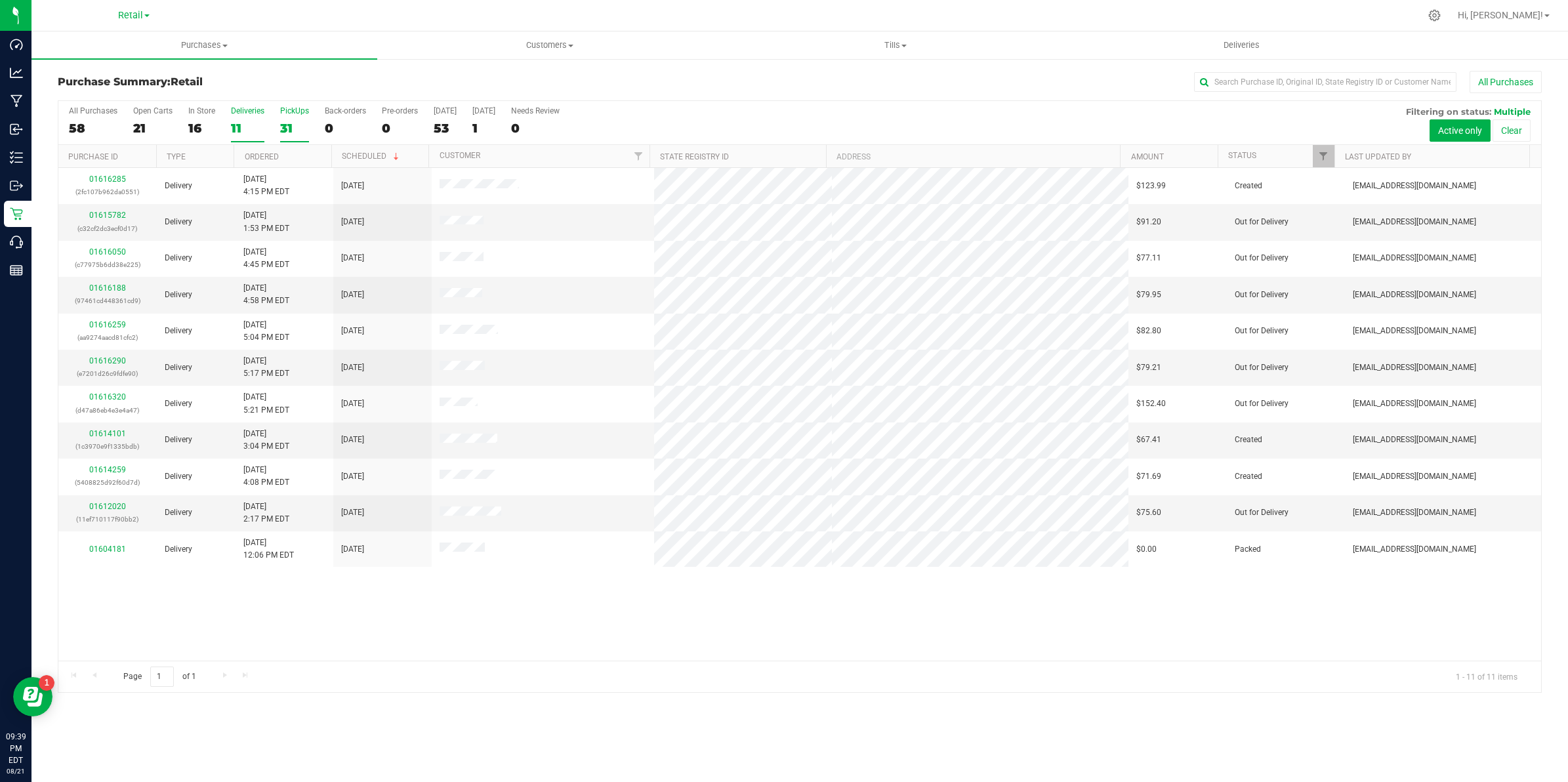
click at [294, 113] on div "PickUps" at bounding box center [294, 111] width 29 height 9
click at [0, 0] on input "PickUps 31" at bounding box center [0, 0] width 0 height 0
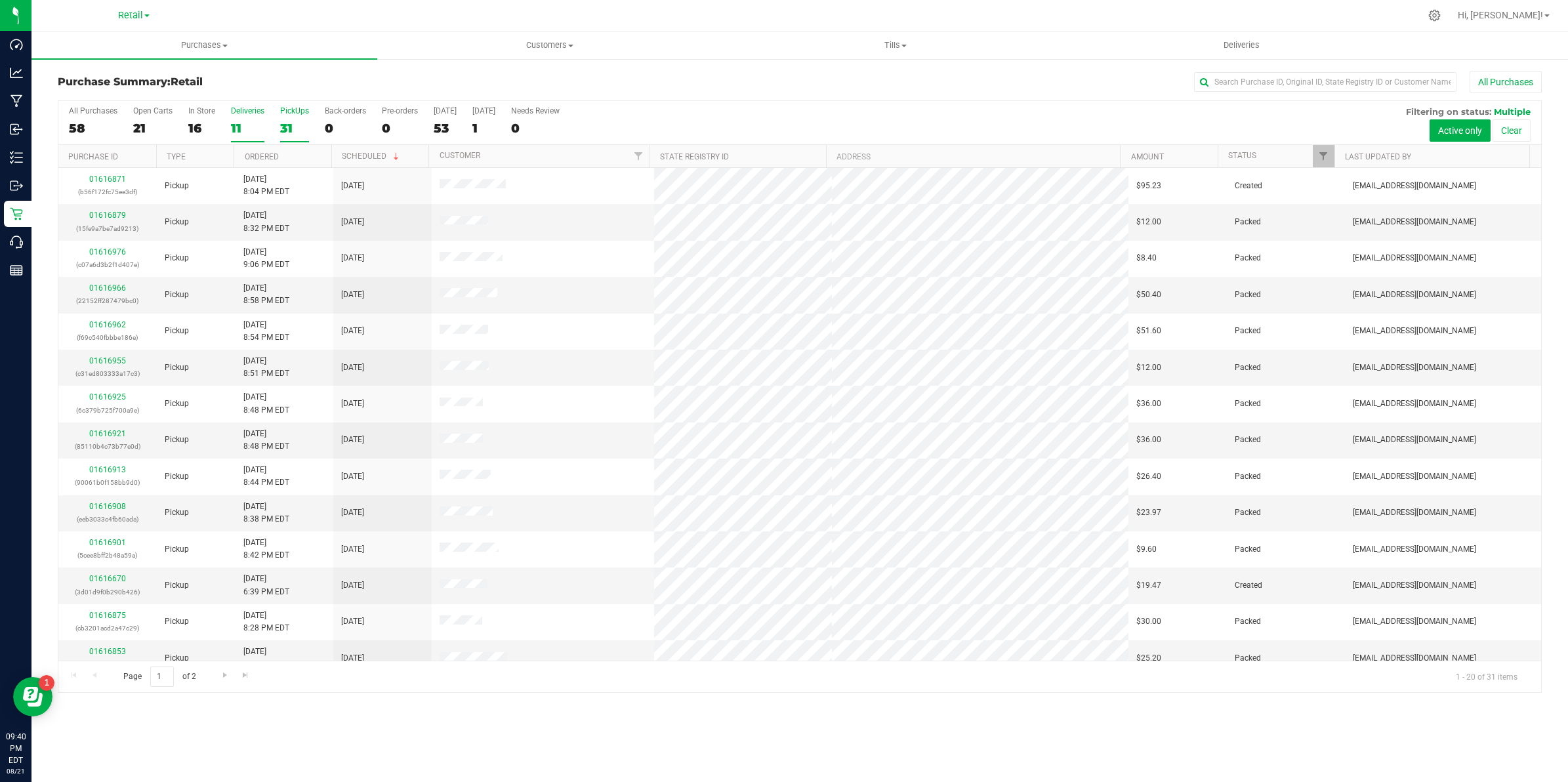
click at [240, 128] on div "11" at bounding box center [248, 128] width 34 height 15
click at [0, 0] on input "Deliveries 11" at bounding box center [0, 0] width 0 height 0
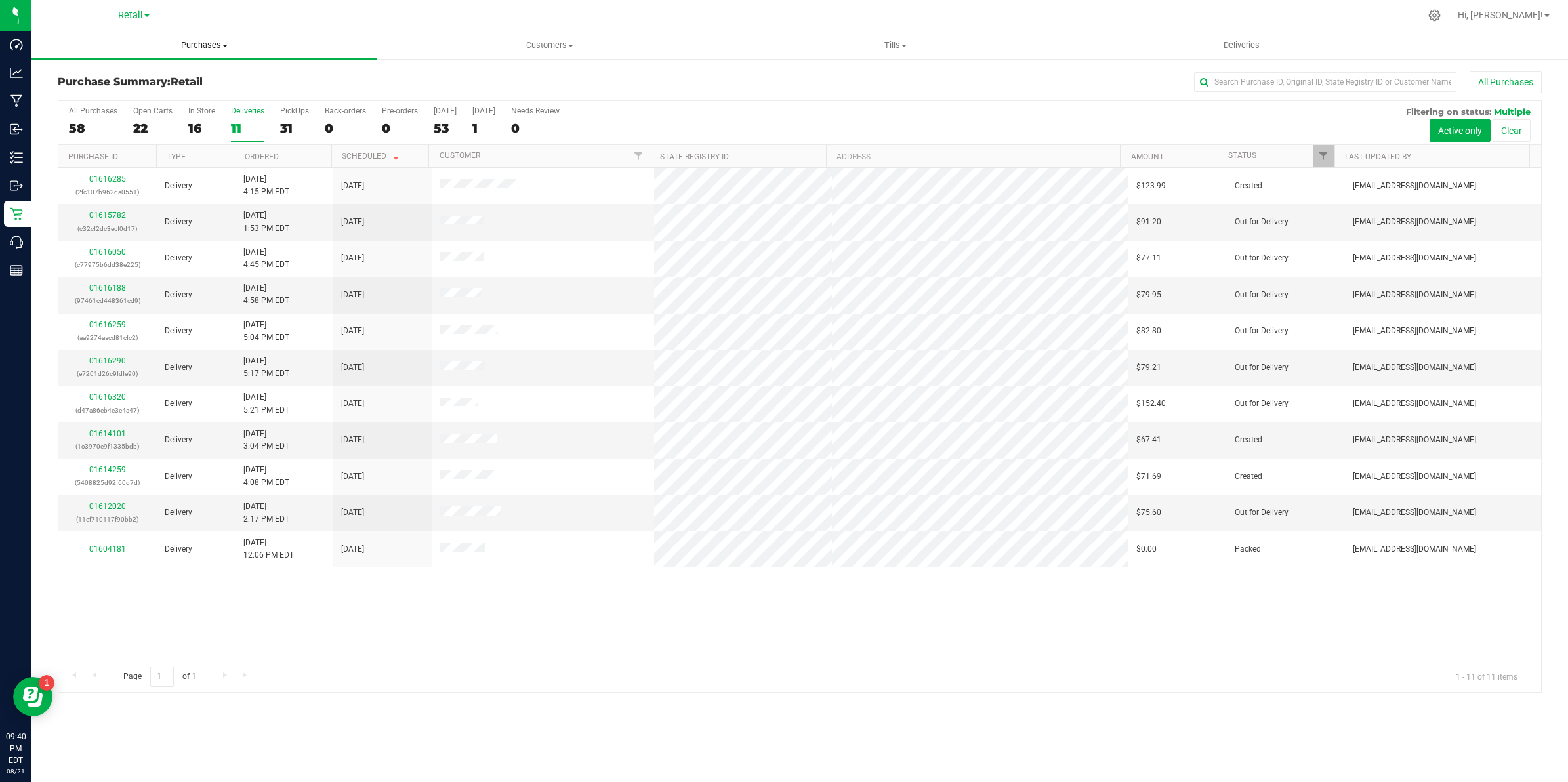
click at [194, 40] on span "Purchases" at bounding box center [204, 45] width 345 height 12
click at [154, 64] on ul "Summary of purchases Fulfillment All purchases" at bounding box center [204, 96] width 345 height 71
click at [563, 40] on span "Customers" at bounding box center [550, 45] width 344 height 12
click at [450, 80] on span "All customers" at bounding box center [424, 79] width 95 height 11
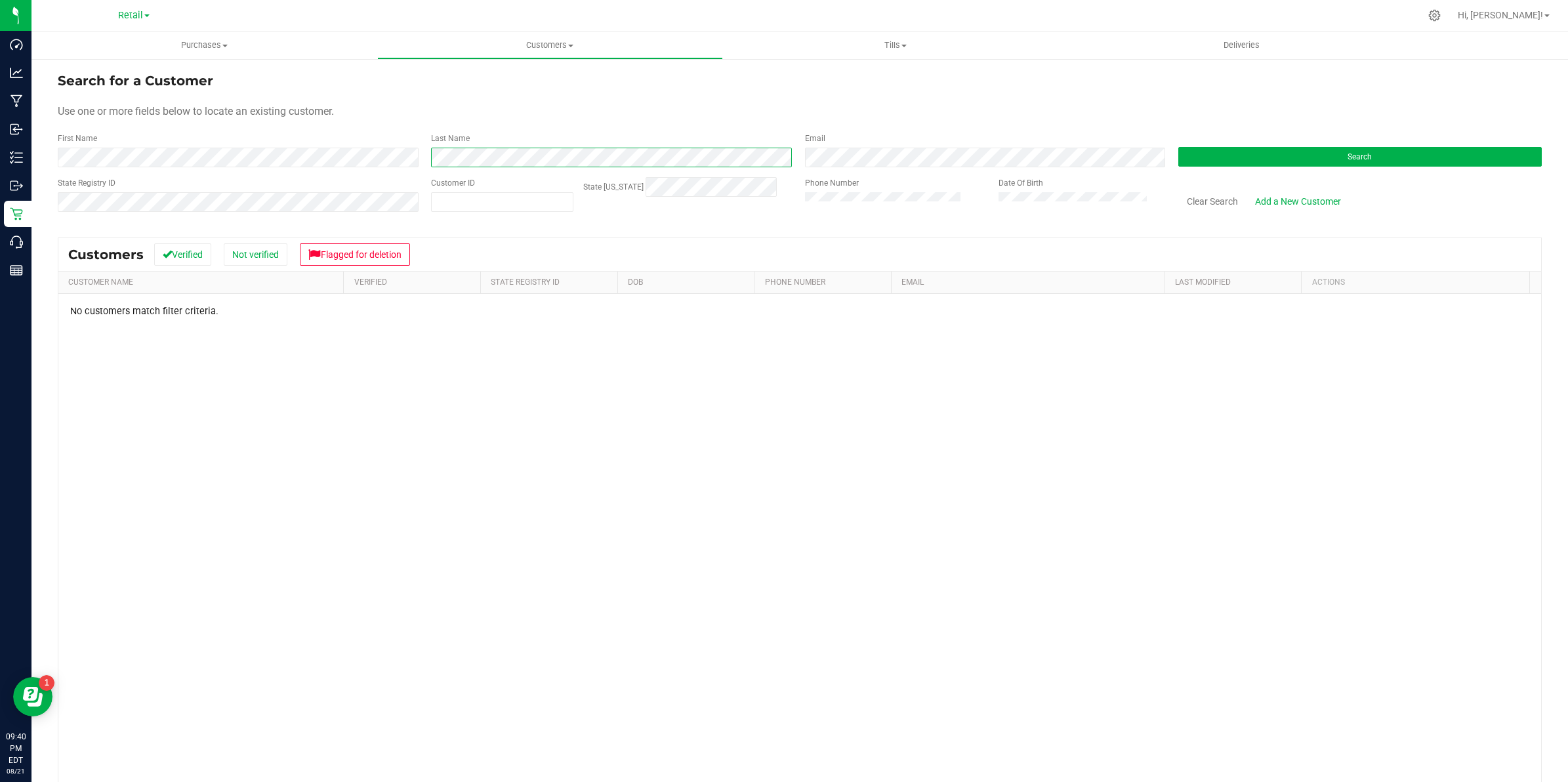
click at [392, 165] on div "First Name Last Name Email Search" at bounding box center [799, 150] width 1484 height 35
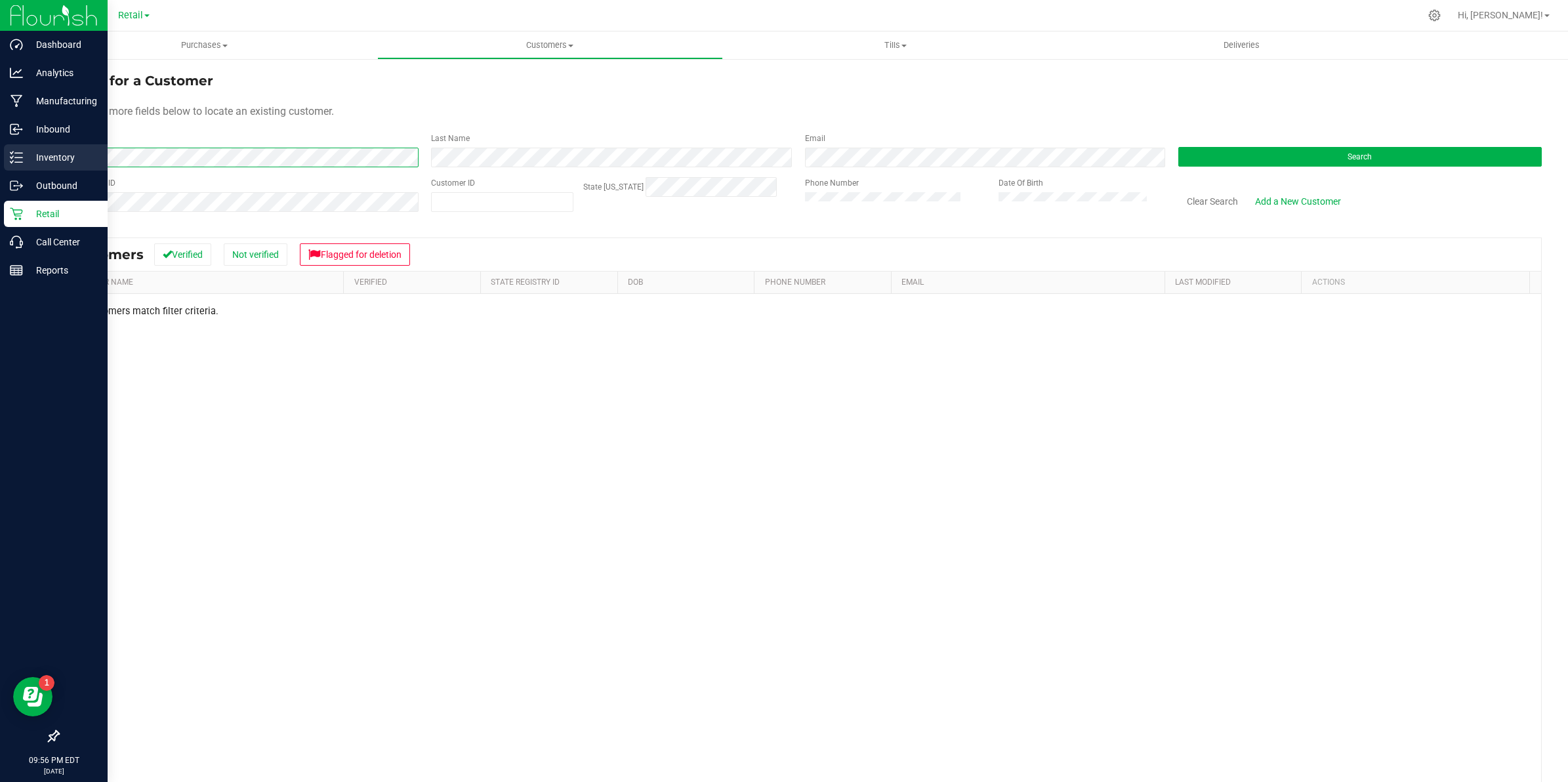
click at [0, 170] on html "Dashboard Analytics Manufacturing Inbound Inventory Outbound Retail Call Center…" at bounding box center [784, 391] width 1568 height 782
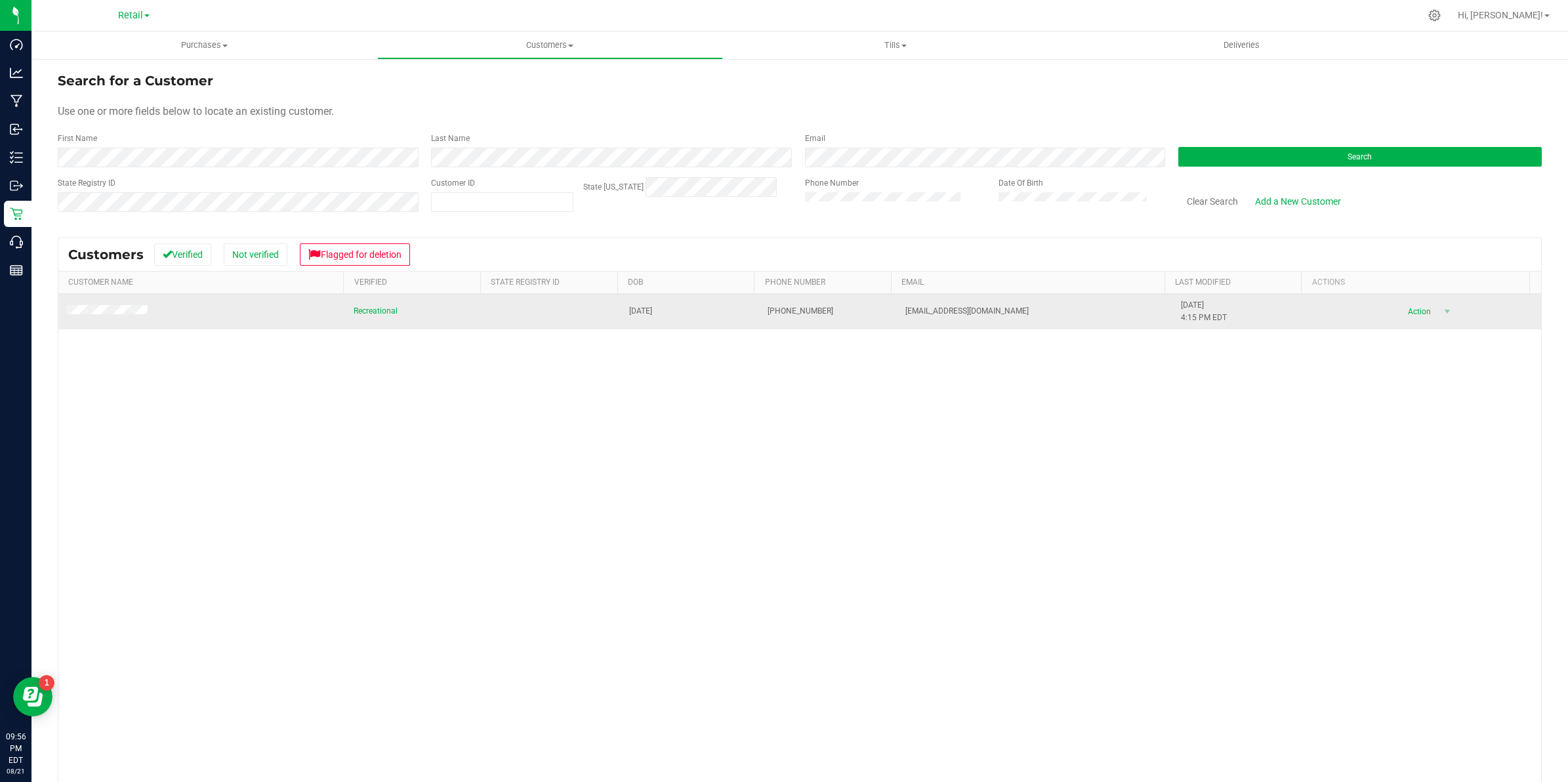
click at [122, 303] on td at bounding box center [201, 312] width 287 height 36
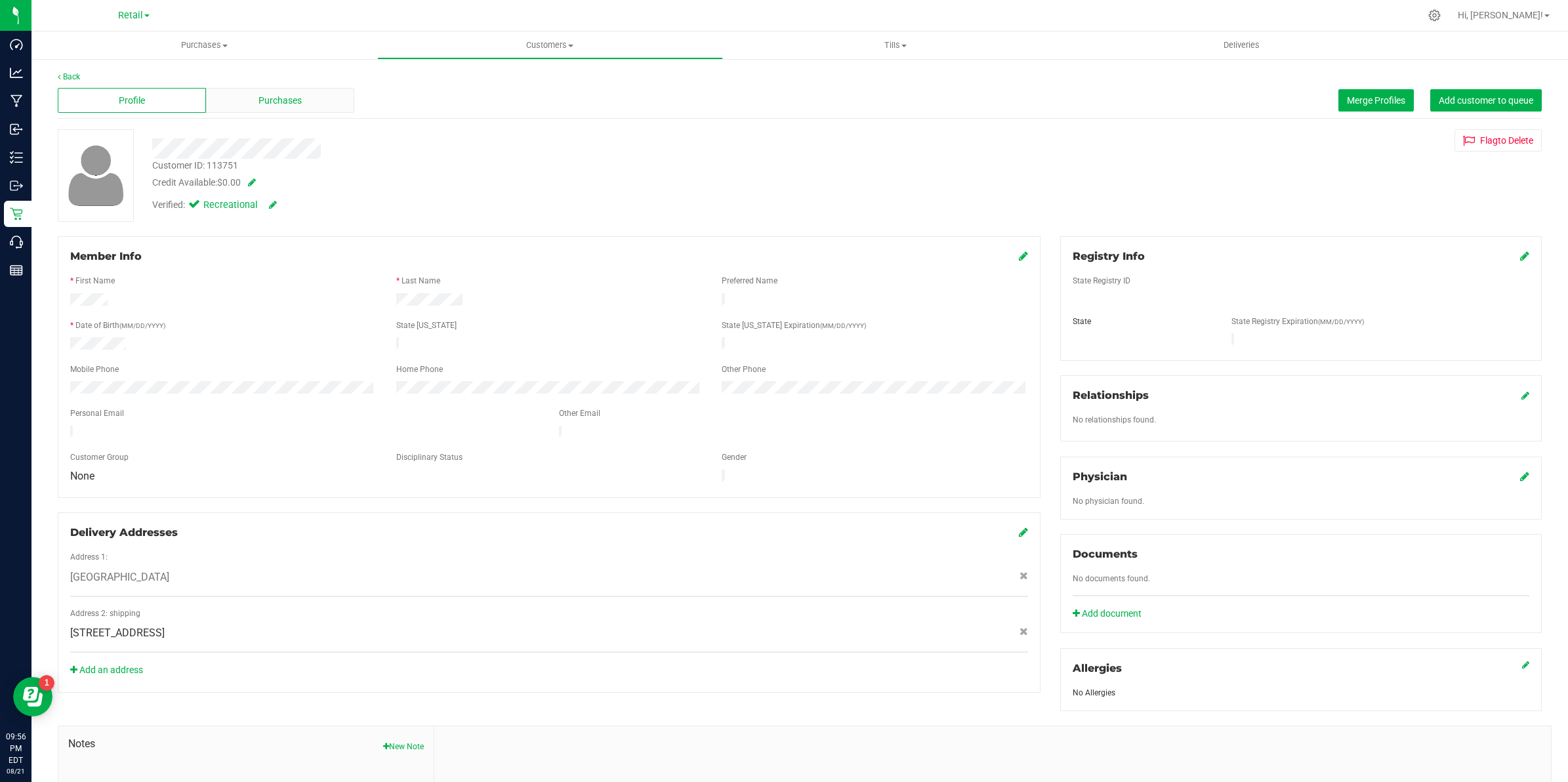
click at [279, 105] on span "Purchases" at bounding box center [280, 100] width 43 height 14
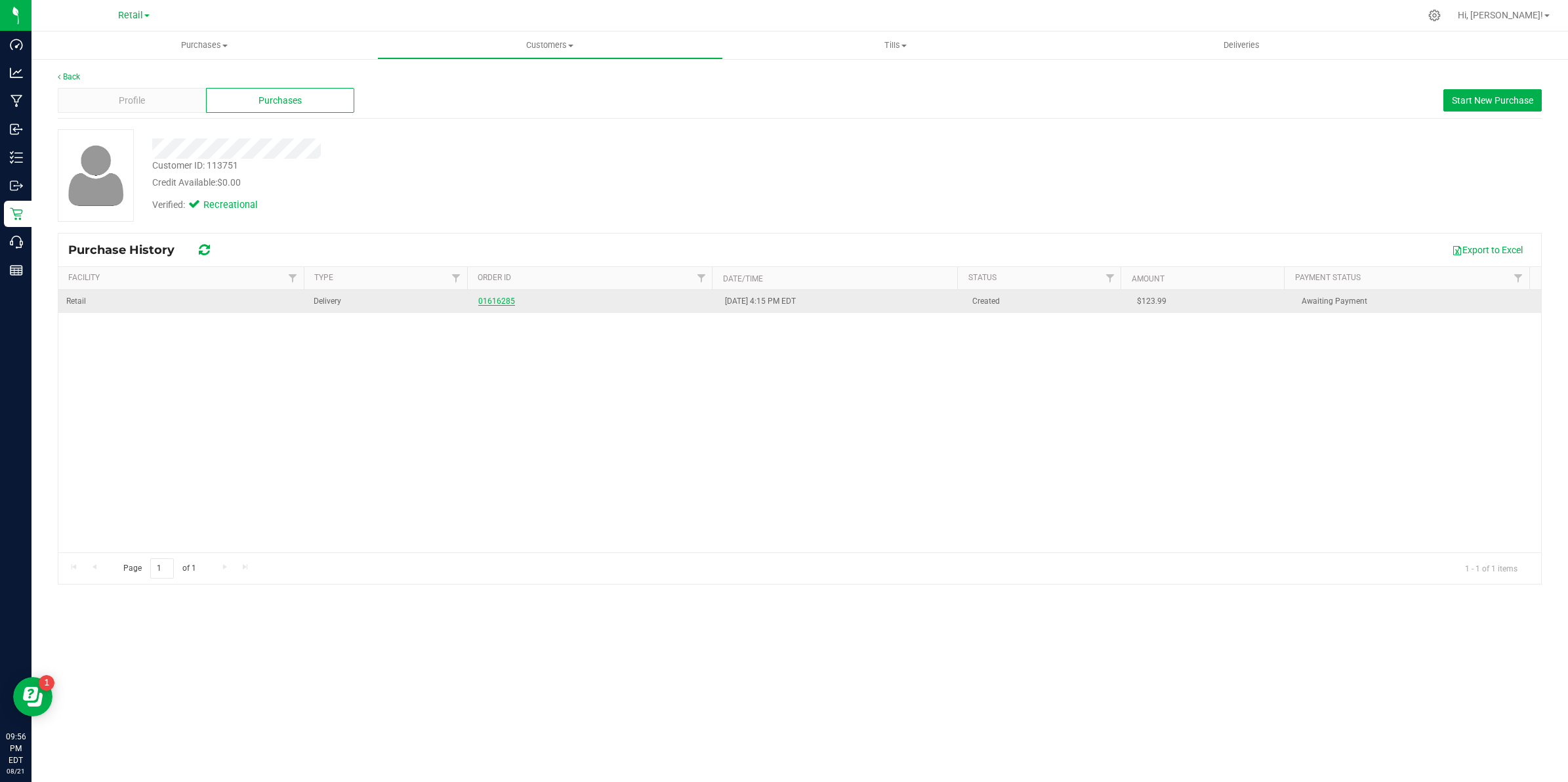
click at [507, 299] on link "01616285" at bounding box center [496, 302] width 37 height 9
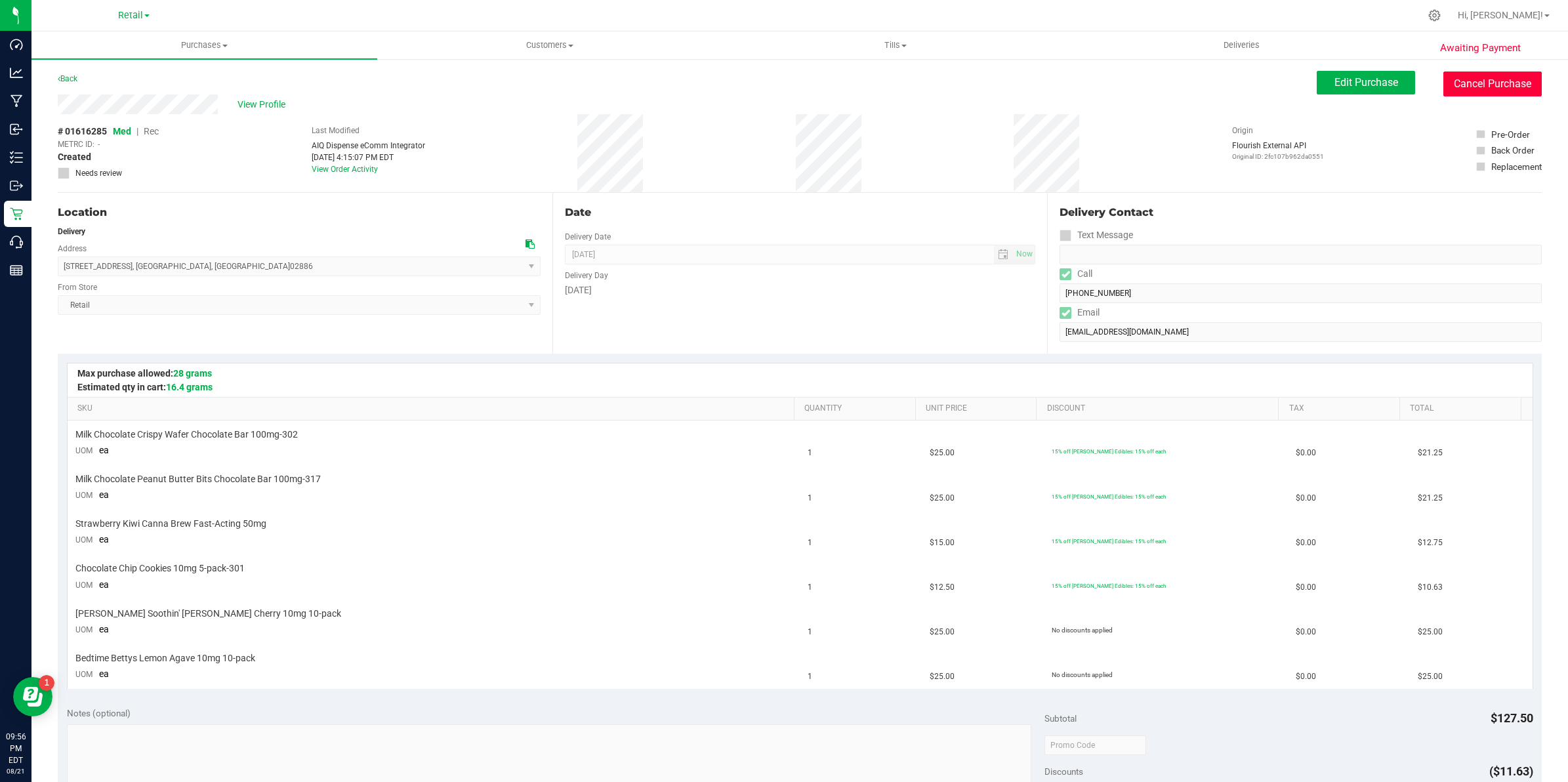
click at [1494, 72] on button "Cancel Purchase" at bounding box center [1491, 83] width 98 height 25
click at [543, 43] on span "Customers" at bounding box center [550, 45] width 344 height 12
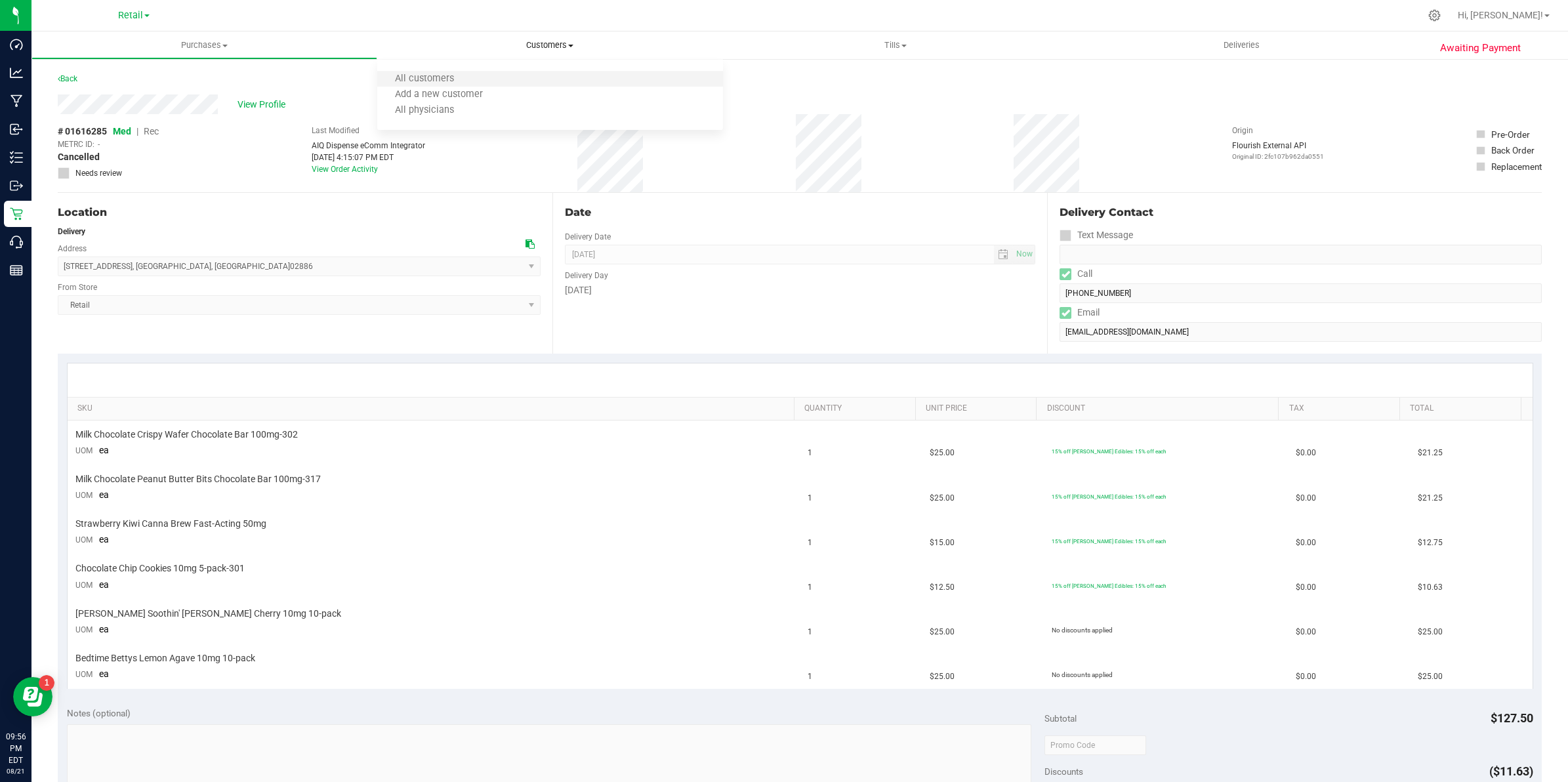
click at [485, 77] on li "All customers" at bounding box center [550, 79] width 345 height 16
